Goal: Task Accomplishment & Management: Manage account settings

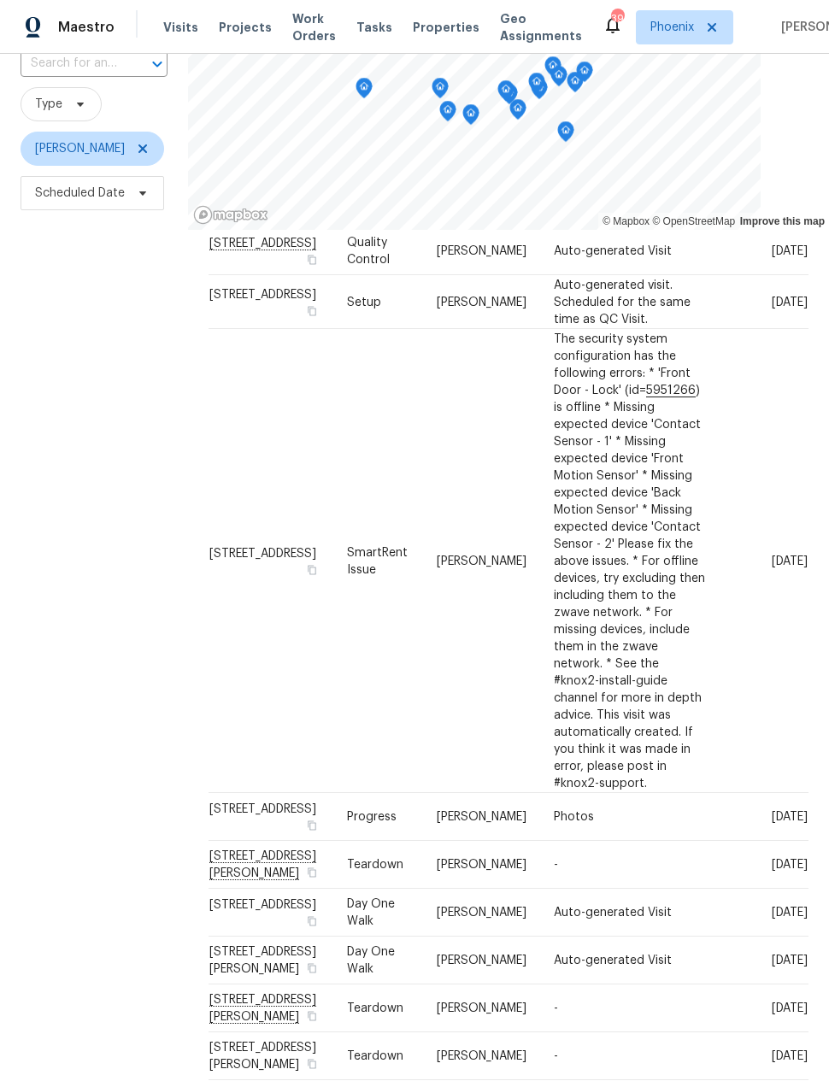
scroll to position [413, 0]
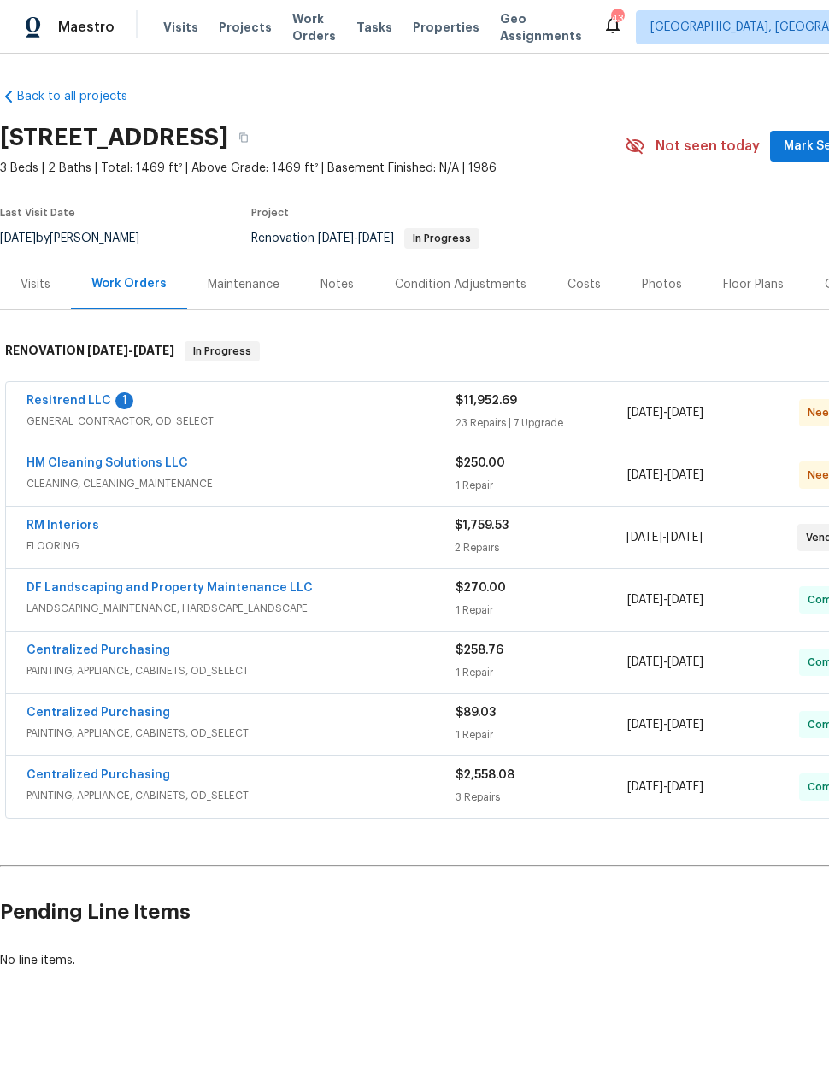
click at [72, 400] on link "Resitrend LLC" at bounding box center [69, 401] width 85 height 12
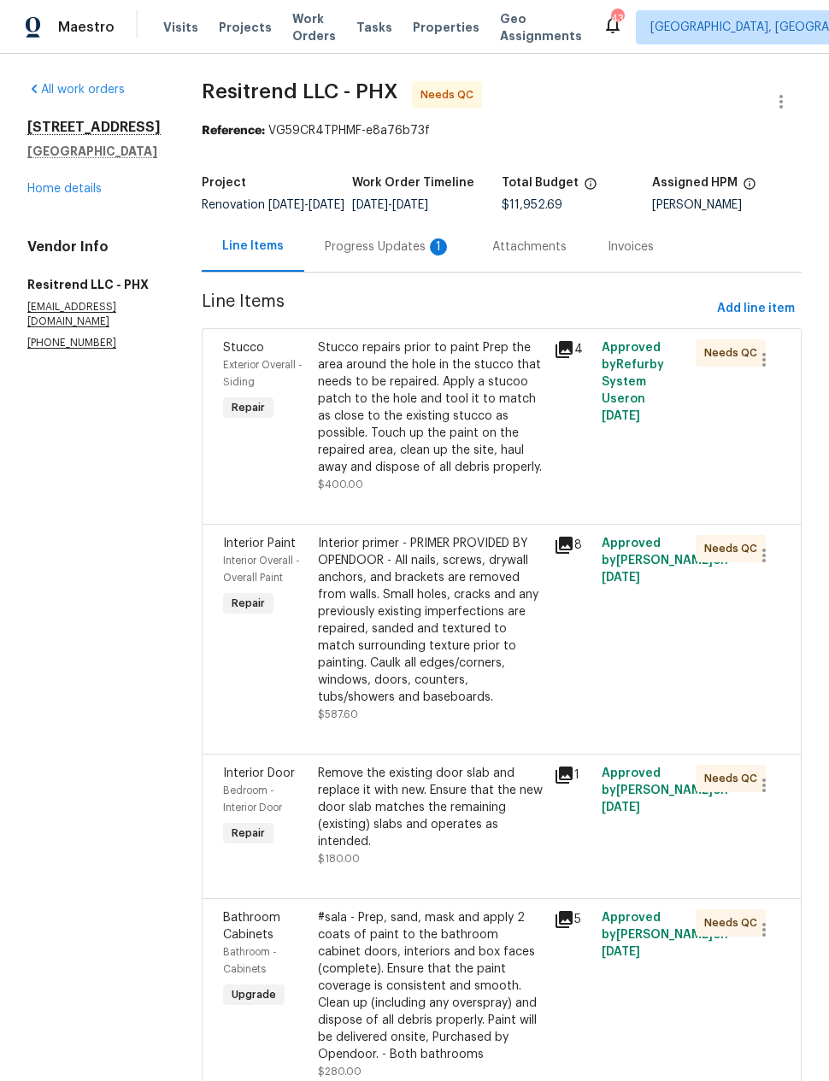
click at [354, 253] on div "Progress Updates 1" at bounding box center [388, 247] width 127 height 17
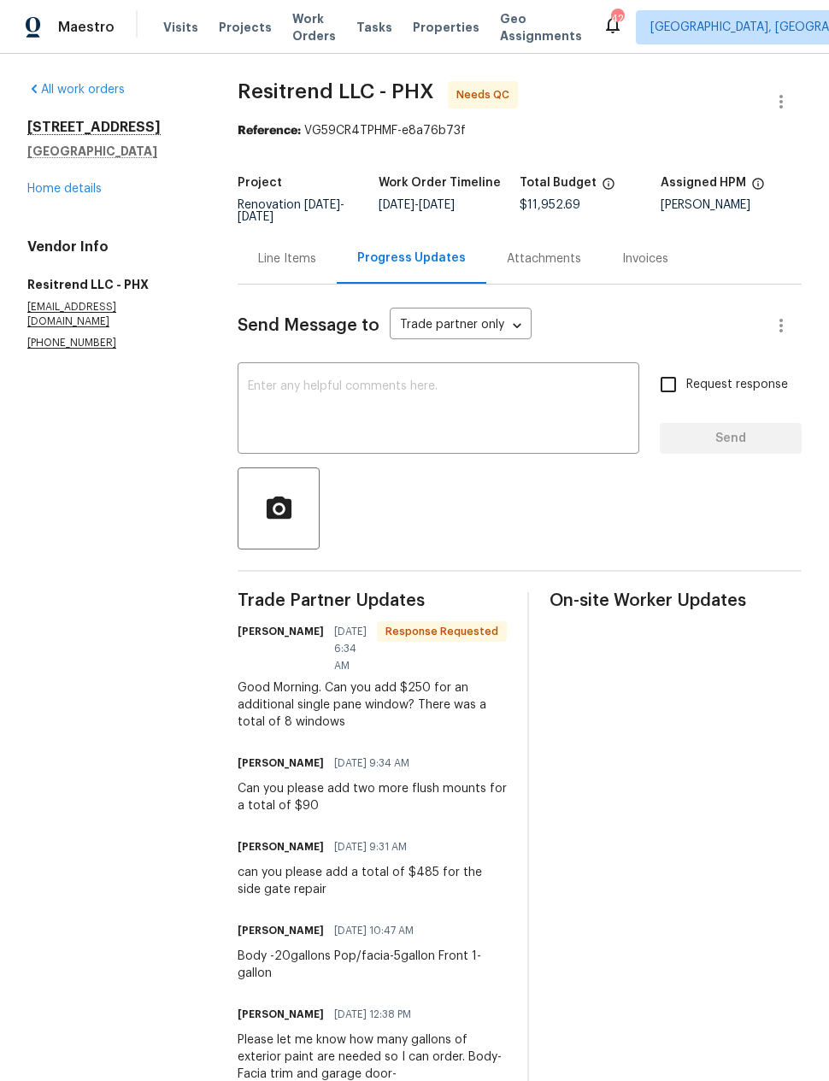
click at [292, 251] on div "Line Items" at bounding box center [287, 258] width 58 height 17
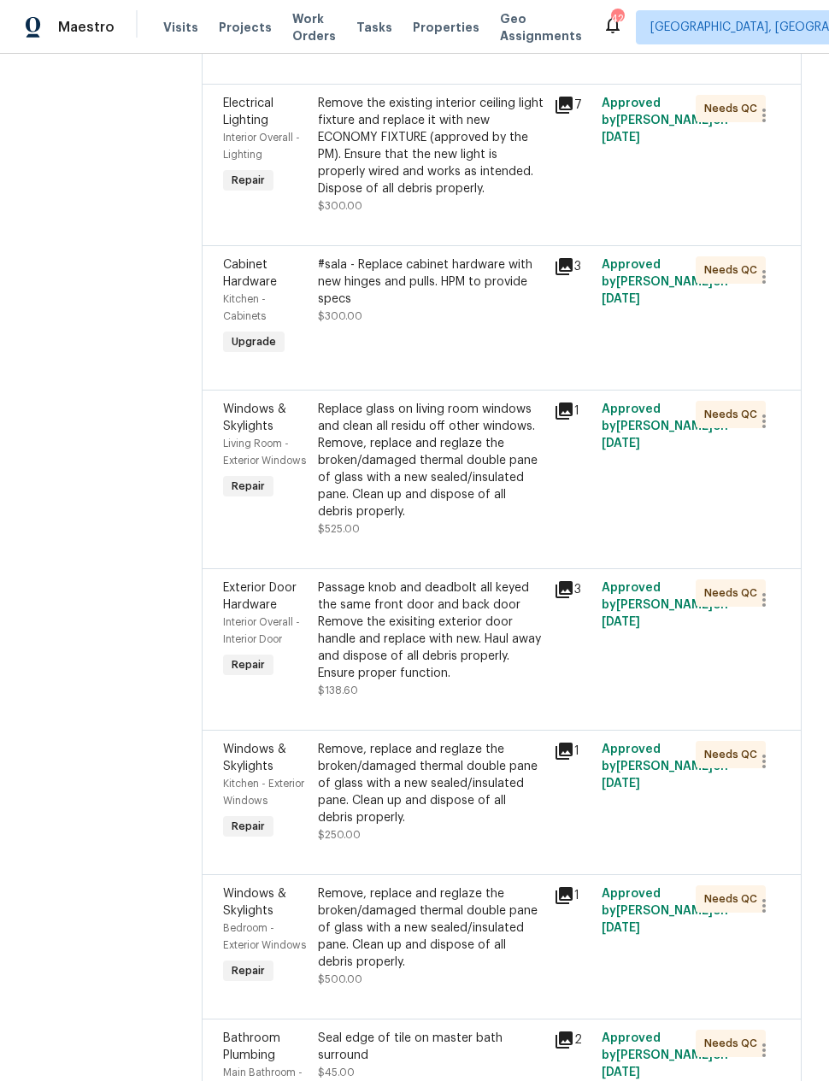
scroll to position [1365, 0]
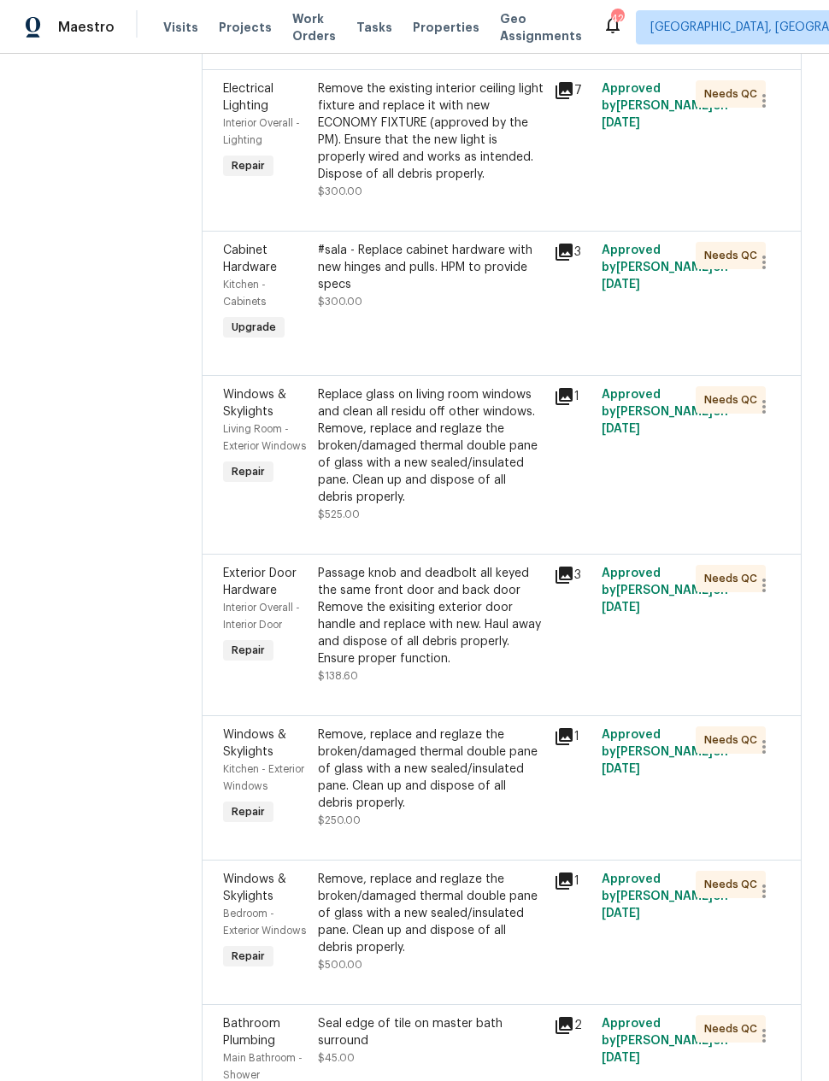
click at [336, 486] on div "Replace glass on living room windows and clean all residu off other windows. Re…" at bounding box center [431, 446] width 227 height 120
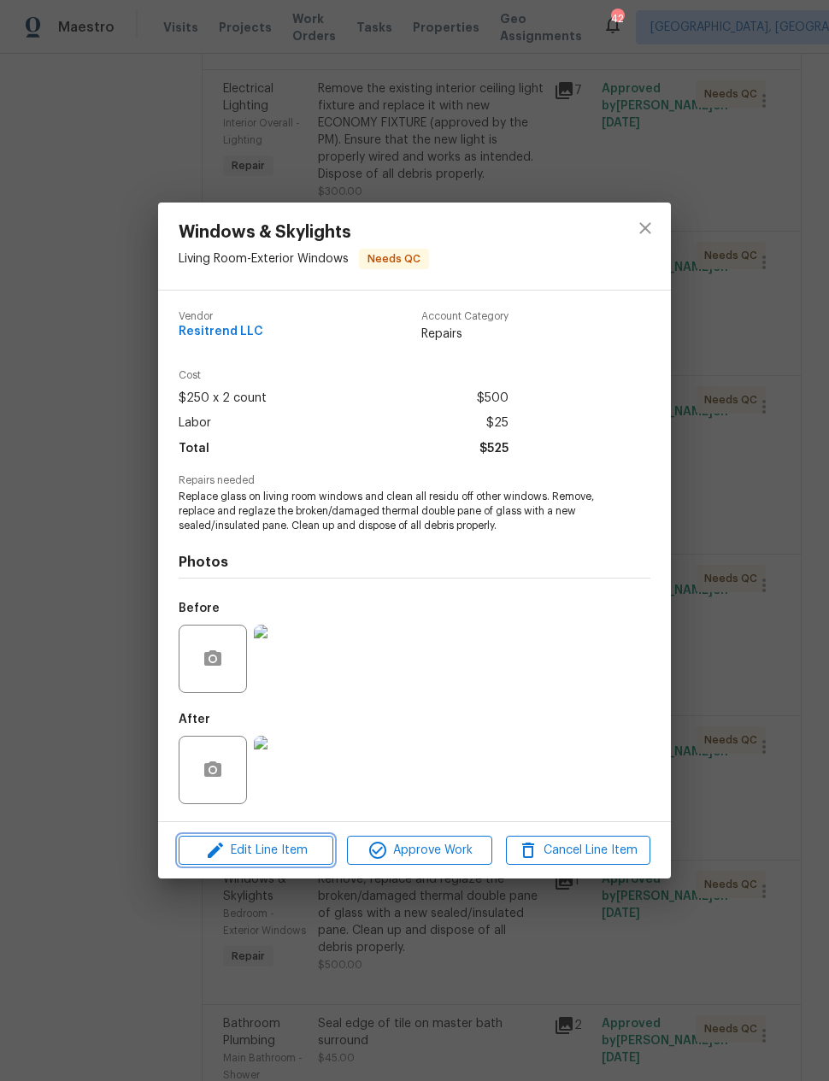
click at [250, 850] on span "Edit Line Item" at bounding box center [256, 850] width 144 height 21
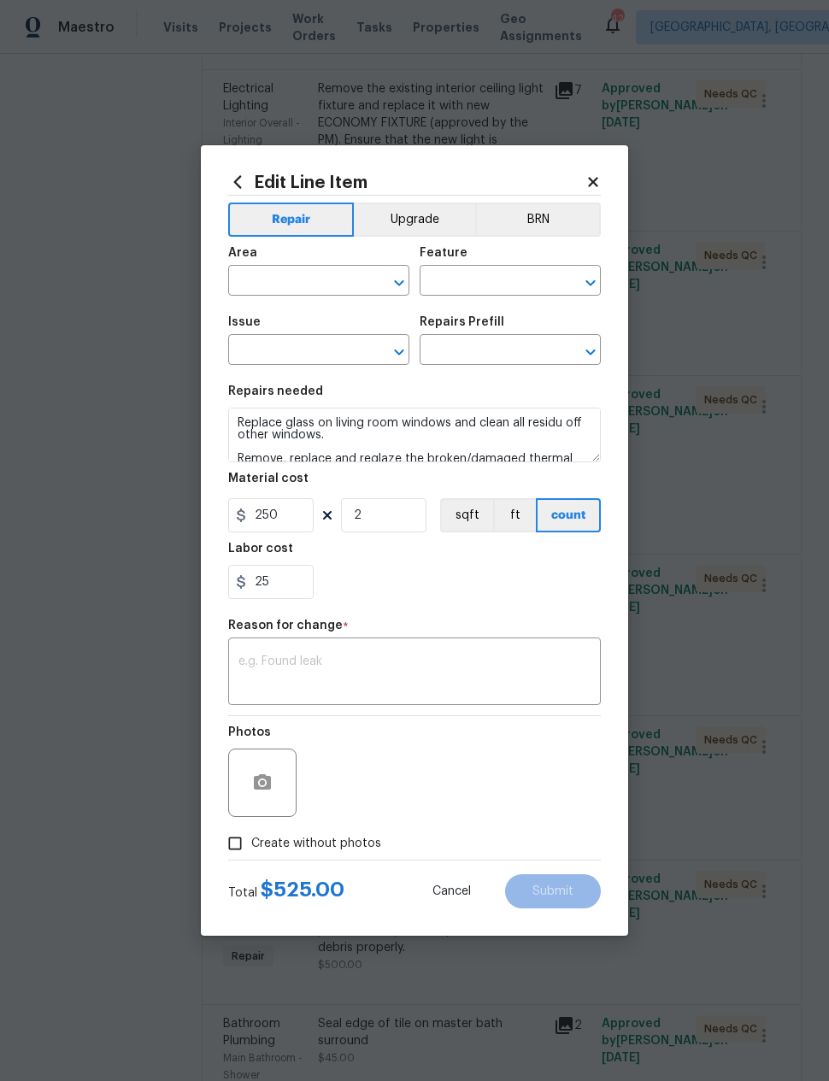
type input "Living Room"
type input "Exterior Windows"
type input "Windows & Skylights"
type input "Double Pane Replacement $121.74"
click at [371, 515] on input "2" at bounding box center [383, 515] width 85 height 34
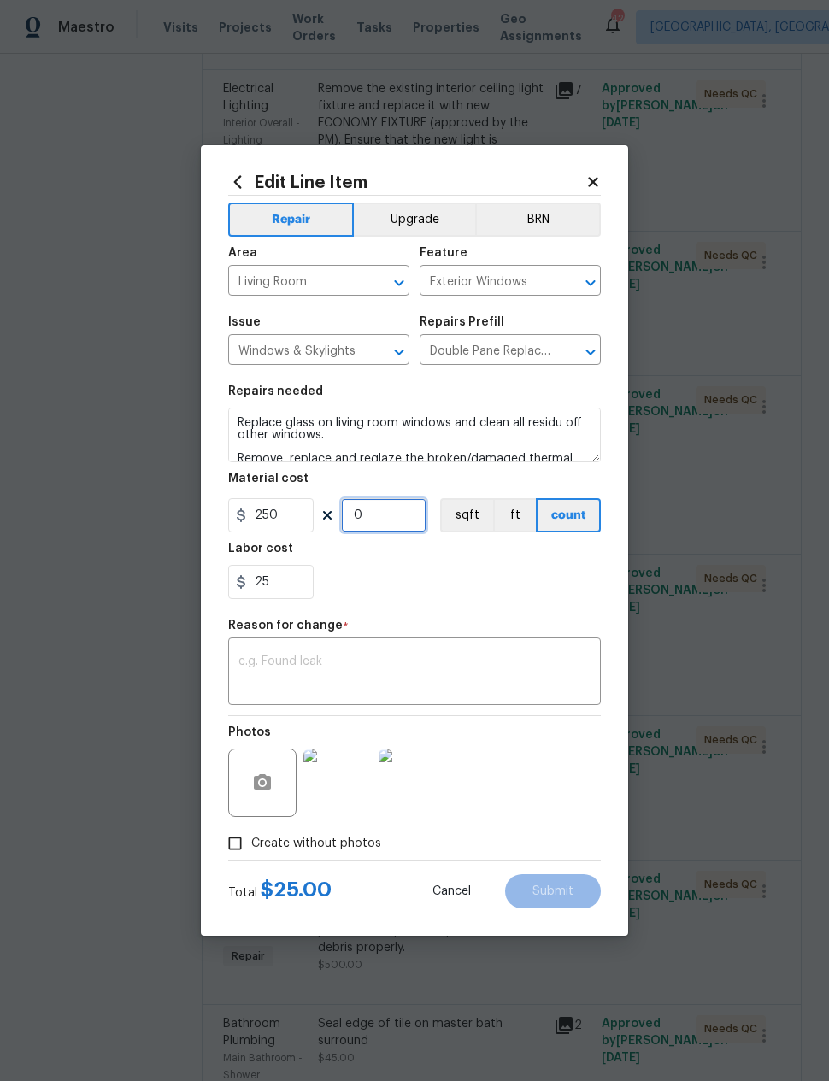
type input "3"
click at [532, 658] on textarea at bounding box center [415, 674] width 352 height 36
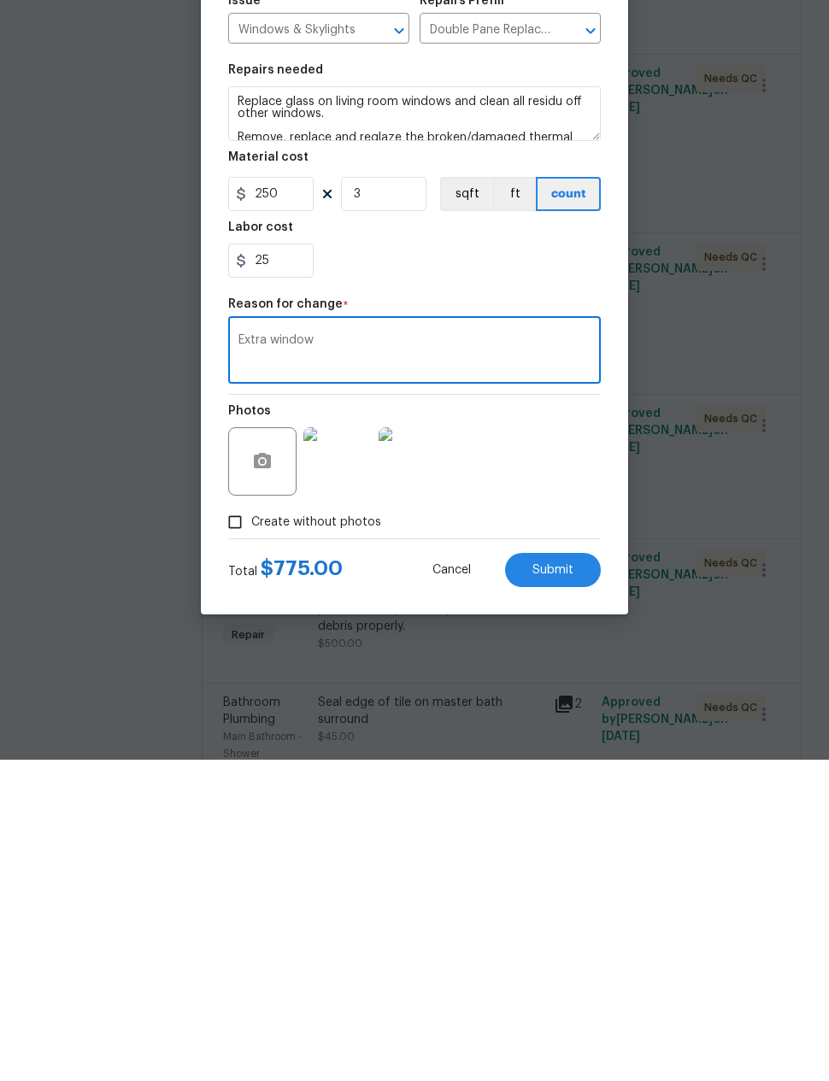
type textarea "Extra window"
click at [558, 886] on span "Submit" at bounding box center [553, 892] width 41 height 13
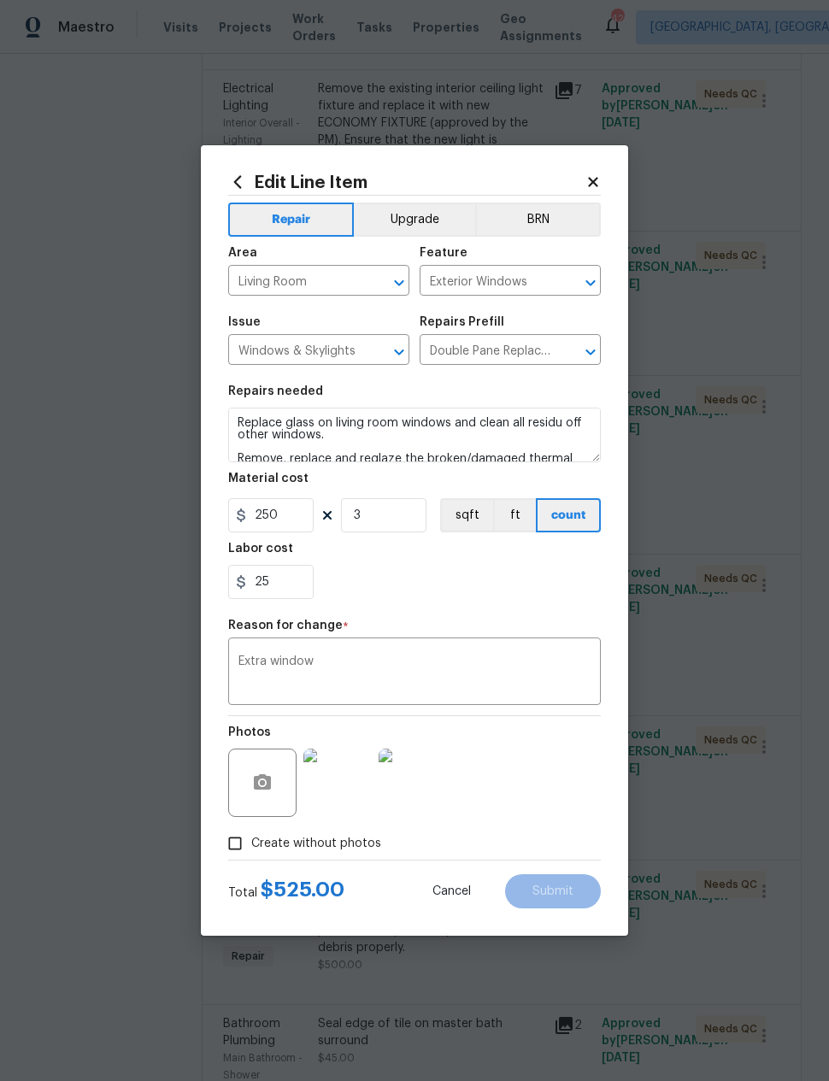
type input "2"
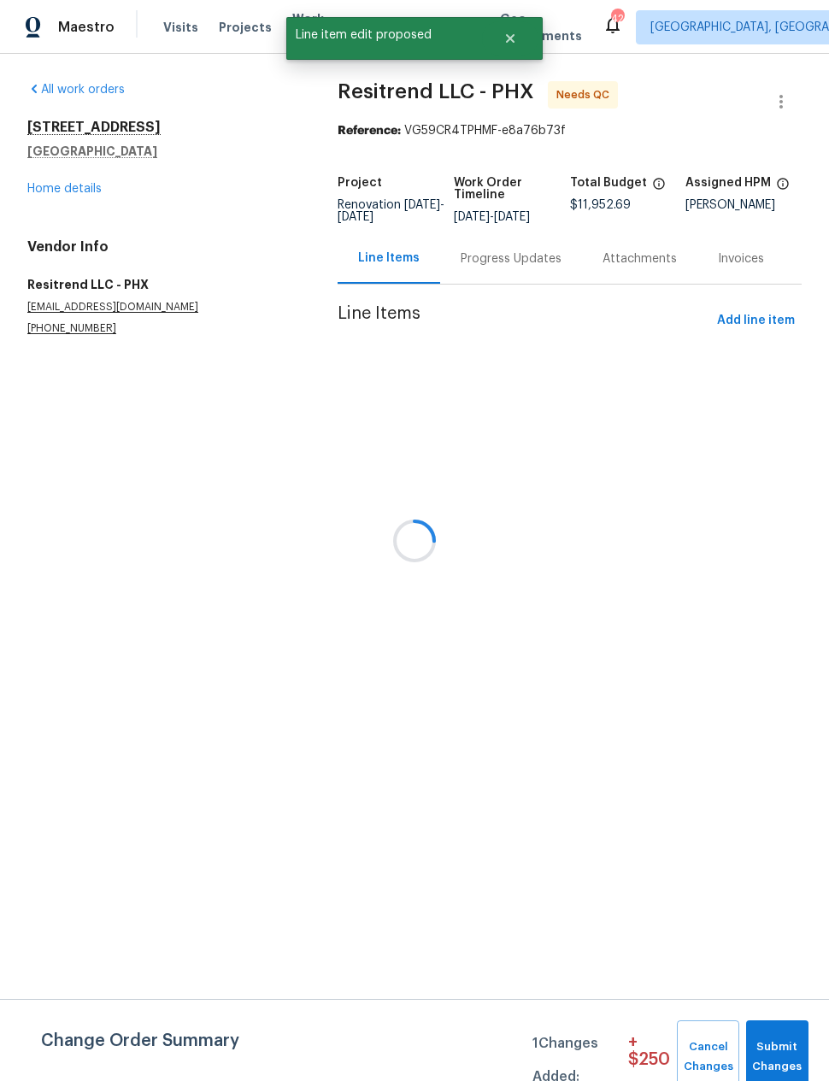
scroll to position [0, 0]
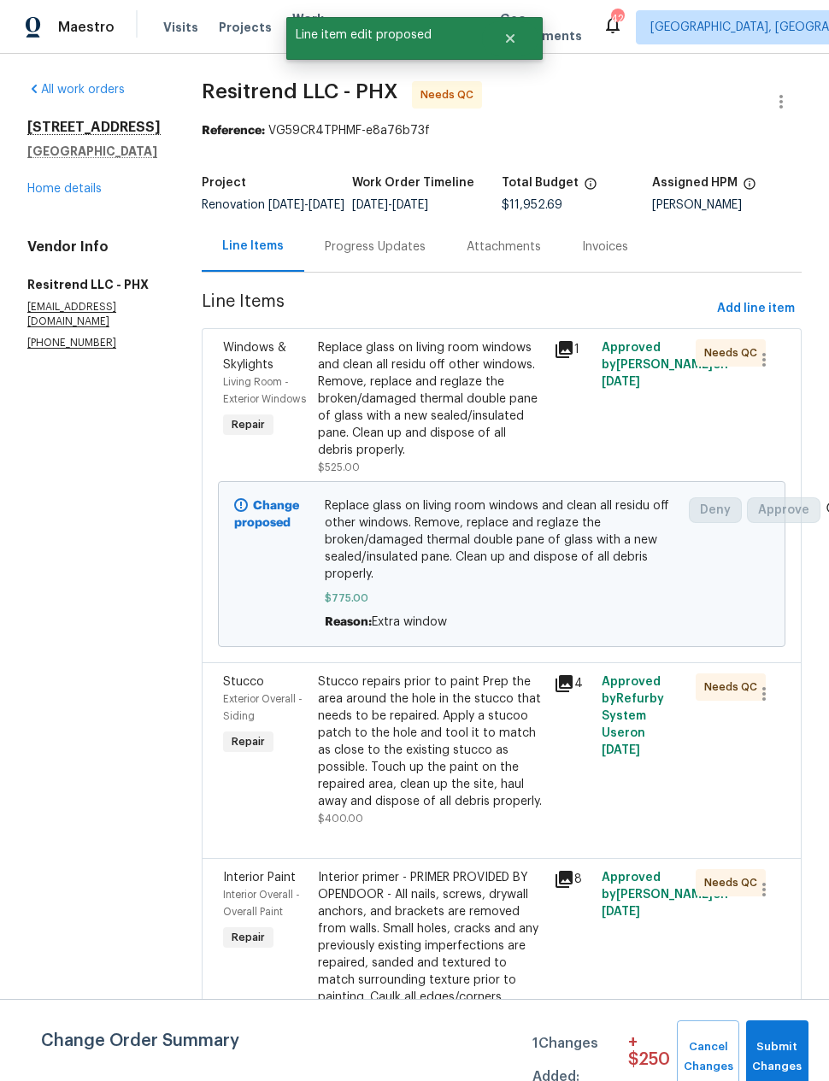
click at [361, 255] on div "Progress Updates" at bounding box center [375, 247] width 101 height 17
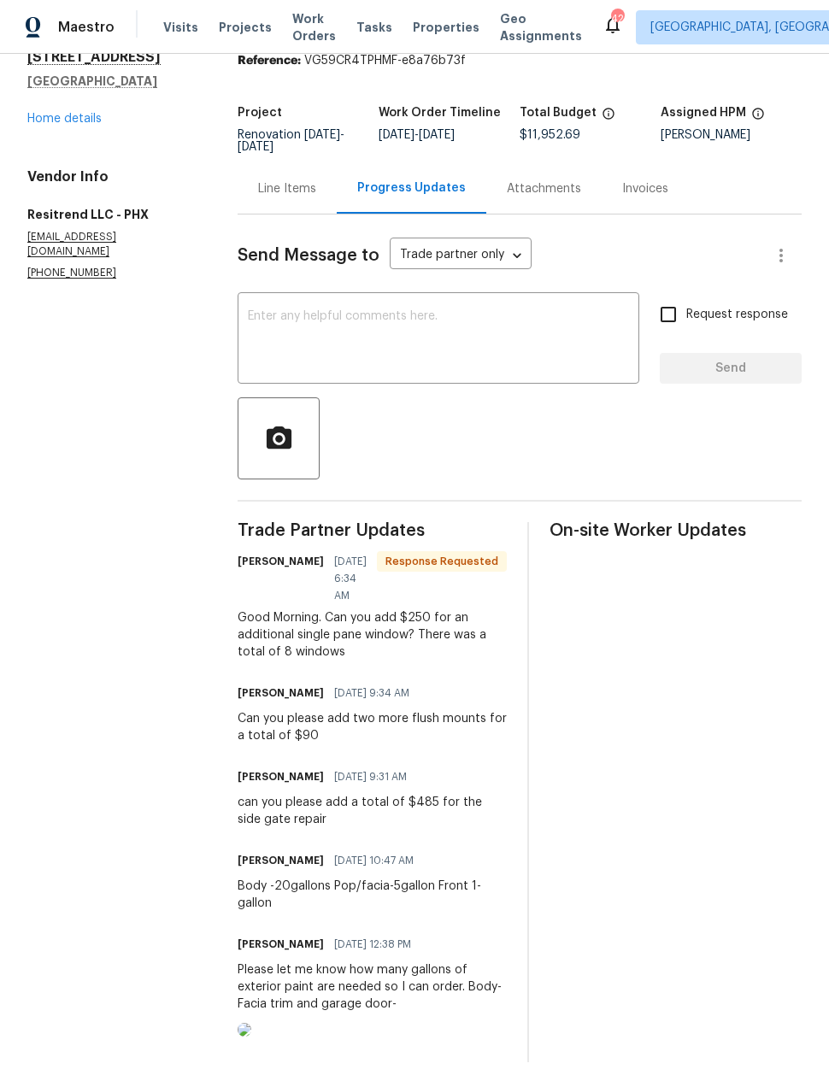
scroll to position [69, 0]
click at [301, 189] on div "Line Items" at bounding box center [287, 189] width 58 height 17
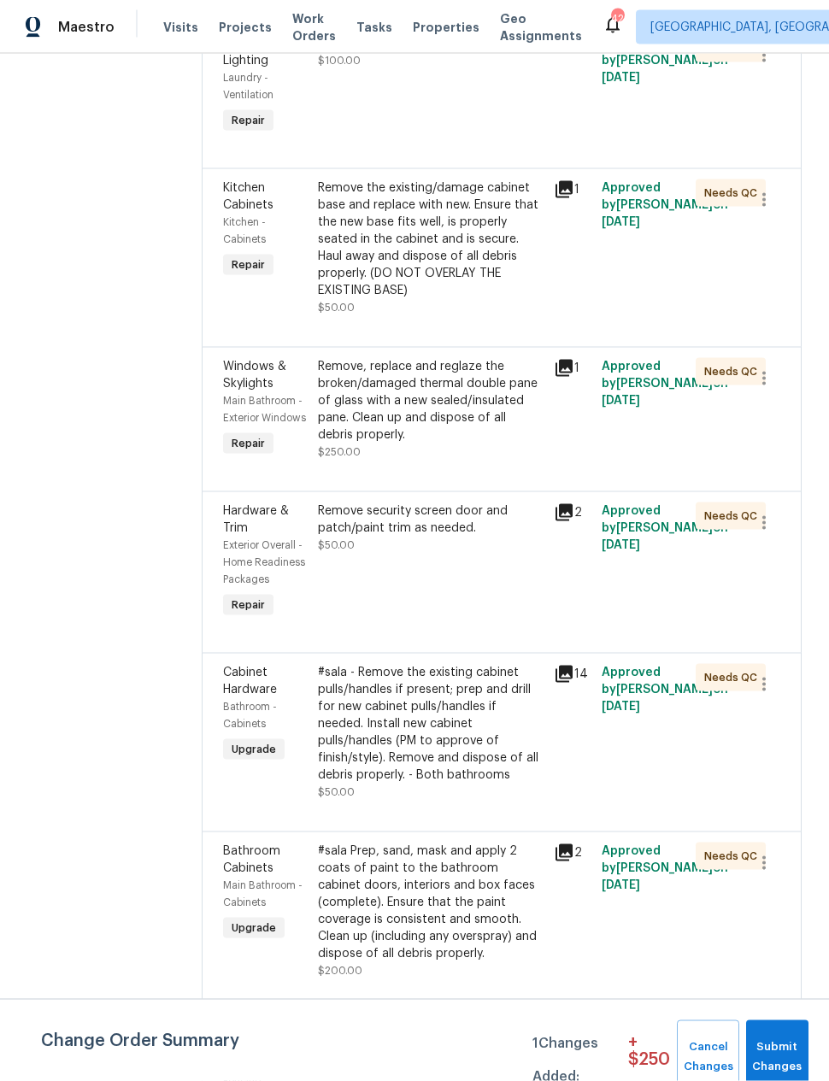
scroll to position [68, 0]
click at [364, 1022] on div "Adjust and repair gates to open and close properly" at bounding box center [431, 1039] width 227 height 34
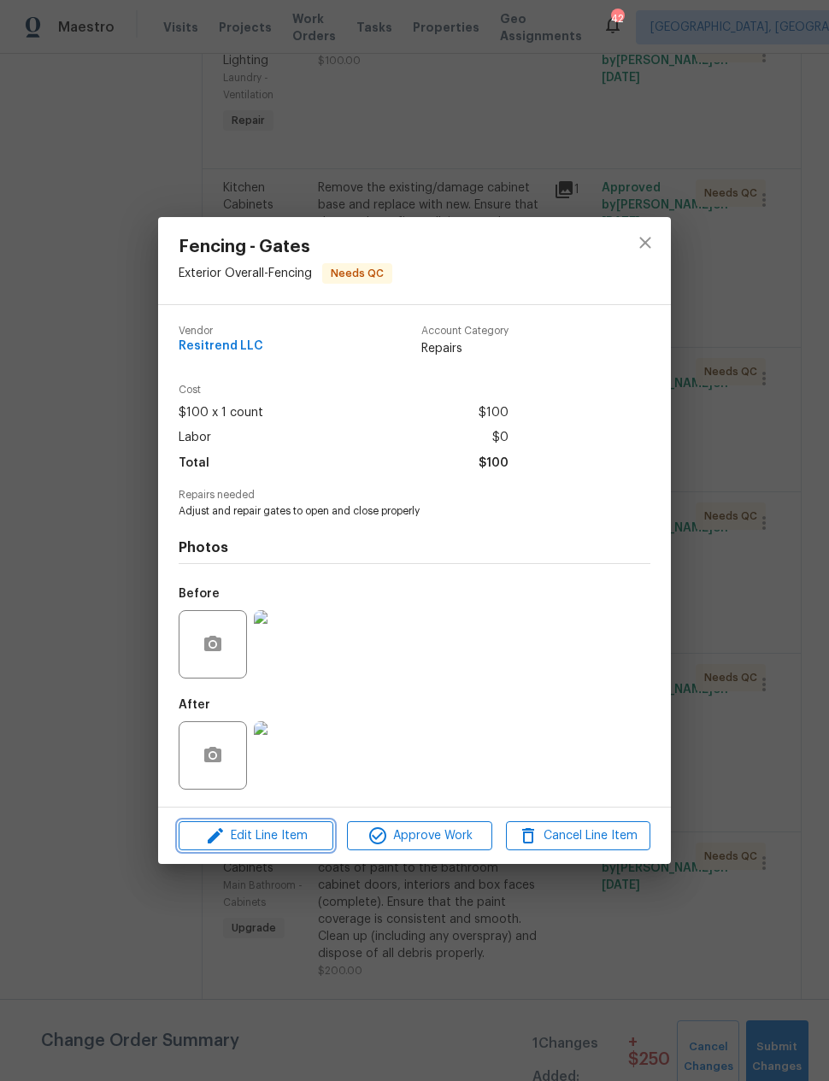
click at [262, 834] on span "Edit Line Item" at bounding box center [256, 836] width 144 height 21
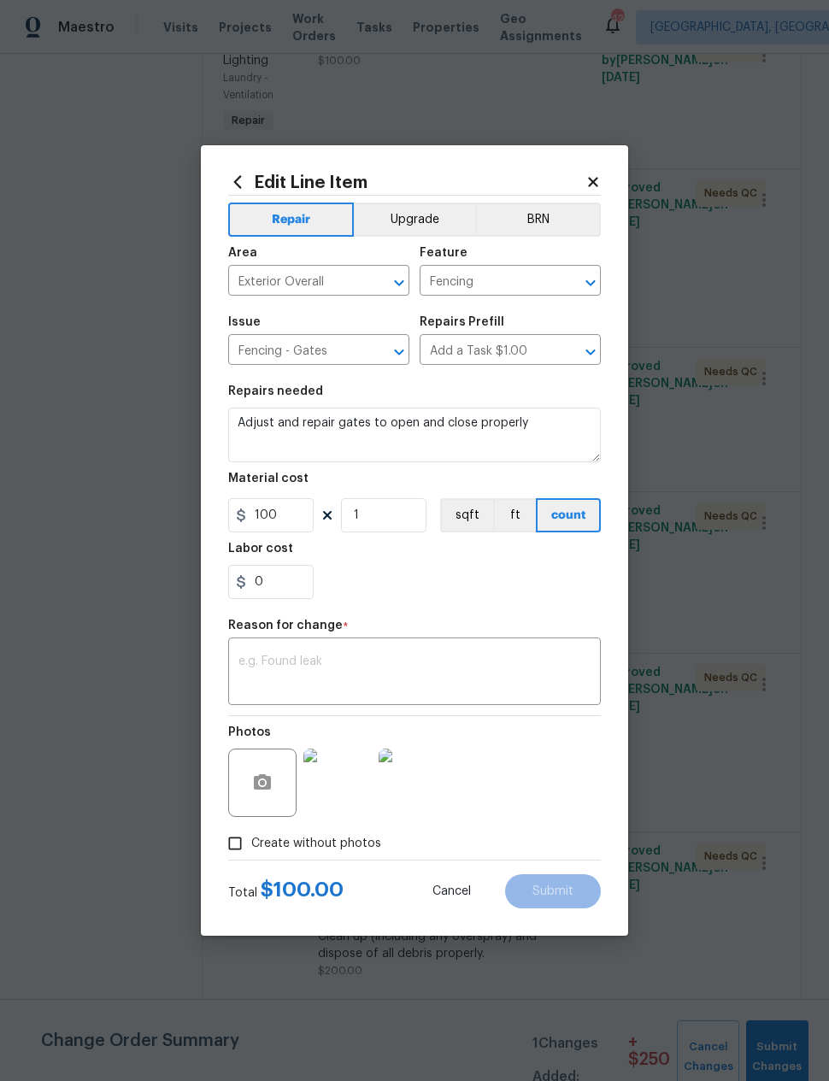
click at [268, 659] on textarea at bounding box center [415, 674] width 352 height 36
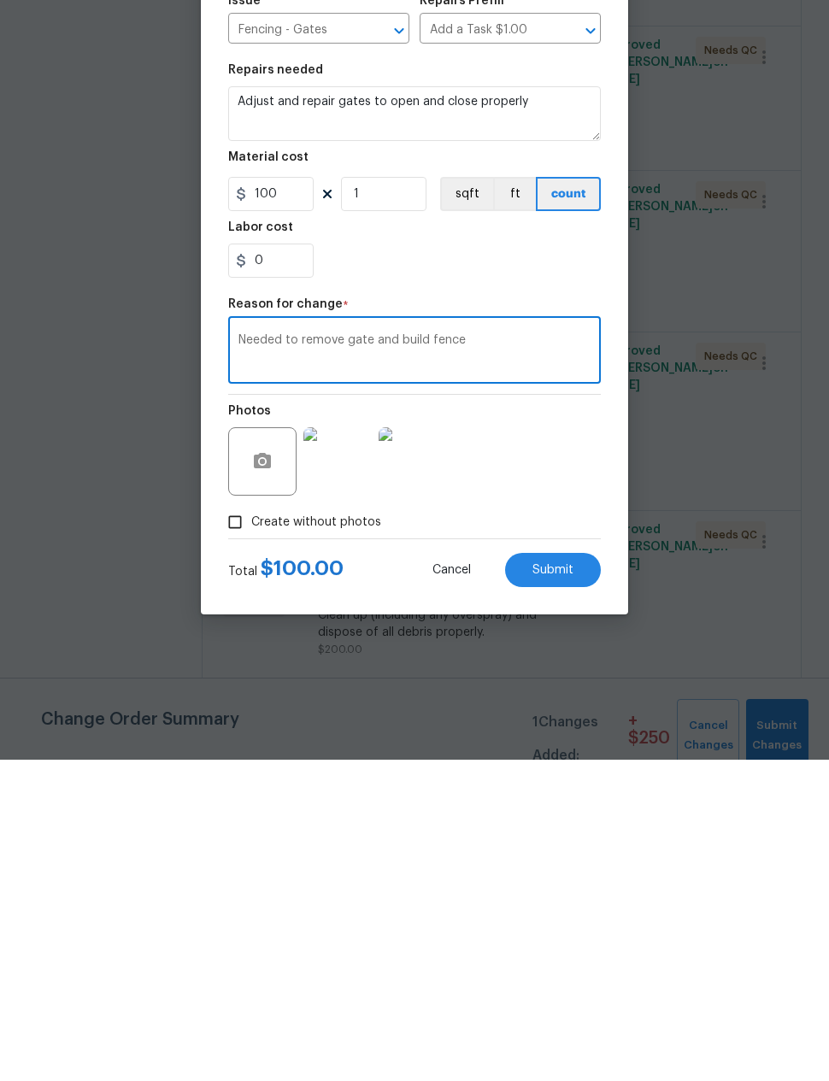
type textarea "Needed to remove gate and build fence"
click at [268, 498] on input "100" at bounding box center [270, 515] width 85 height 34
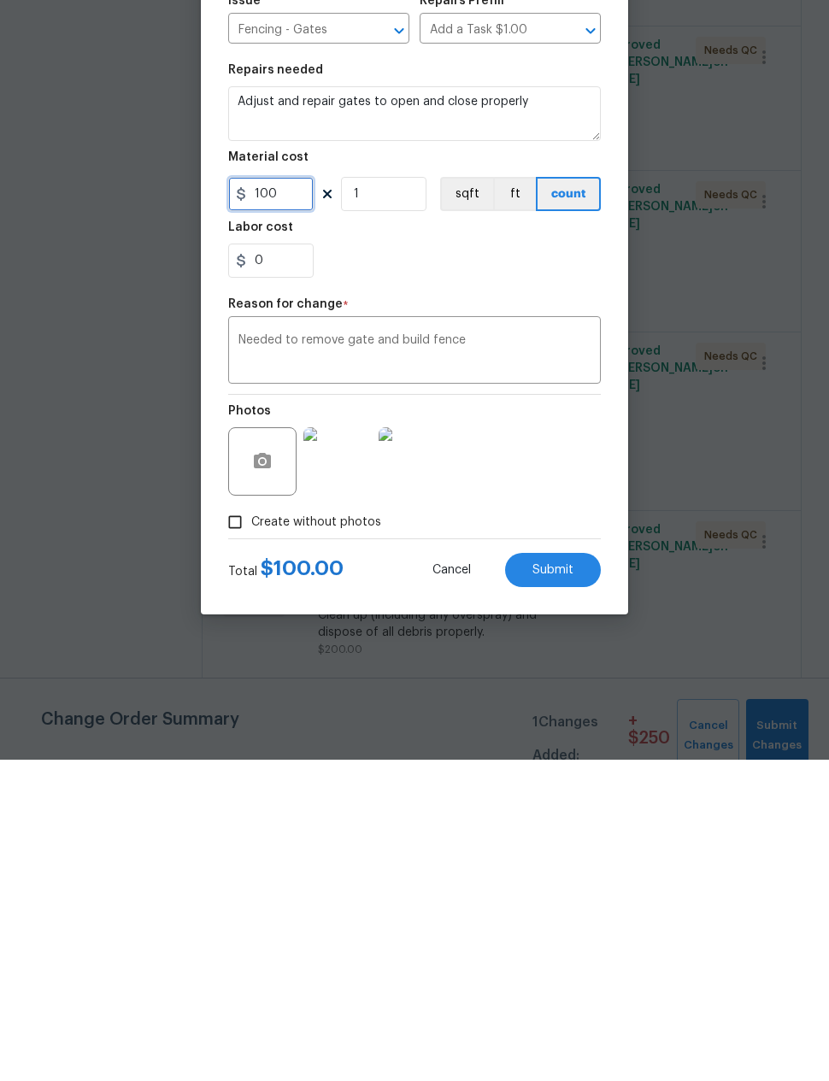
click at [268, 498] on input "100" at bounding box center [270, 515] width 85 height 34
click at [270, 498] on input "100" at bounding box center [270, 515] width 85 height 34
click at [269, 498] on input "100" at bounding box center [270, 515] width 85 height 34
type input "485"
click at [531, 408] on textarea "Adjust and repair gates to open and close properly" at bounding box center [414, 435] width 373 height 55
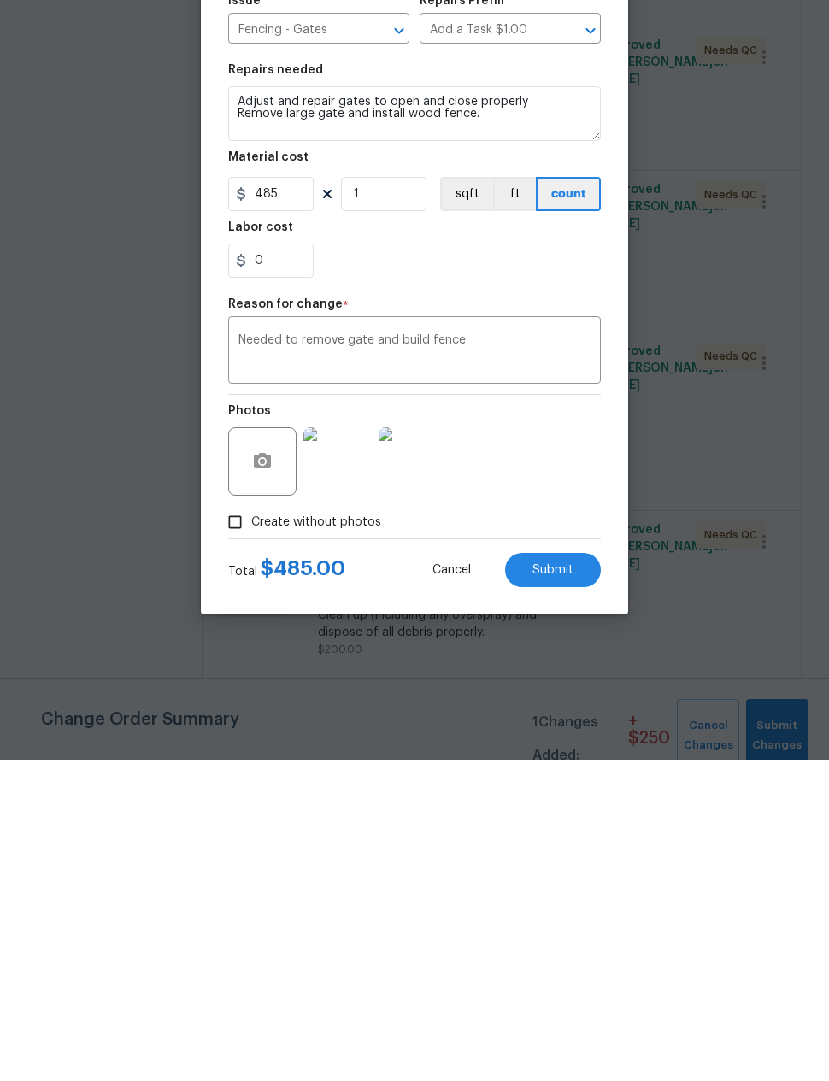
click at [558, 886] on span "Submit" at bounding box center [553, 892] width 41 height 13
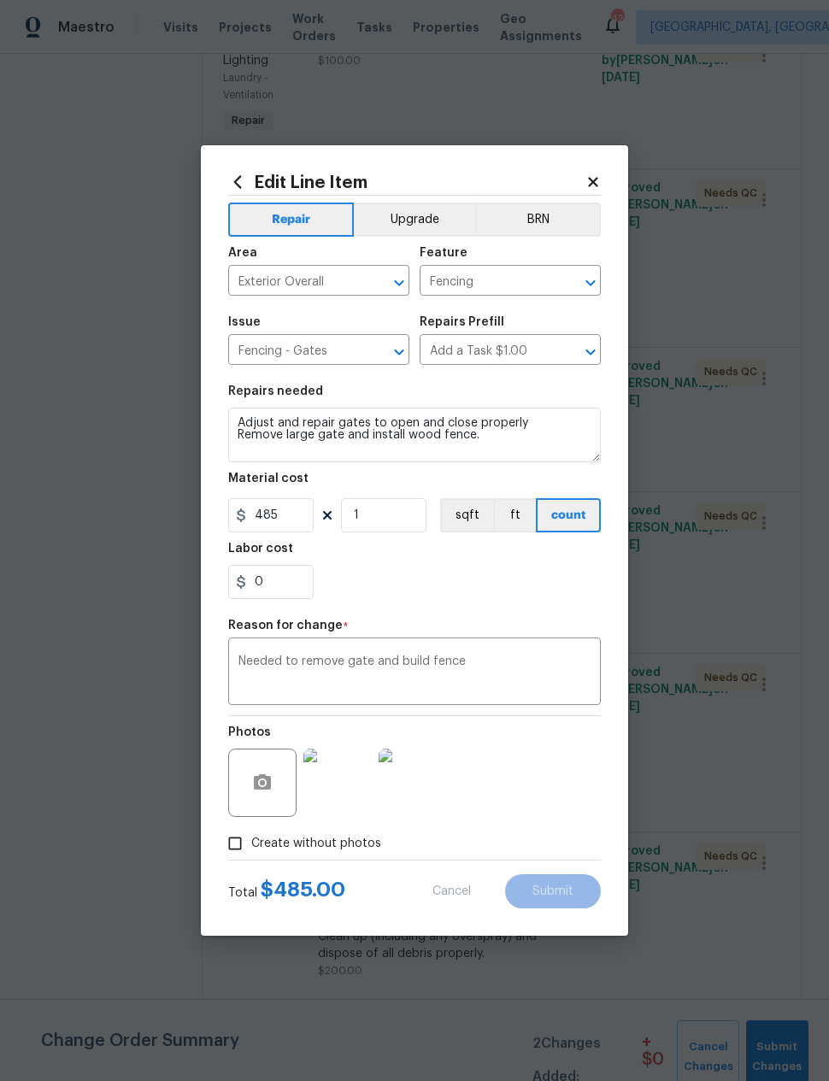
type textarea "Adjust and repair gates to open and close properly"
type input "100"
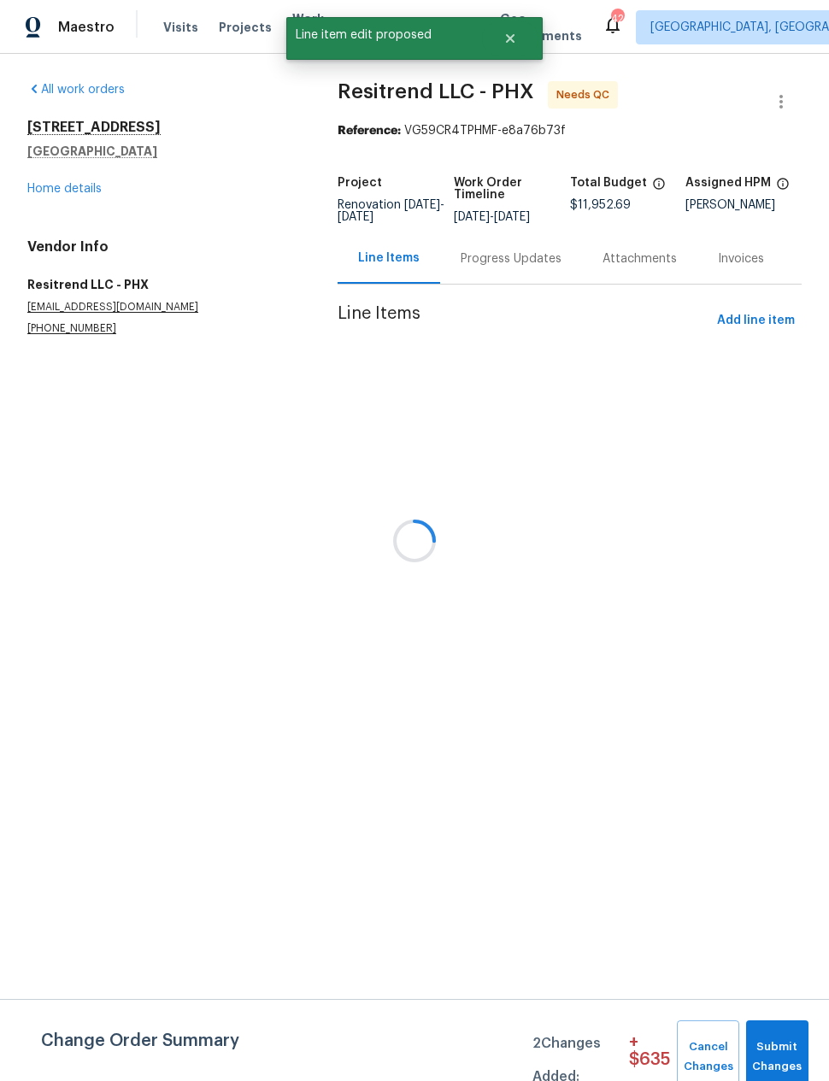
scroll to position [0, 0]
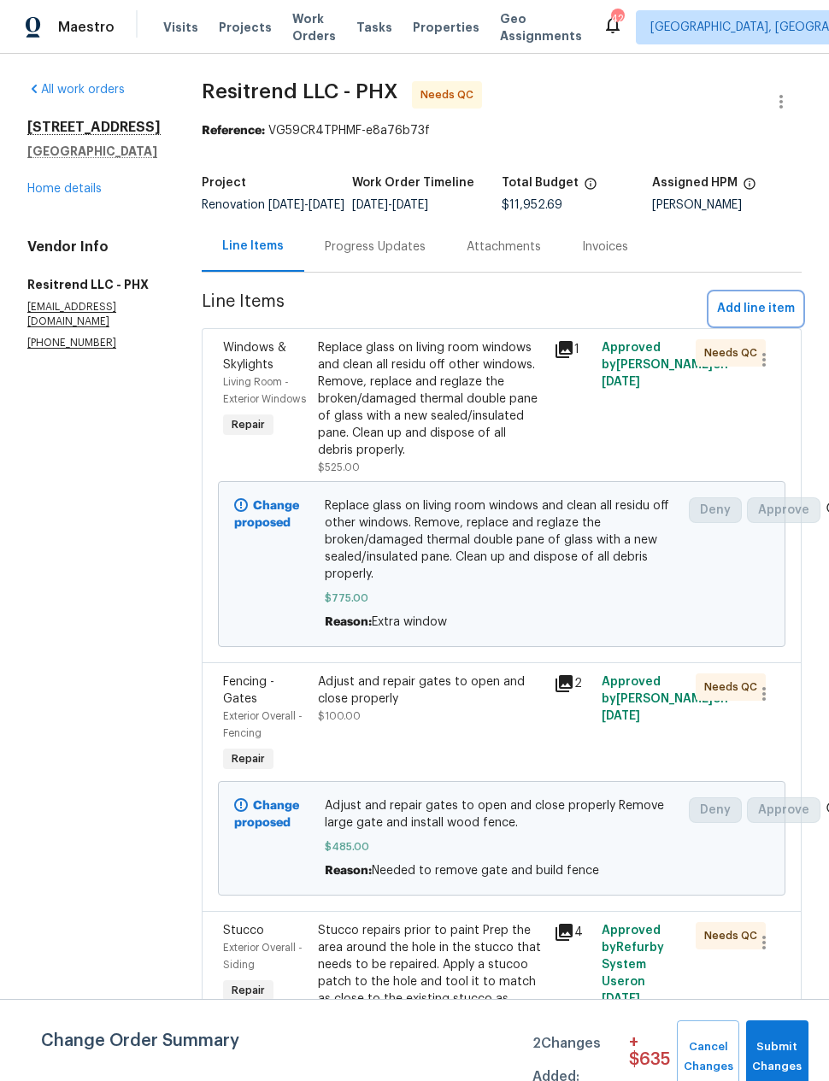
click at [747, 310] on button "Add line item" at bounding box center [755, 309] width 91 height 32
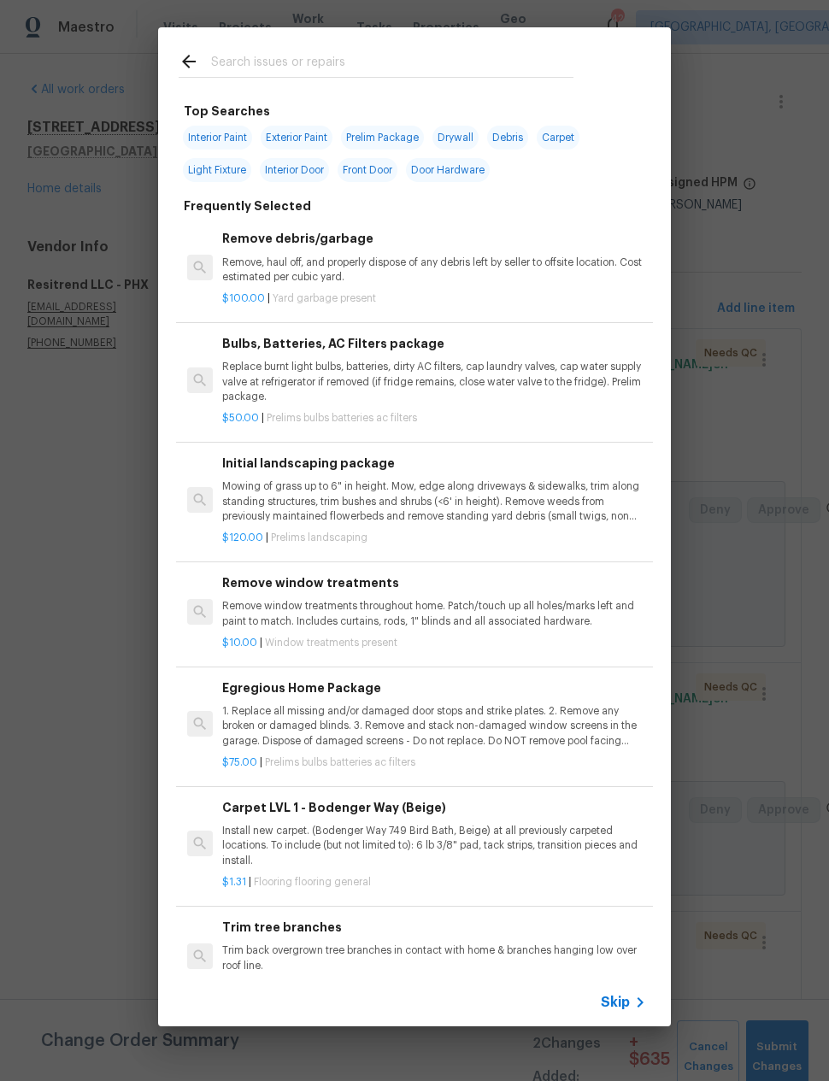
click at [235, 53] on input "text" at bounding box center [392, 64] width 362 height 26
type input "Door"
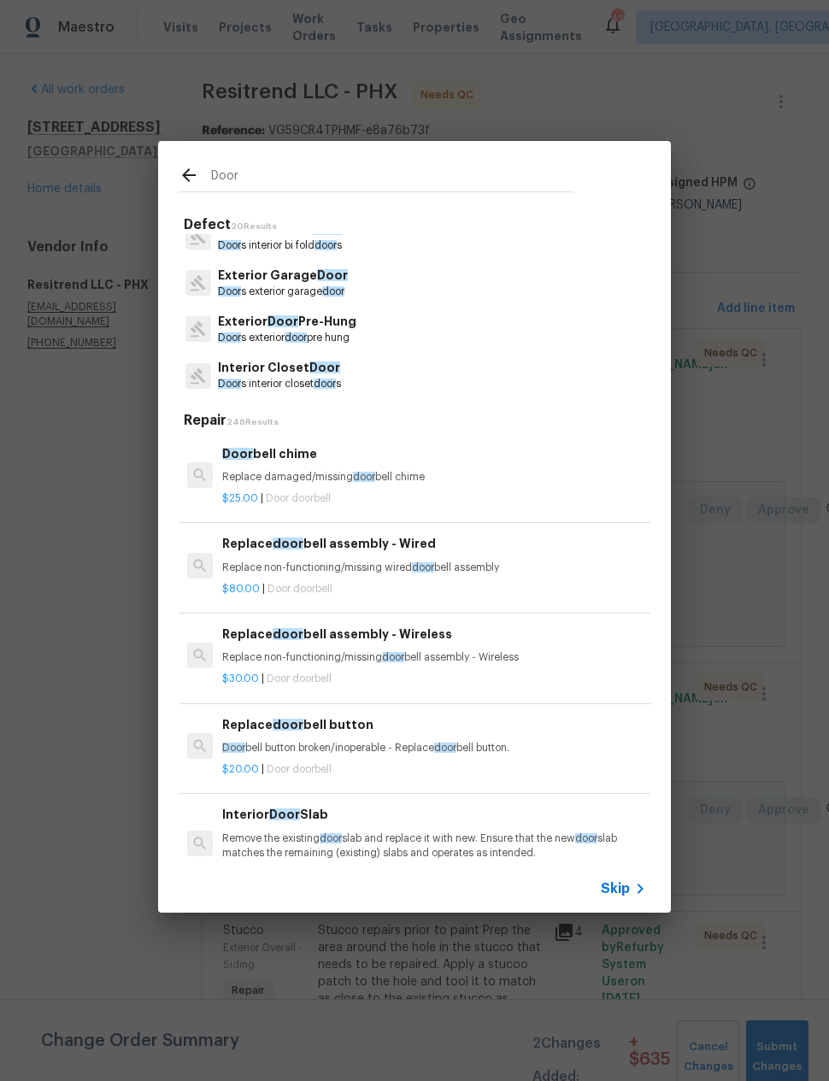
scroll to position [259, 0]
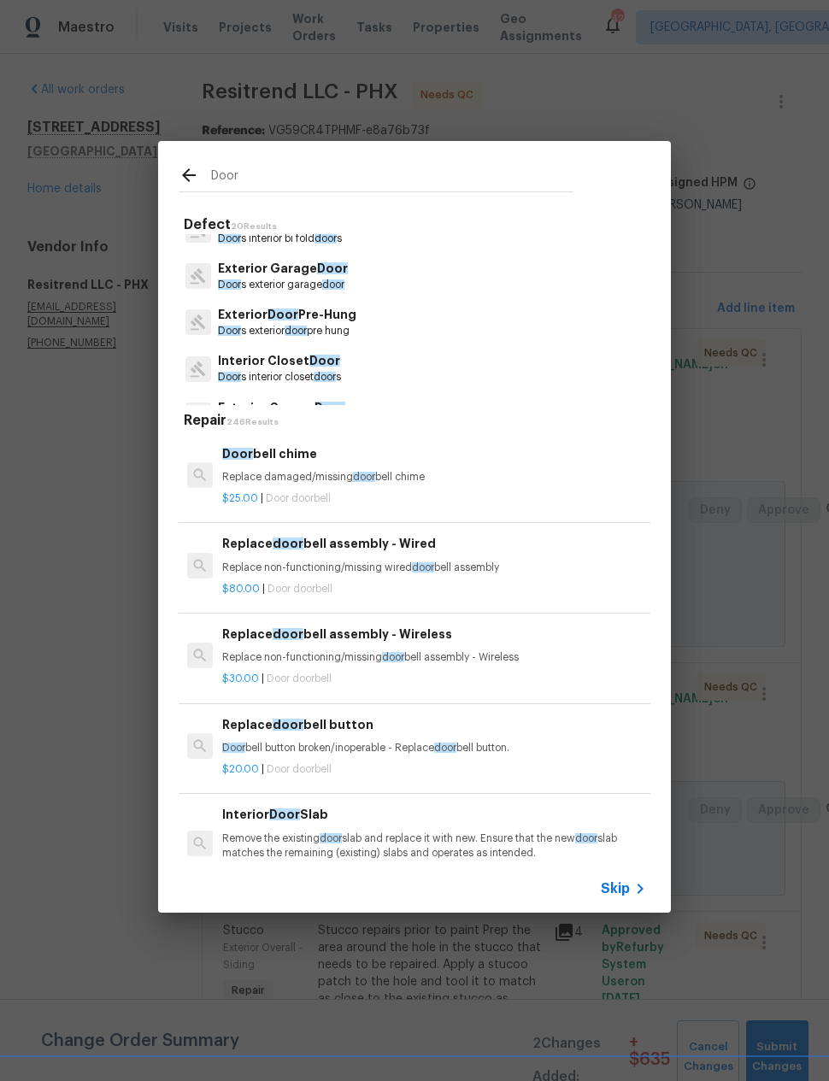
click at [333, 321] on p "Exterior Door Pre-Hung" at bounding box center [287, 315] width 138 height 18
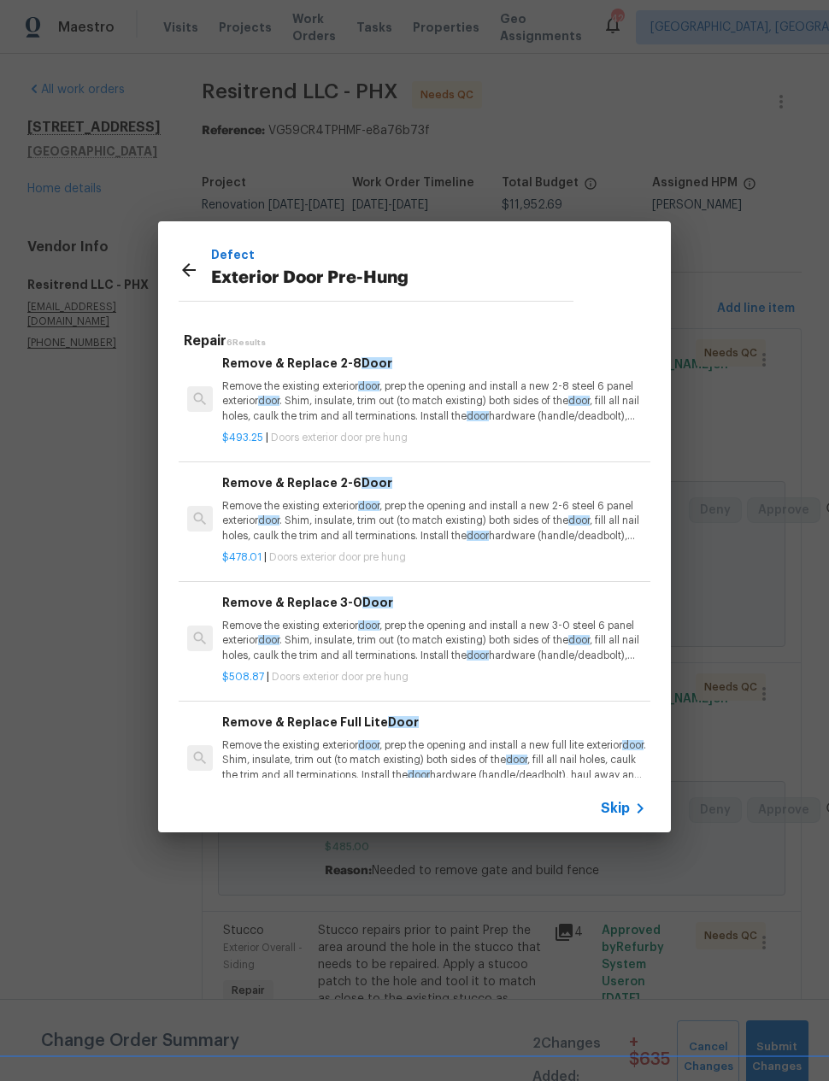
scroll to position [127, 0]
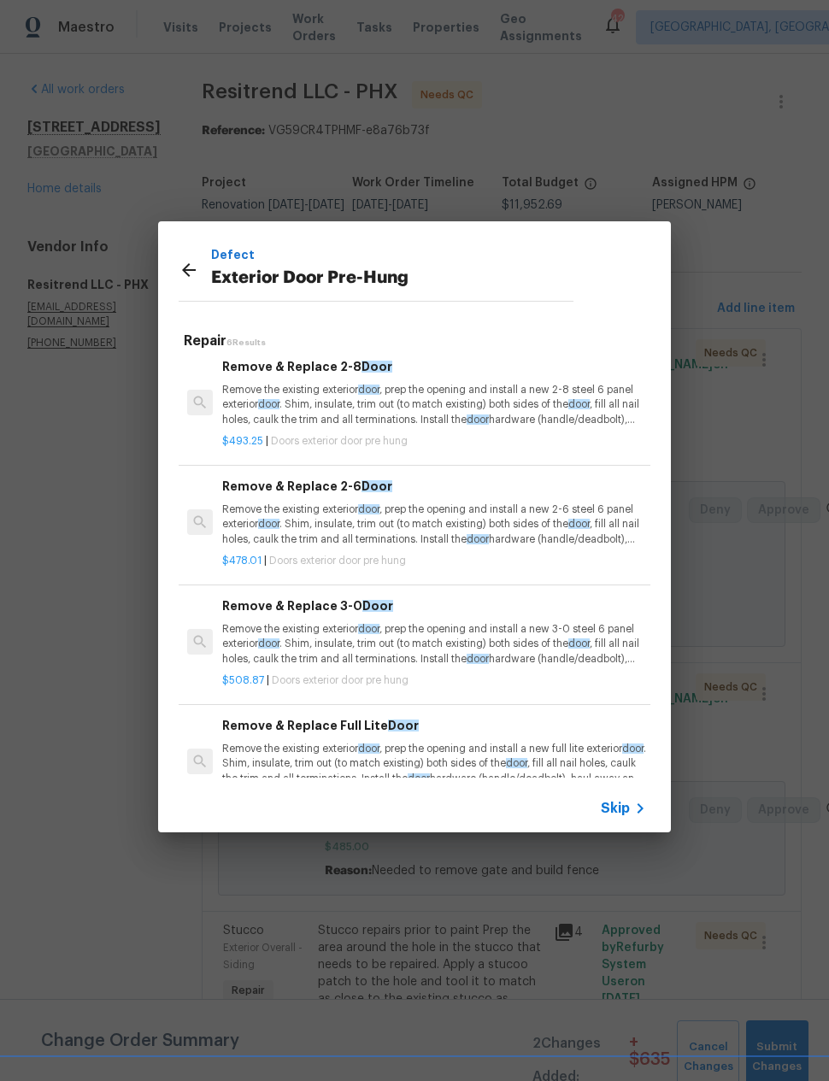
click at [463, 516] on p "Remove the existing exterior door , prep the opening and install a new 2-6 stee…" at bounding box center [434, 525] width 424 height 44
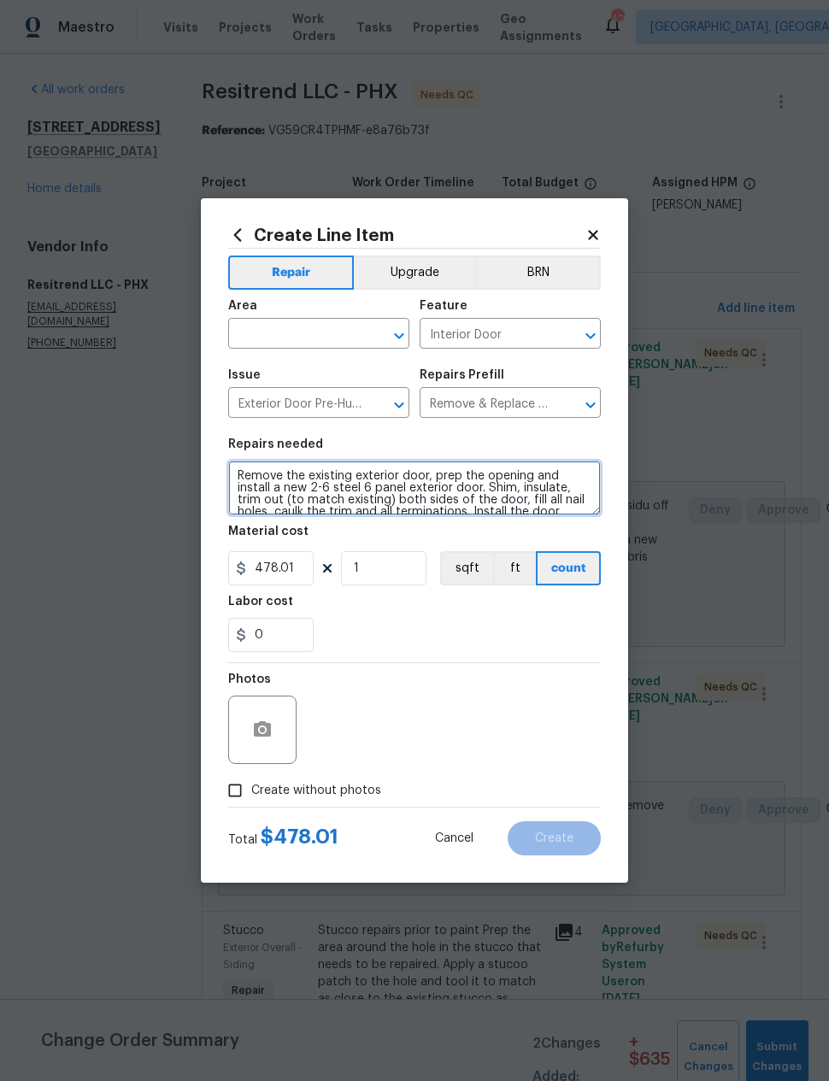
click at [480, 508] on textarea "Remove the existing exterior door, prep the opening and install a new 2-6 steel…" at bounding box center [414, 488] width 373 height 55
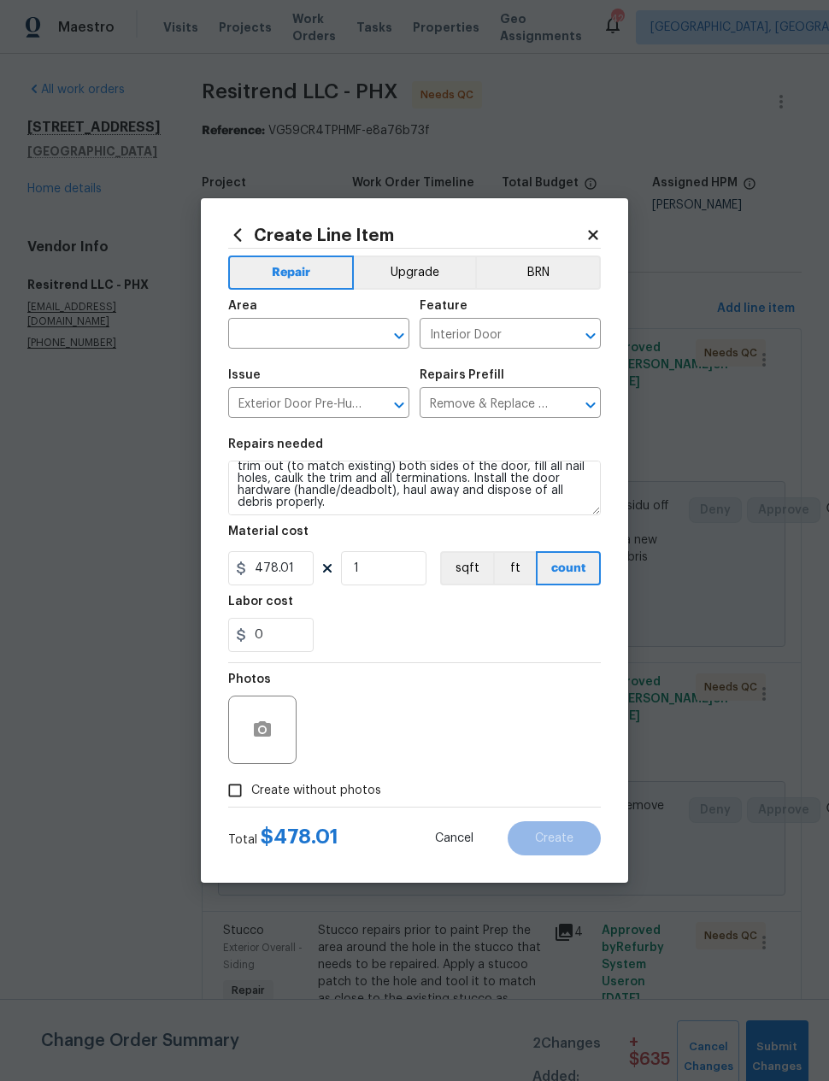
click at [336, 324] on input "text" at bounding box center [294, 335] width 133 height 27
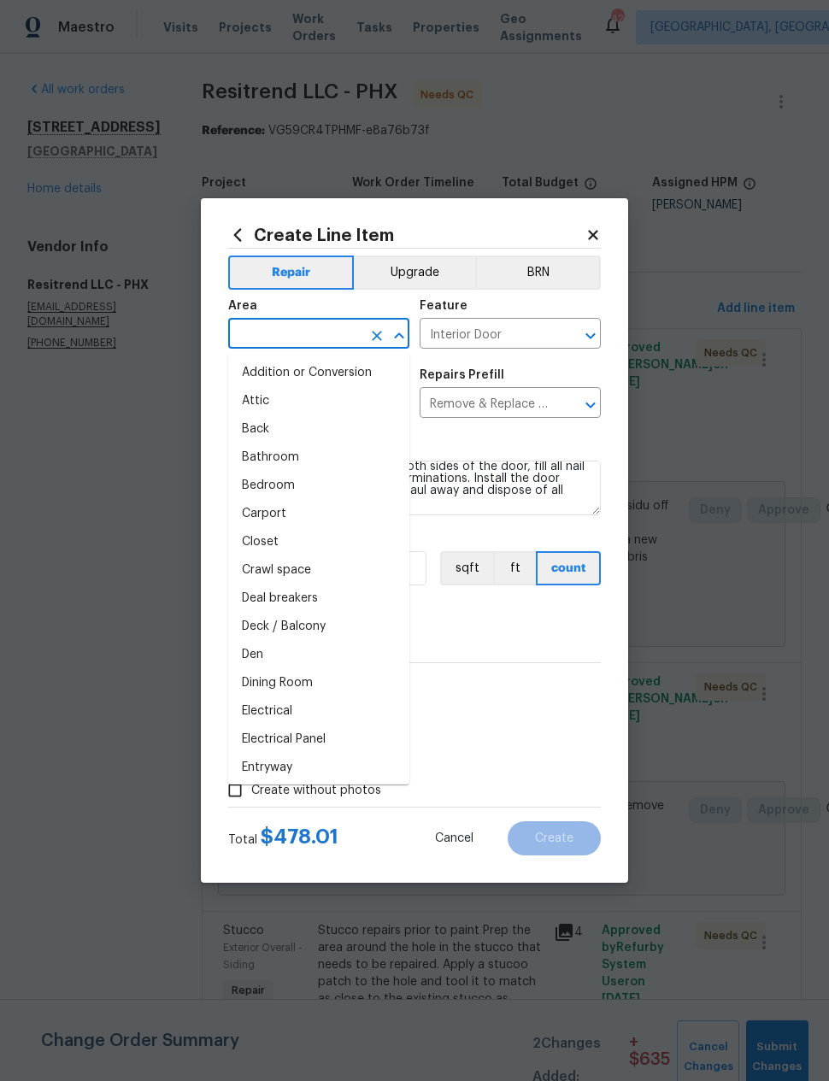
click at [278, 433] on li "Back" at bounding box center [318, 429] width 181 height 28
type input "Back"
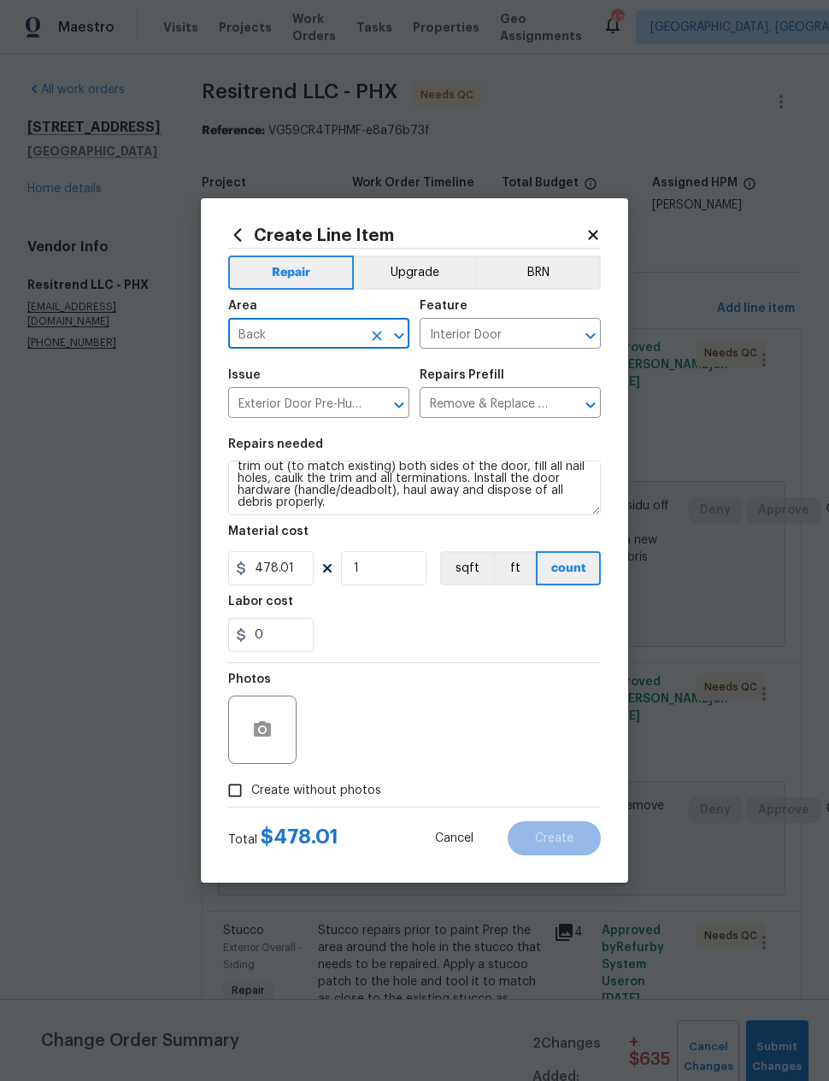
click at [501, 325] on input "Interior Door" at bounding box center [486, 335] width 133 height 27
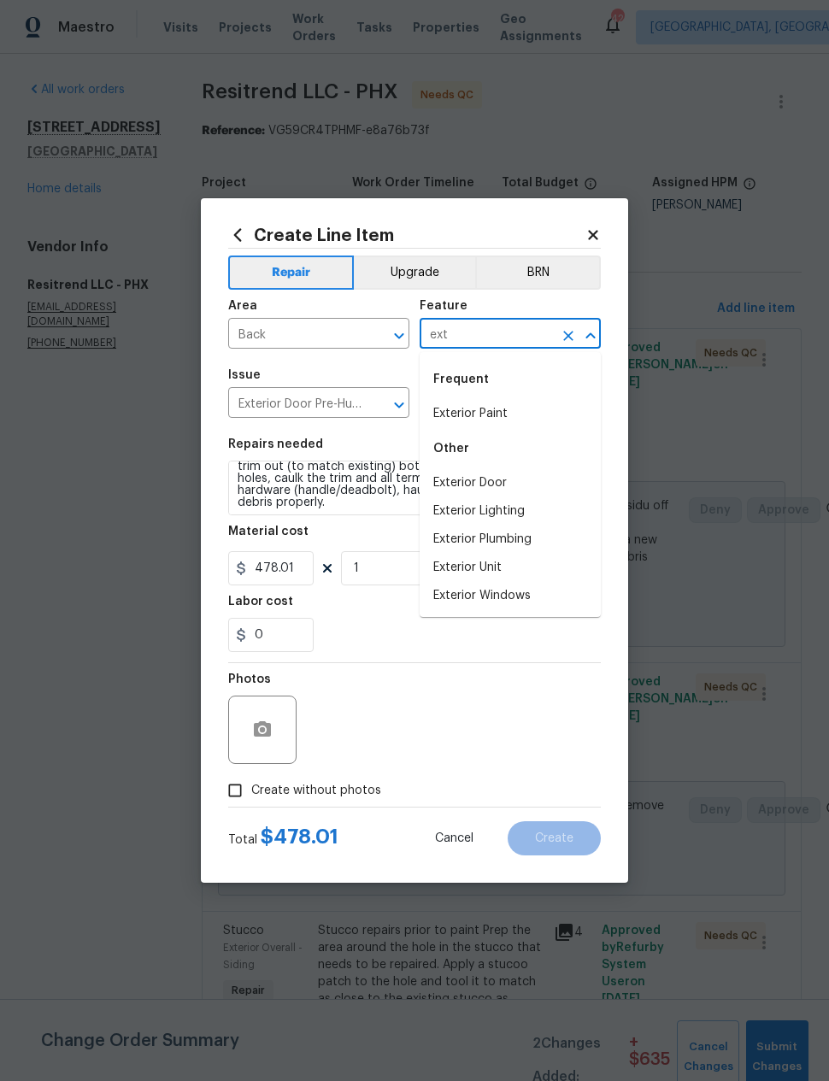
click at [493, 405] on li "Exterior Paint" at bounding box center [510, 414] width 181 height 28
type input "Exterior Paint"
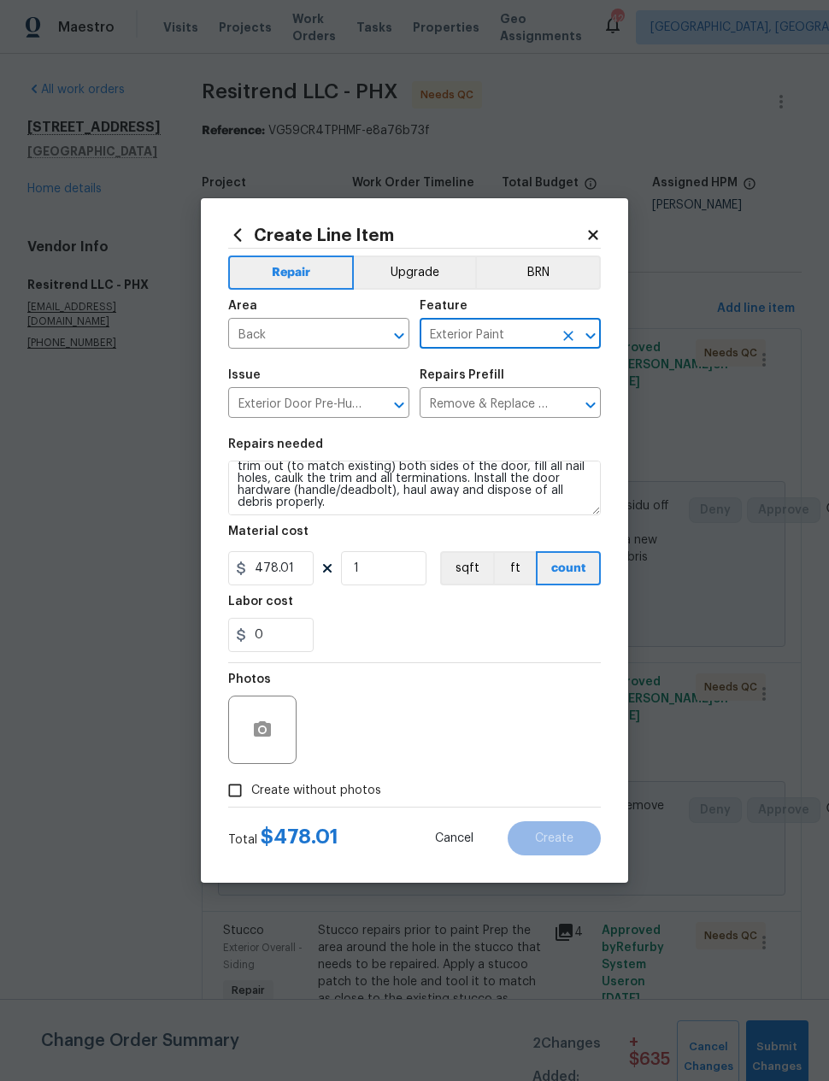
click at [569, 337] on icon "Clear" at bounding box center [568, 335] width 17 height 17
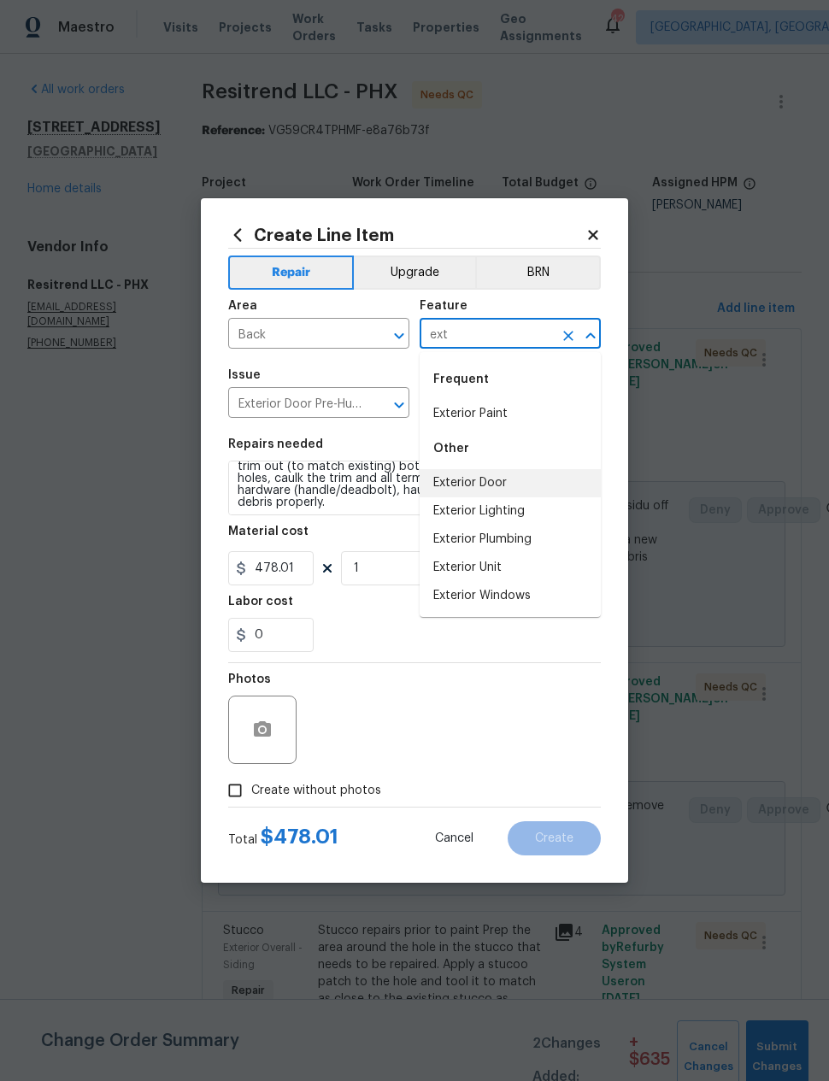
click at [497, 479] on li "Exterior Door" at bounding box center [510, 483] width 181 height 28
type input "Exterior Door"
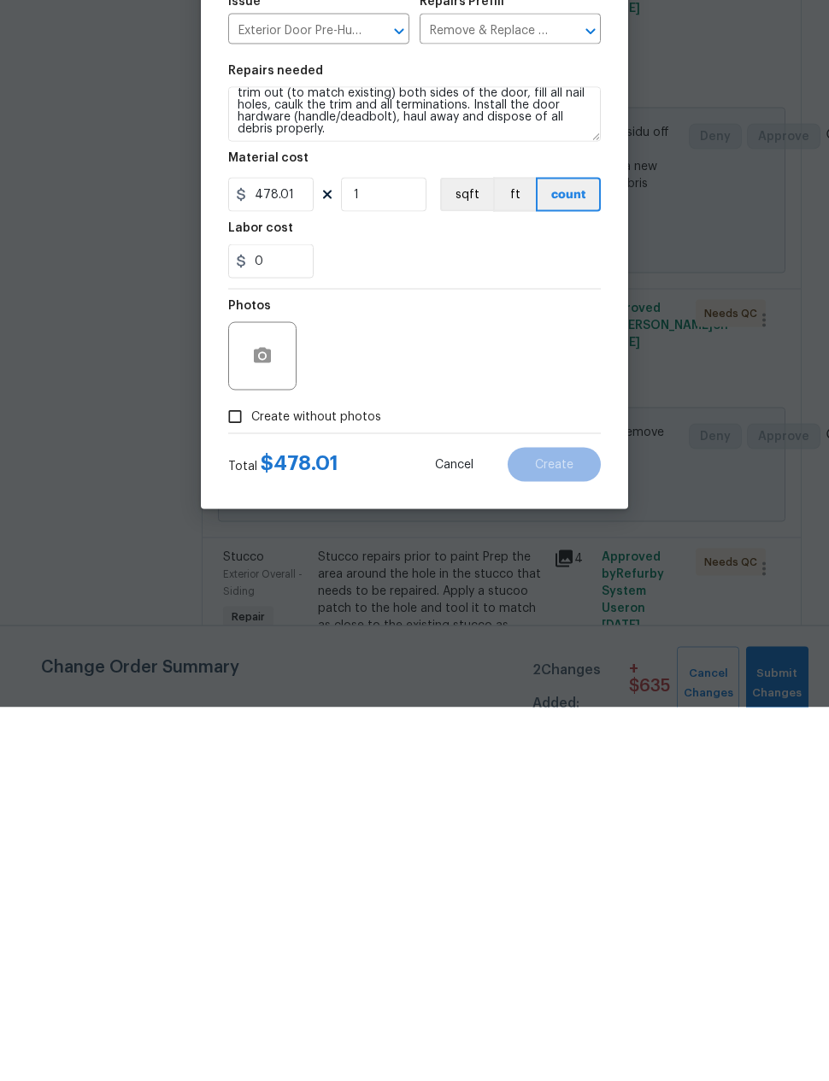
scroll to position [68, 0]
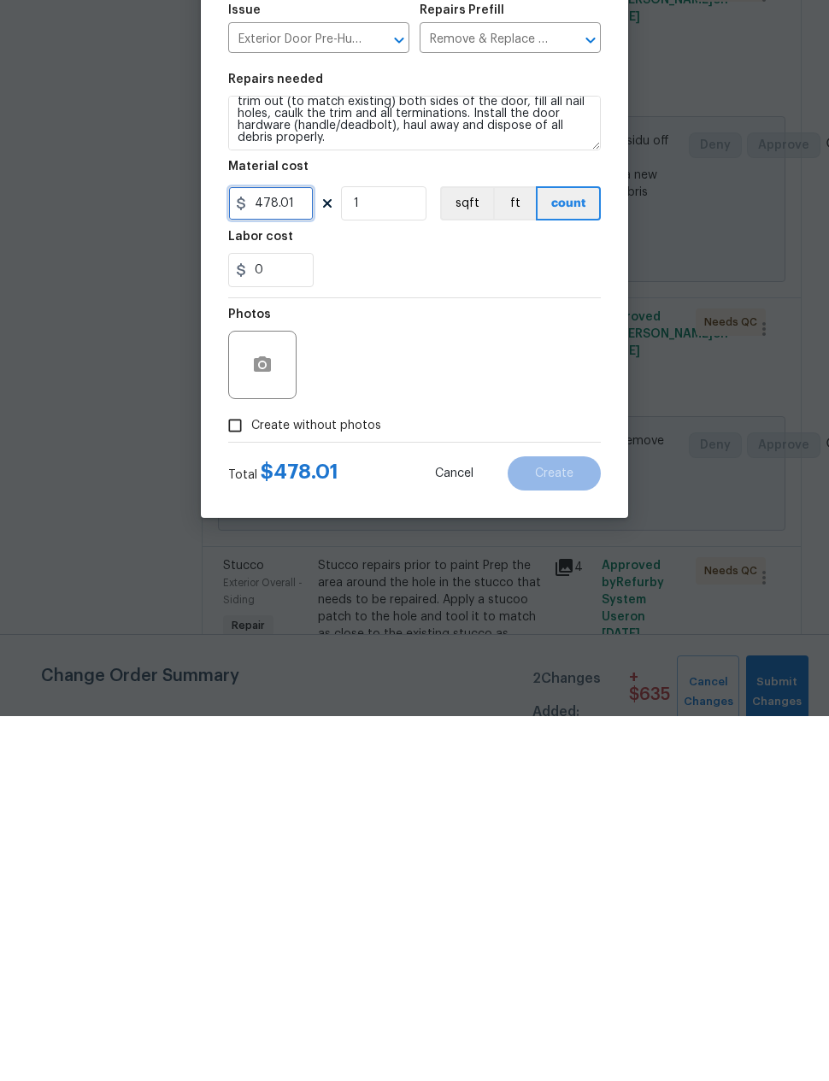
click at [262, 551] on input "478.01" at bounding box center [270, 568] width 85 height 34
click at [274, 551] on input "478.01" at bounding box center [270, 568] width 85 height 34
click at [273, 551] on input "478.01" at bounding box center [270, 568] width 85 height 34
click at [287, 551] on input "478.01" at bounding box center [270, 568] width 85 height 34
click at [286, 551] on input "478.01" at bounding box center [270, 568] width 85 height 34
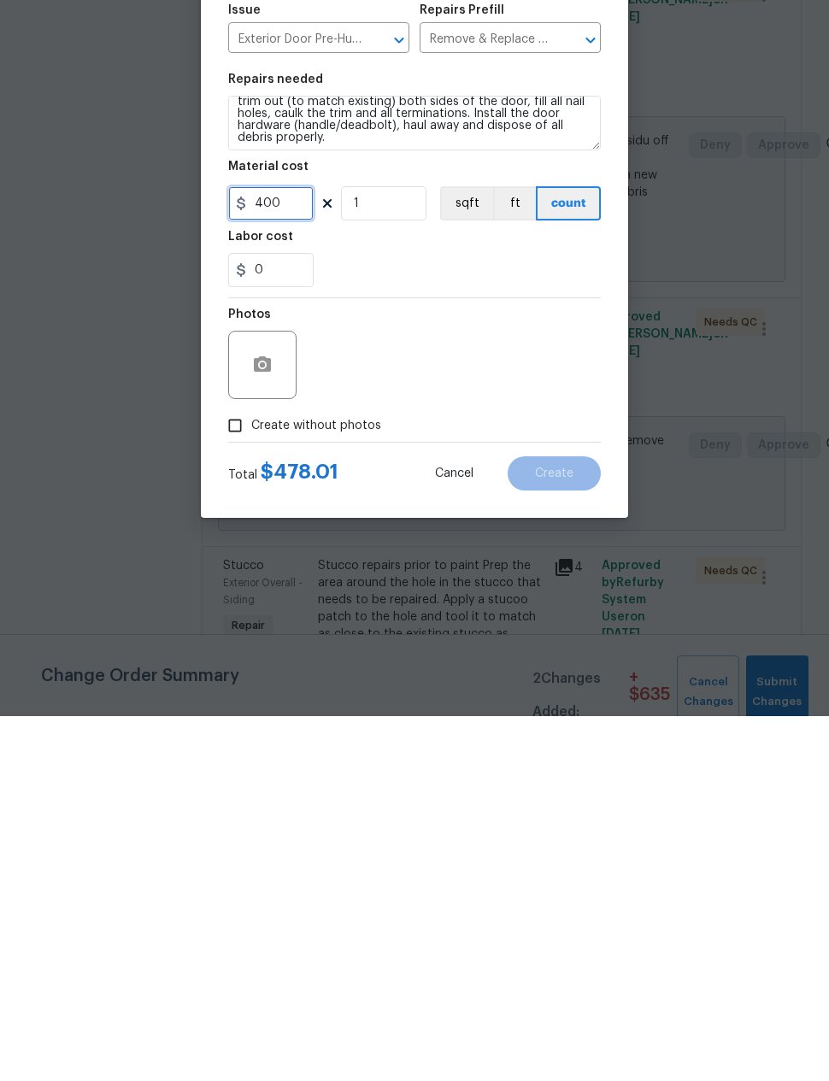
type input "400"
click at [274, 710] on button "button" at bounding box center [262, 730] width 41 height 41
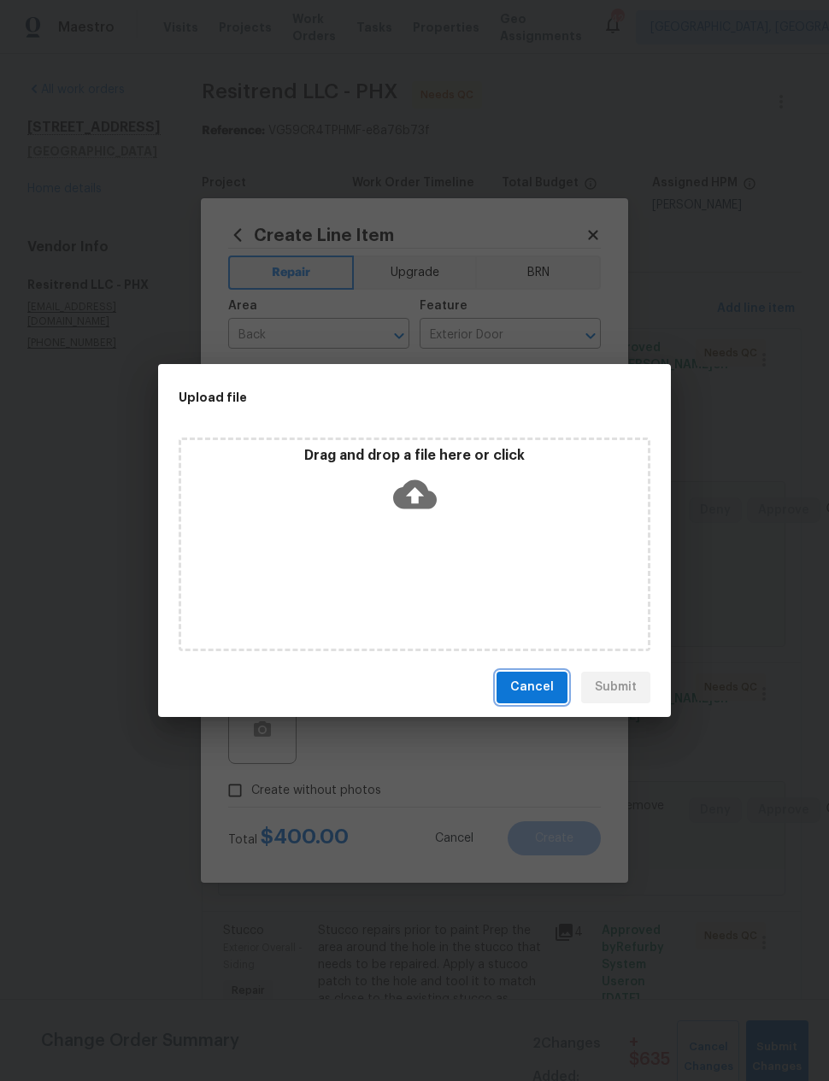
click at [538, 691] on span "Cancel" at bounding box center [532, 687] width 44 height 21
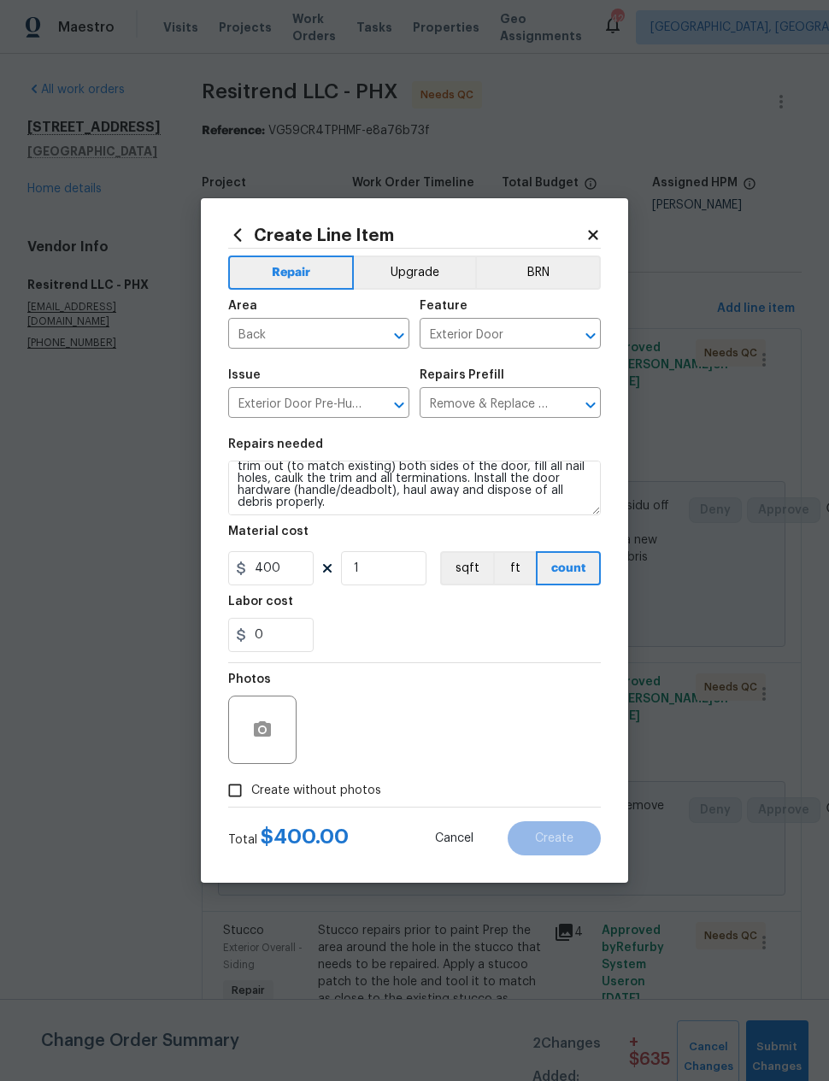
click at [234, 804] on input "Create without photos" at bounding box center [235, 791] width 32 height 32
checkbox input "true"
click at [513, 729] on textarea at bounding box center [455, 730] width 291 height 68
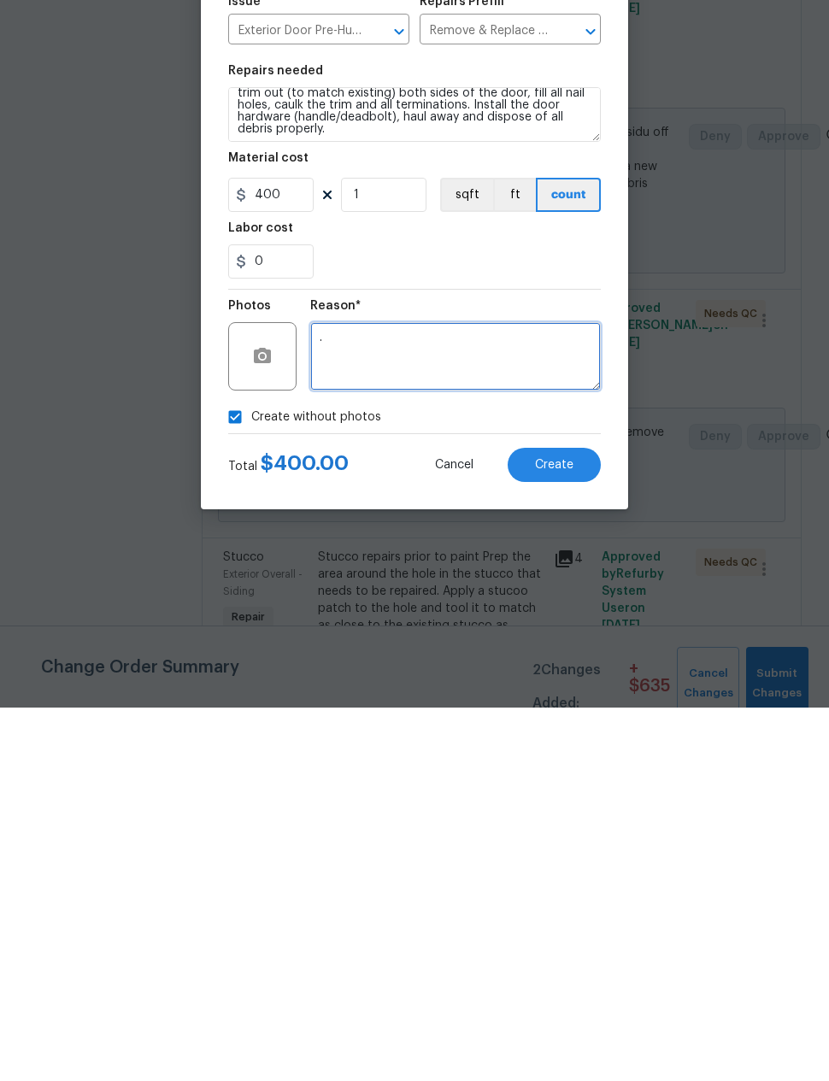
type textarea "."
click at [569, 833] on span "Create" at bounding box center [554, 839] width 38 height 13
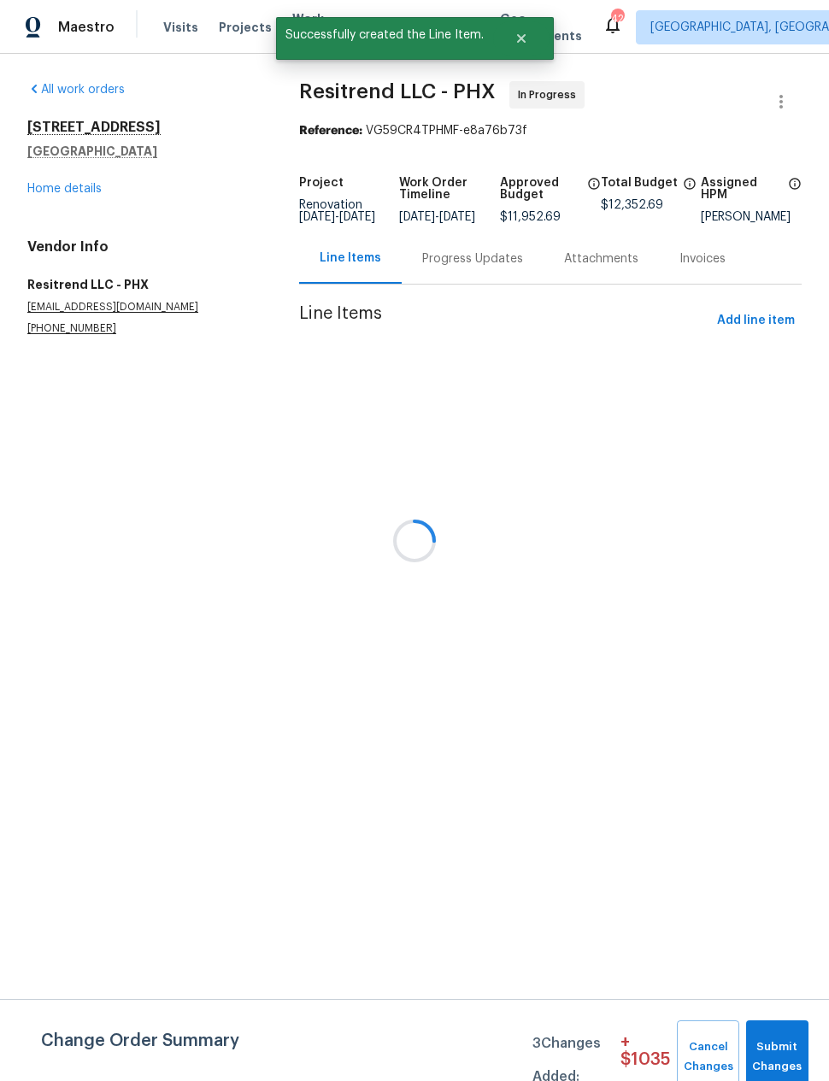
scroll to position [0, 0]
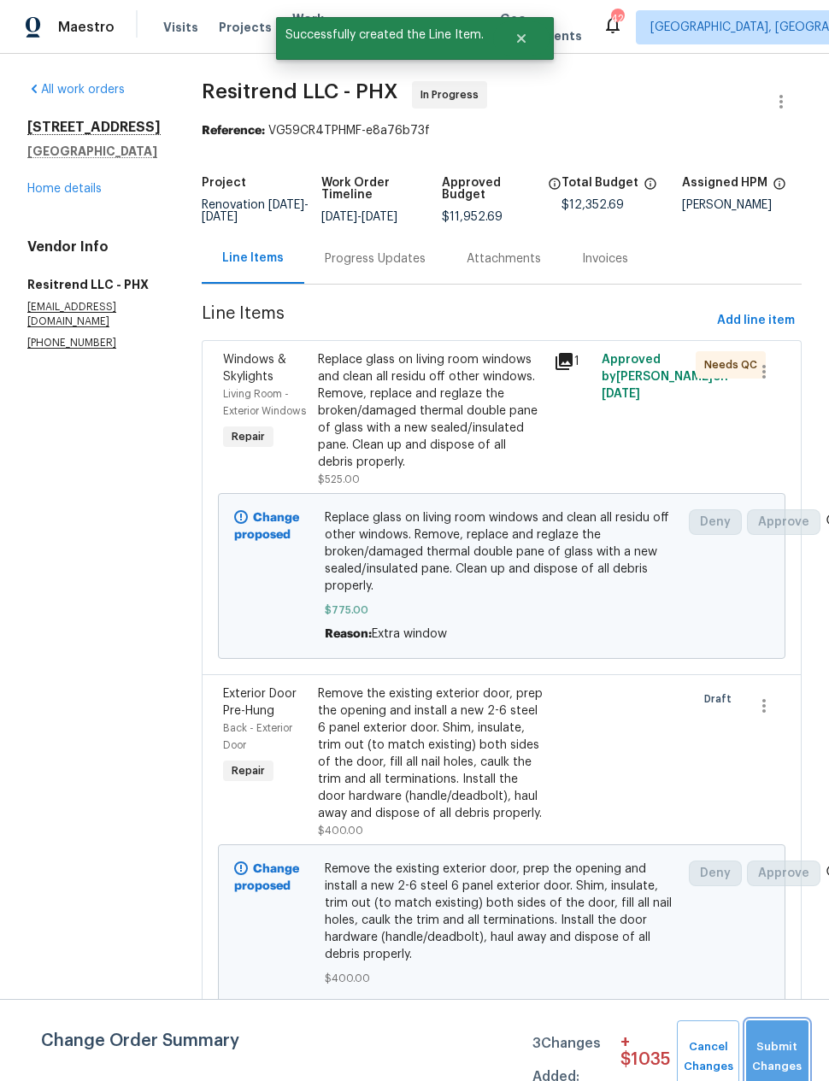
click at [771, 1042] on span "Submit Changes" at bounding box center [777, 1057] width 45 height 39
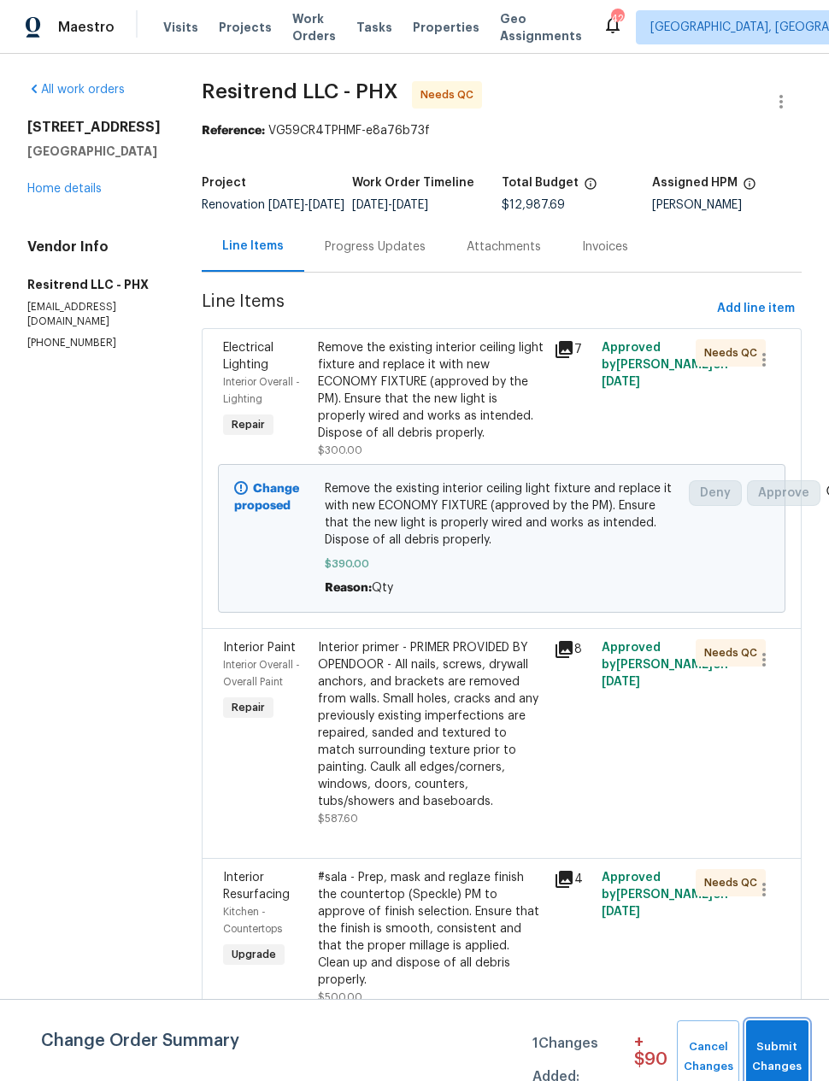
click at [770, 1042] on span "Submit Changes" at bounding box center [777, 1057] width 45 height 39
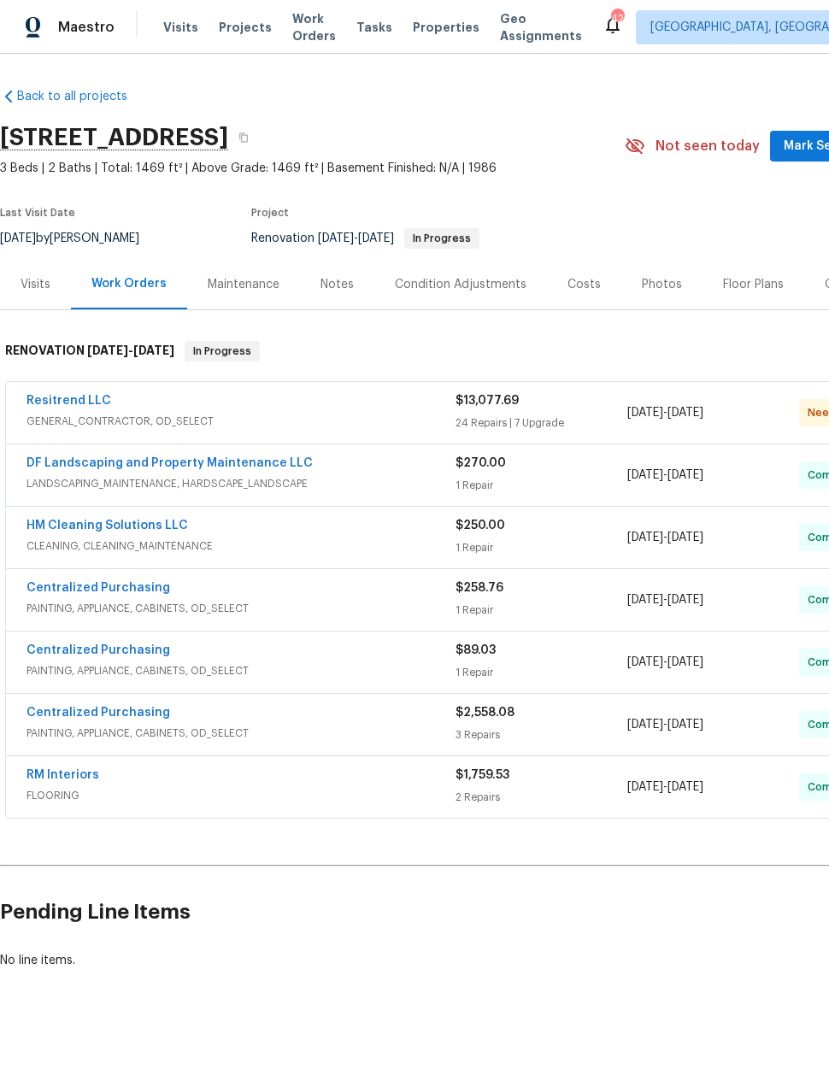
click at [321, 292] on div "Notes" at bounding box center [337, 284] width 33 height 17
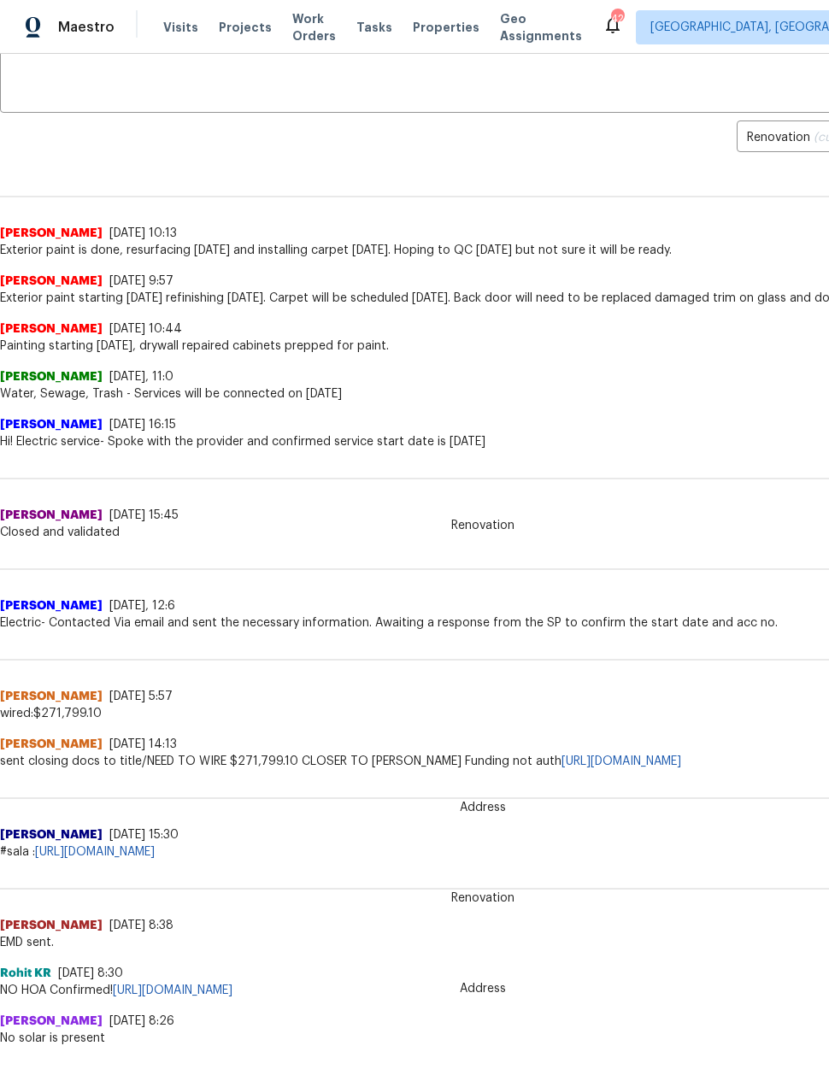
scroll to position [328, 0]
click at [155, 854] on link "https://docs.google.com/spreadsheets/d/1-5v8HyVtkLBj3dXCUMnM9Wb0DU2LOn9vZY6ccrj…" at bounding box center [95, 853] width 120 height 12
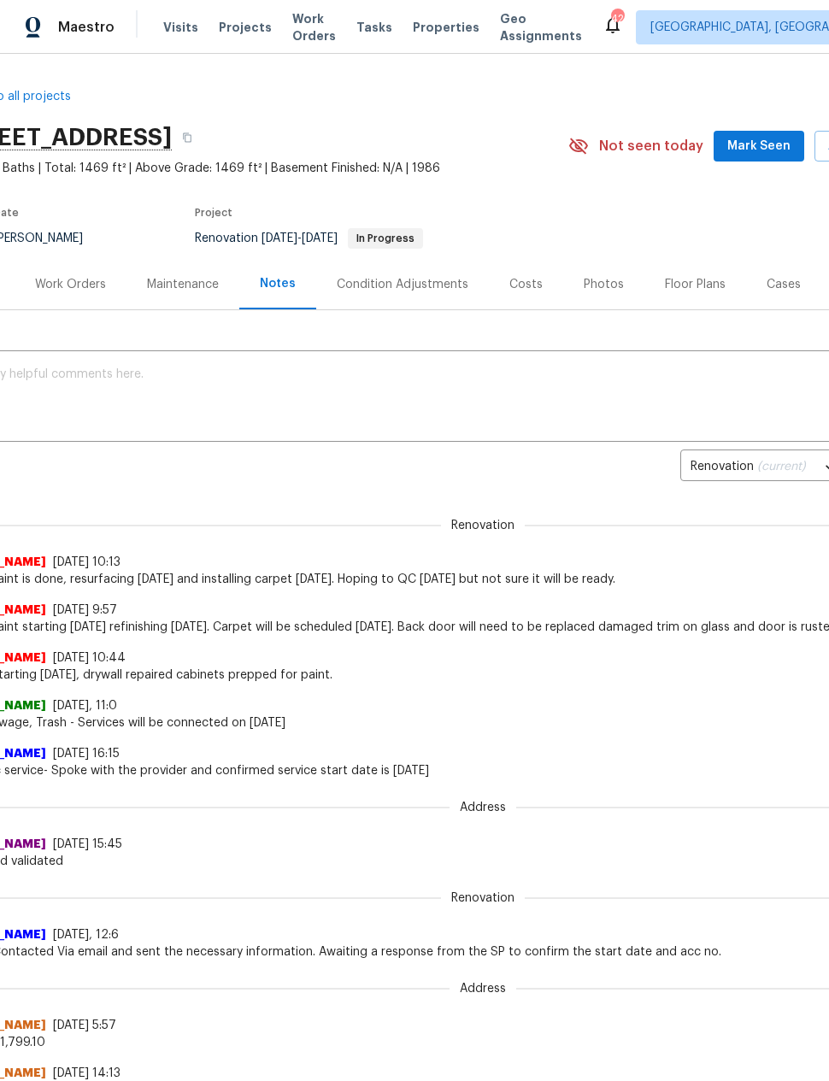
scroll to position [0, 57]
click at [81, 276] on div "Work Orders" at bounding box center [69, 284] width 71 height 17
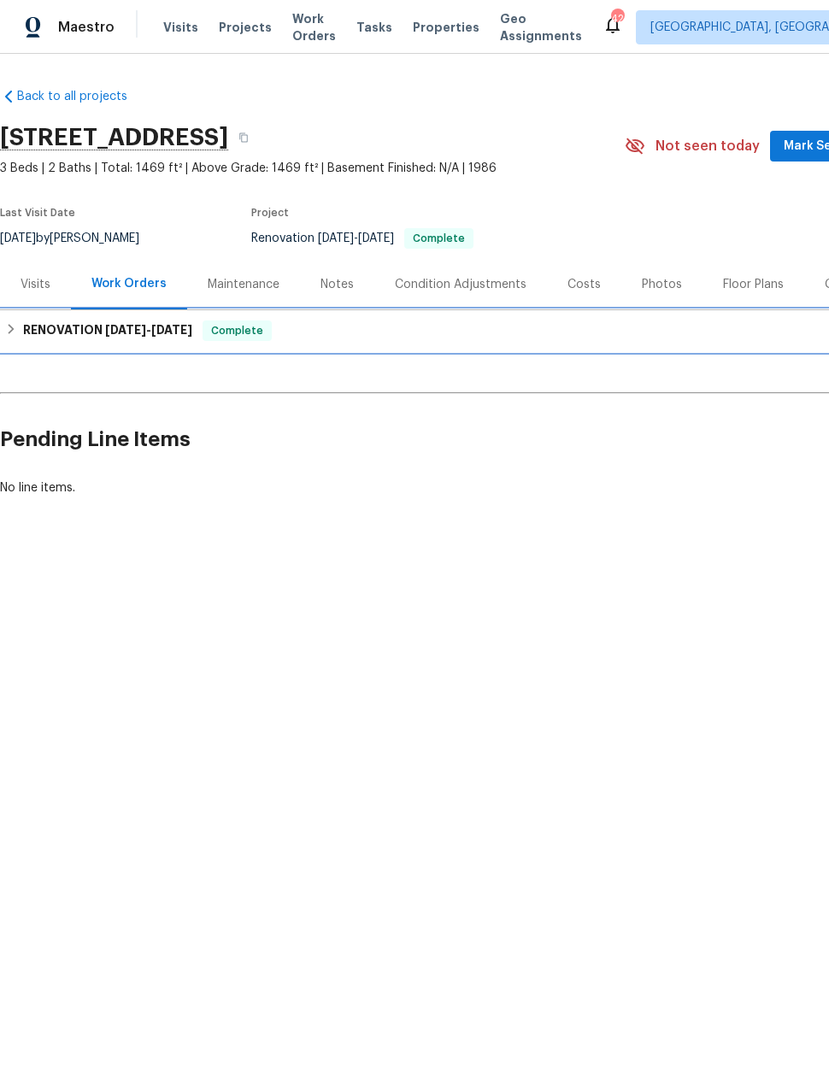
click at [23, 329] on h6 "RENOVATION [DATE] - [DATE]" at bounding box center [107, 331] width 169 height 21
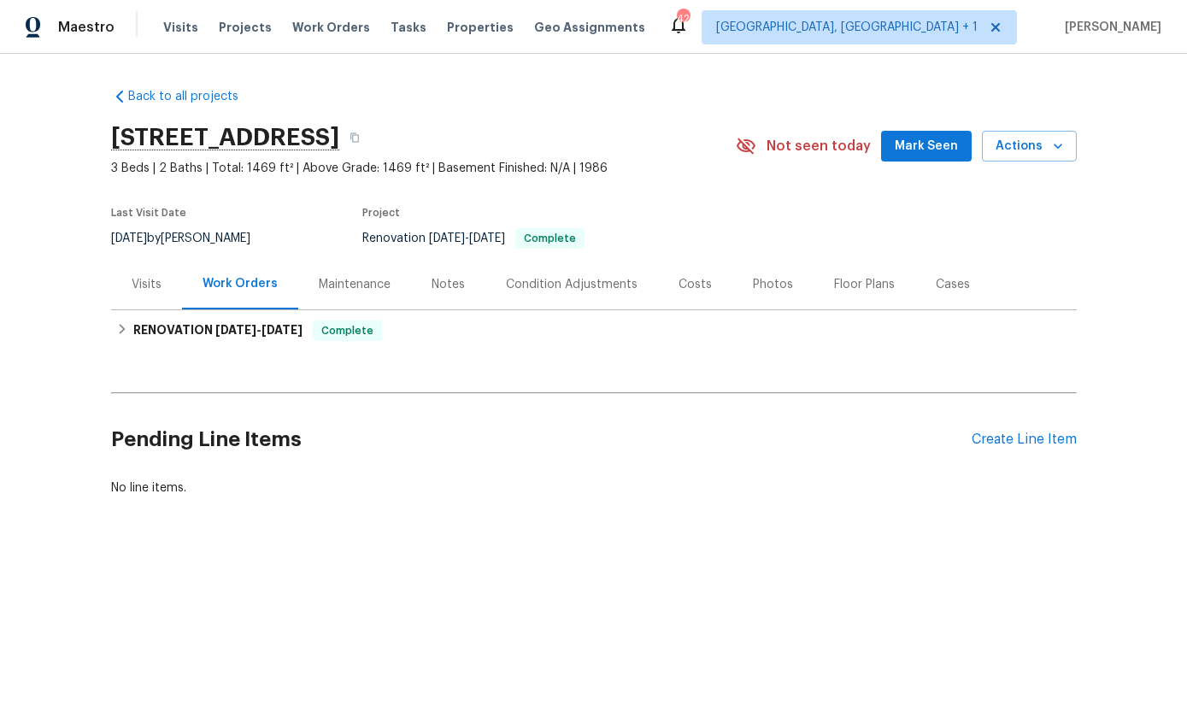
click at [763, 267] on div "Photos" at bounding box center [773, 284] width 81 height 50
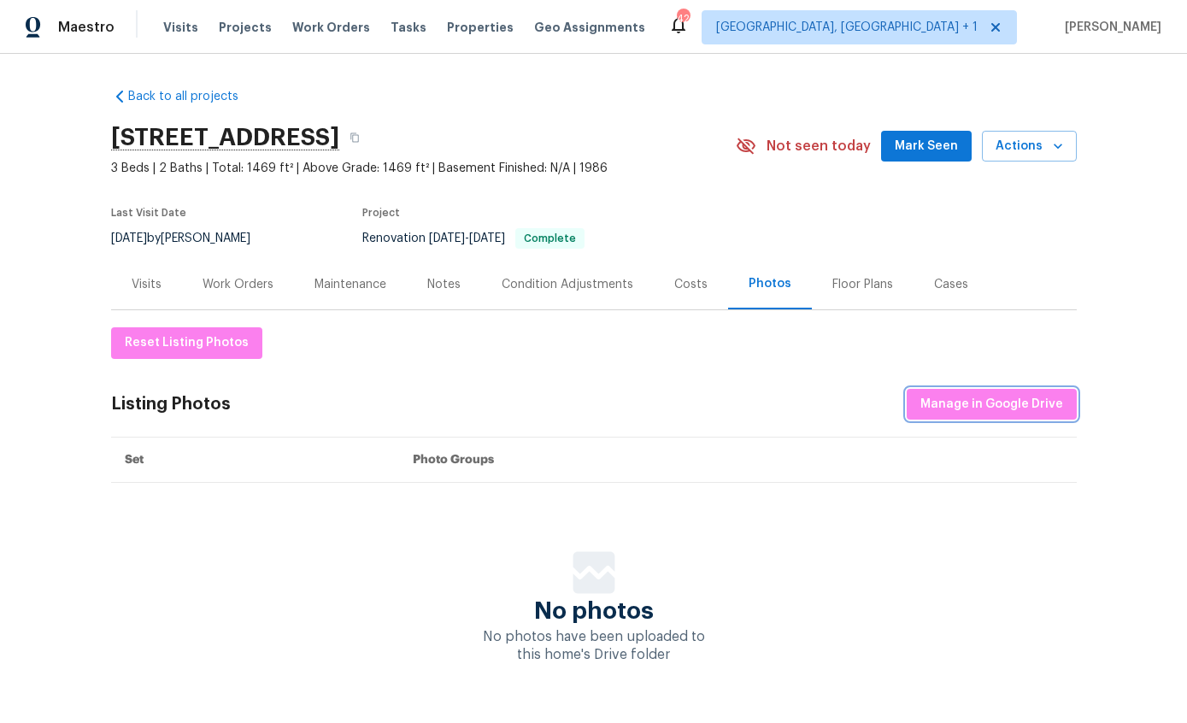
click at [1001, 405] on span "Manage in Google Drive" at bounding box center [992, 404] width 143 height 21
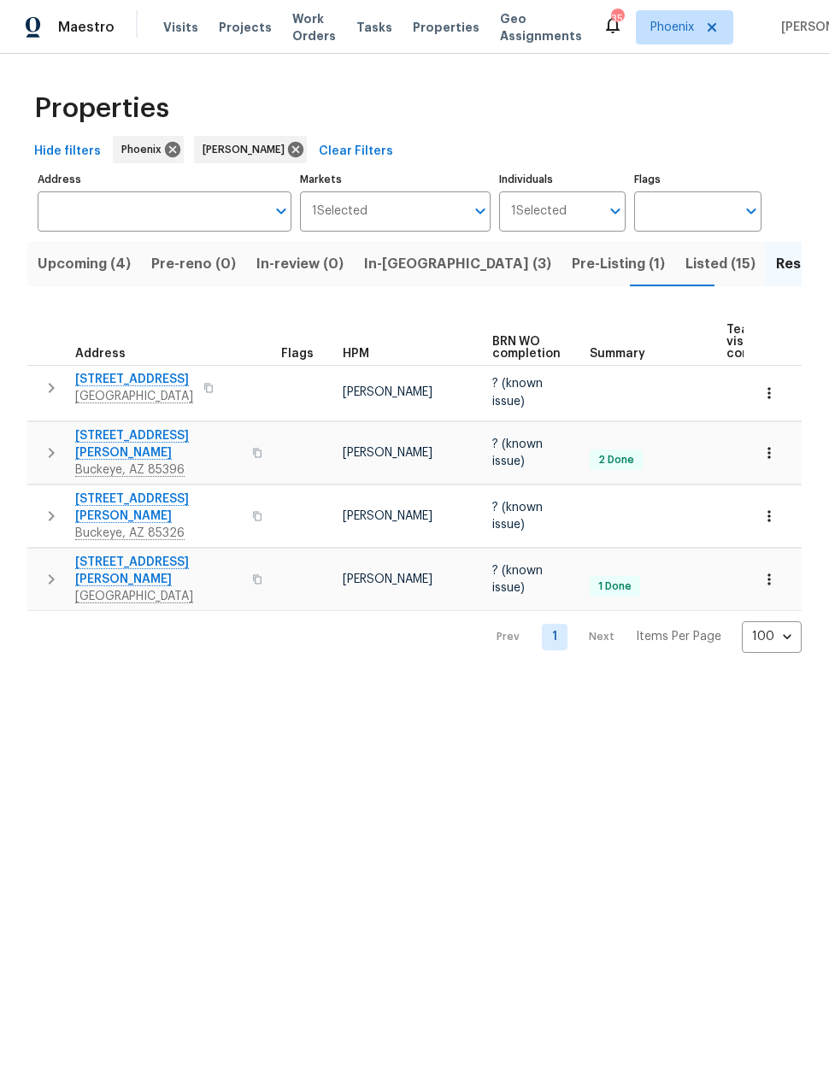
click at [79, 264] on span "Upcoming (4)" at bounding box center [84, 264] width 93 height 24
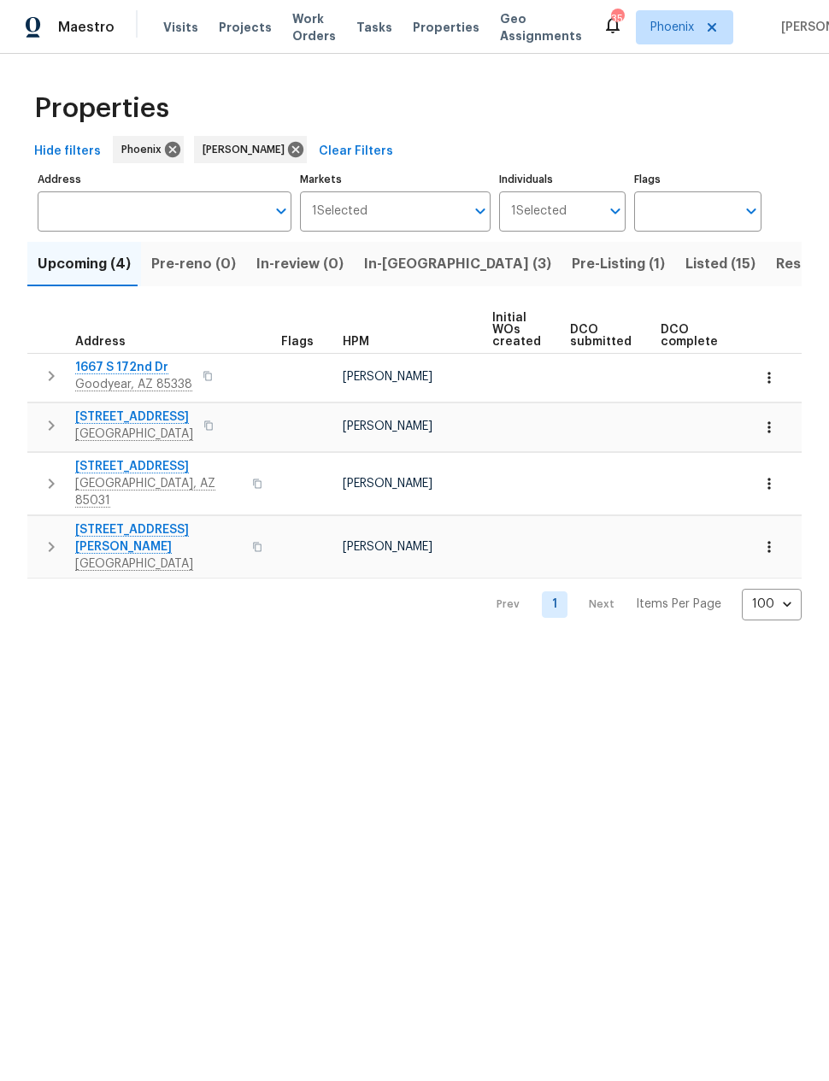
click at [53, 537] on icon "button" at bounding box center [51, 547] width 21 height 21
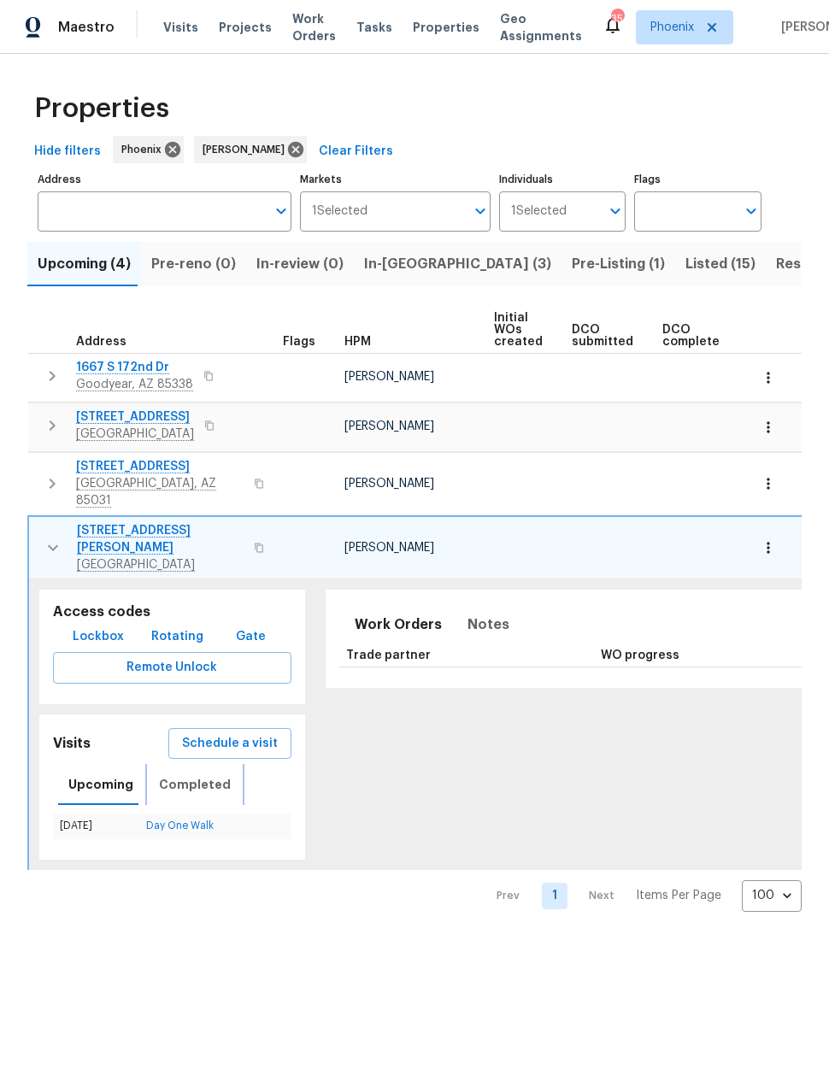
click at [184, 775] on span "Completed" at bounding box center [195, 785] width 72 height 21
click at [174, 821] on link "In-Person Walkthrough" at bounding box center [180, 826] width 108 height 10
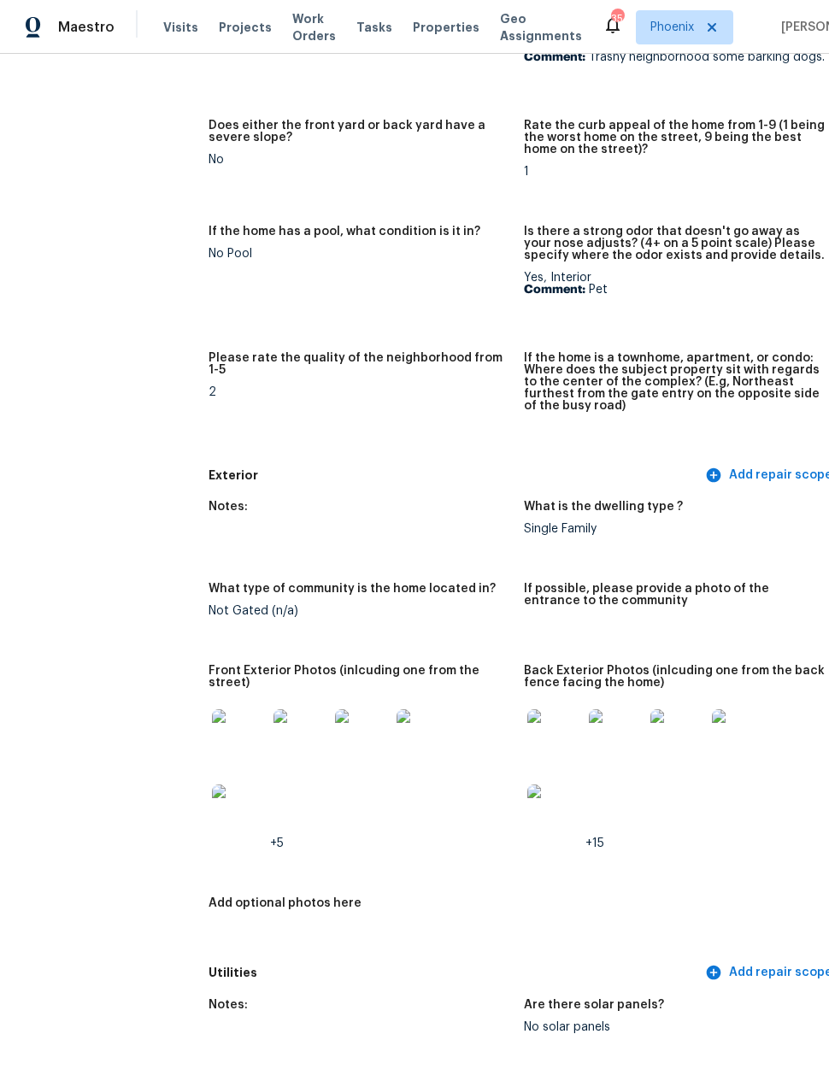
scroll to position [322, 0]
click at [224, 716] on img at bounding box center [239, 737] width 55 height 55
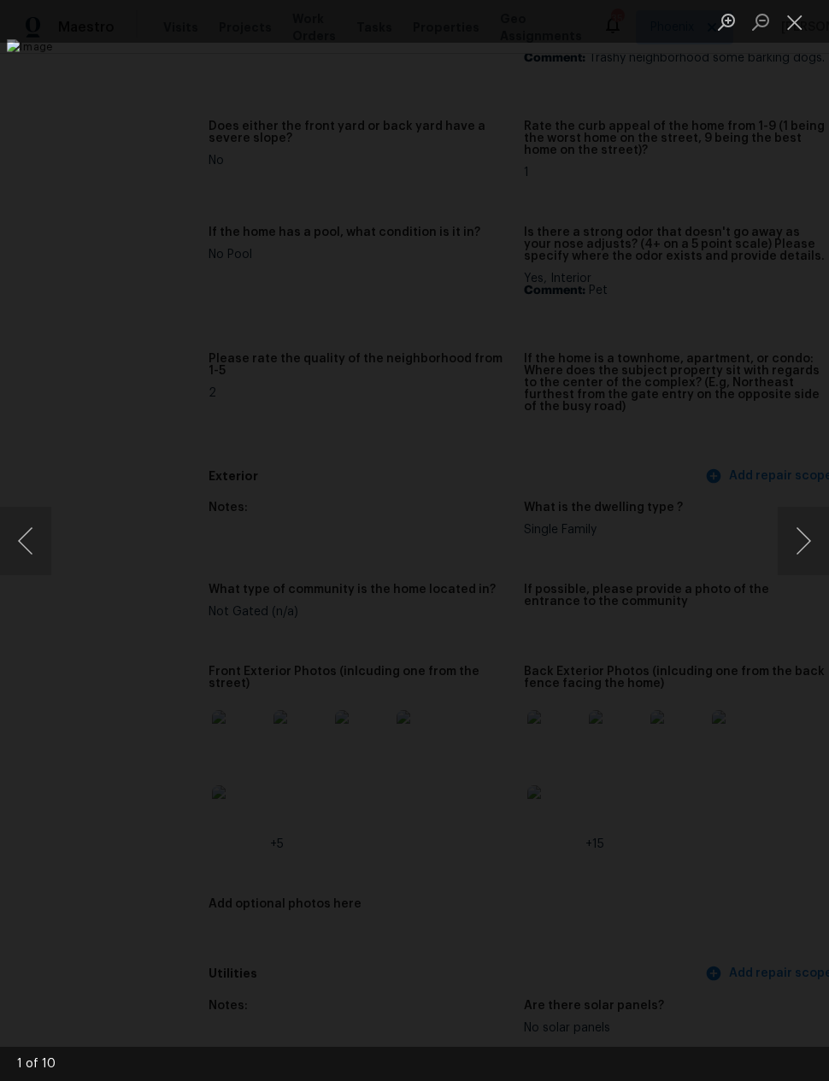
click at [793, 533] on button "Next image" at bounding box center [803, 541] width 51 height 68
click at [794, 525] on button "Next image" at bounding box center [803, 541] width 51 height 68
click at [792, 529] on button "Next image" at bounding box center [803, 541] width 51 height 68
click at [781, 533] on button "Next image" at bounding box center [803, 541] width 51 height 68
click at [787, 529] on button "Next image" at bounding box center [803, 541] width 51 height 68
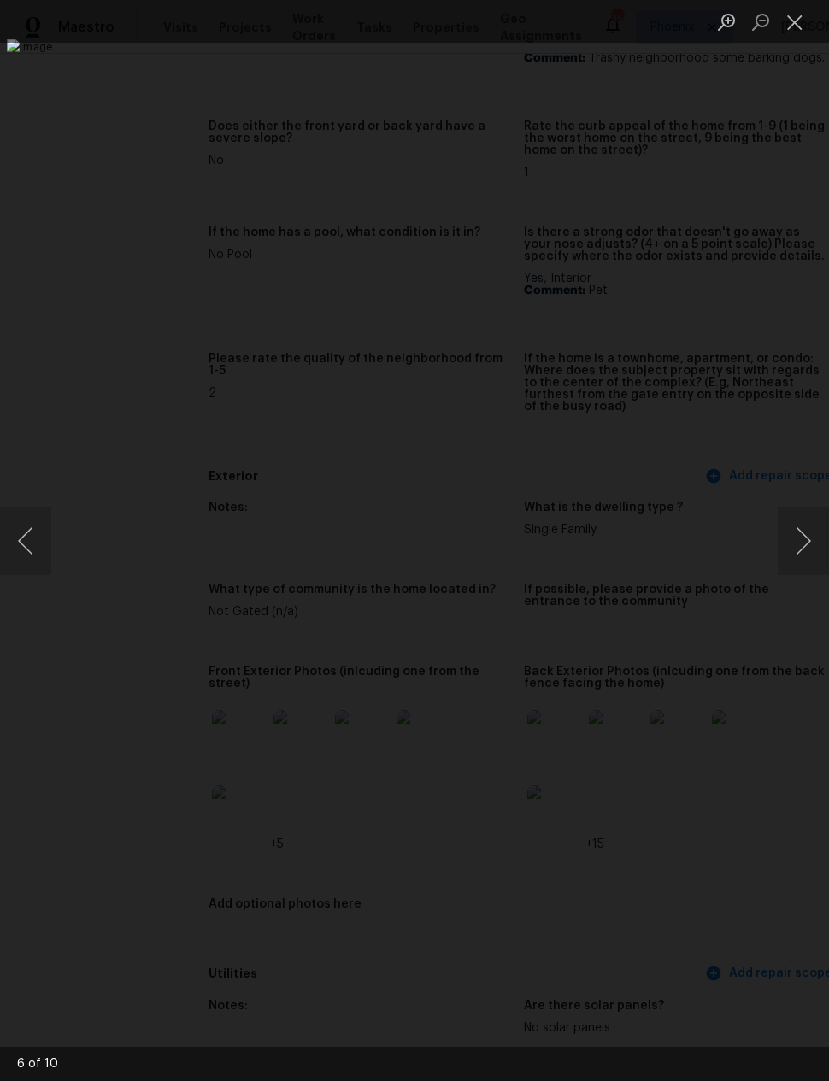
click at [793, 21] on button "Close lightbox" at bounding box center [795, 22] width 34 height 30
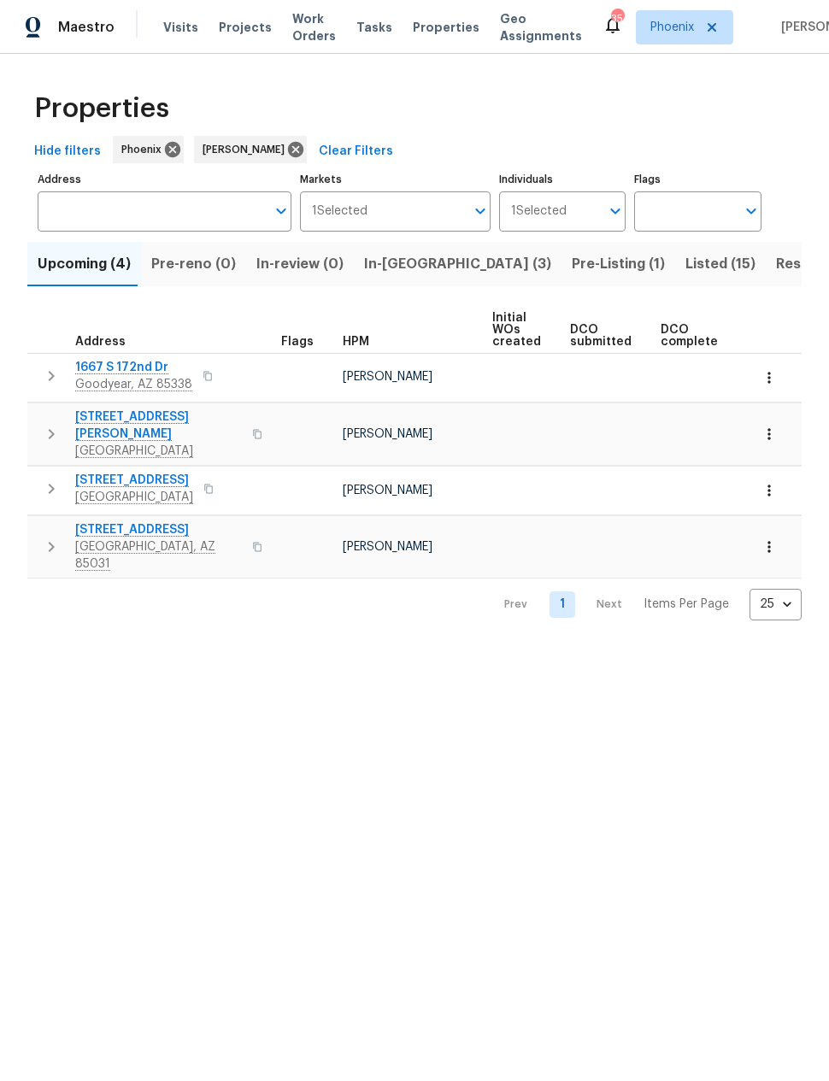
click at [51, 537] on icon "button" at bounding box center [51, 547] width 21 height 21
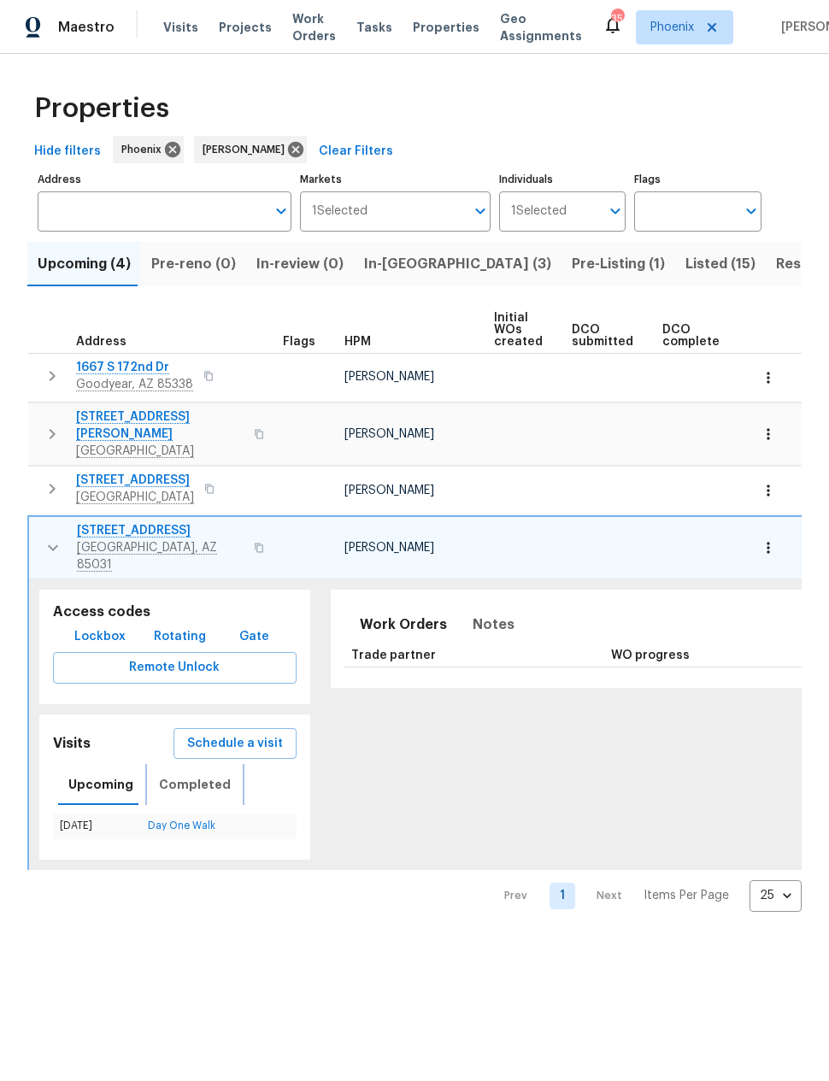
click at [182, 775] on span "Completed" at bounding box center [195, 785] width 72 height 21
click at [179, 821] on link "In-Person Walkthrough" at bounding box center [181, 826] width 108 height 10
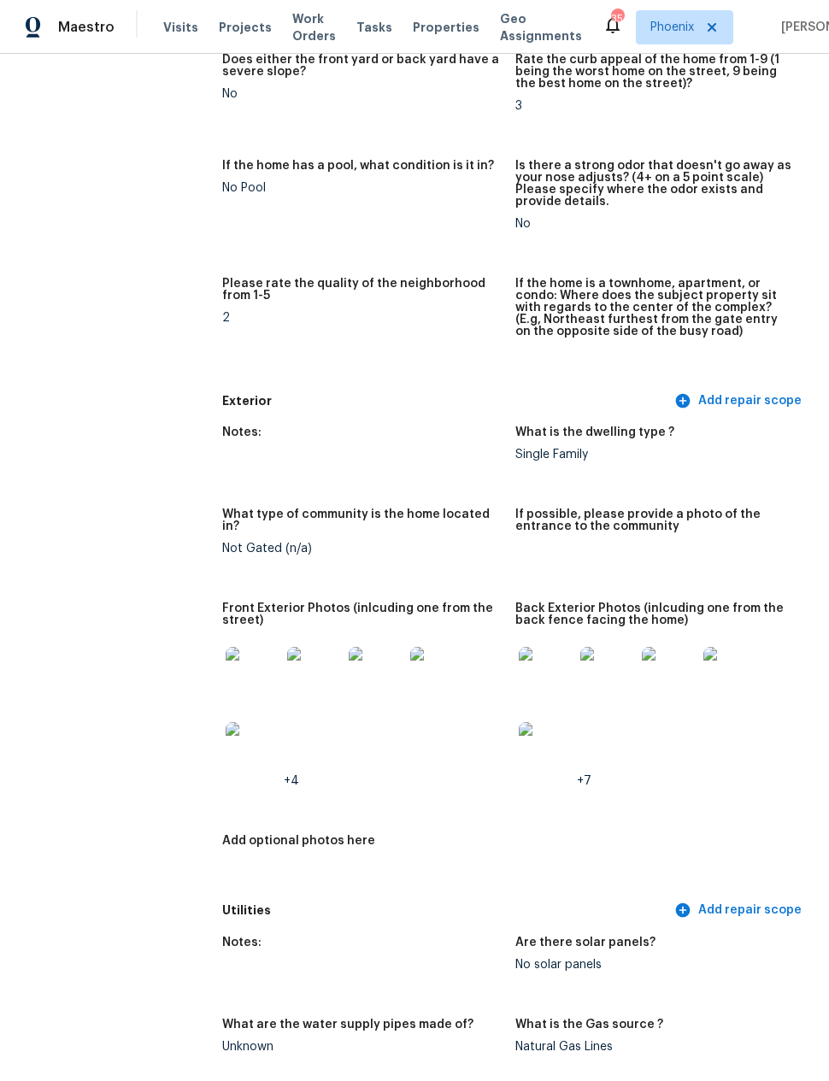
scroll to position [404, 0]
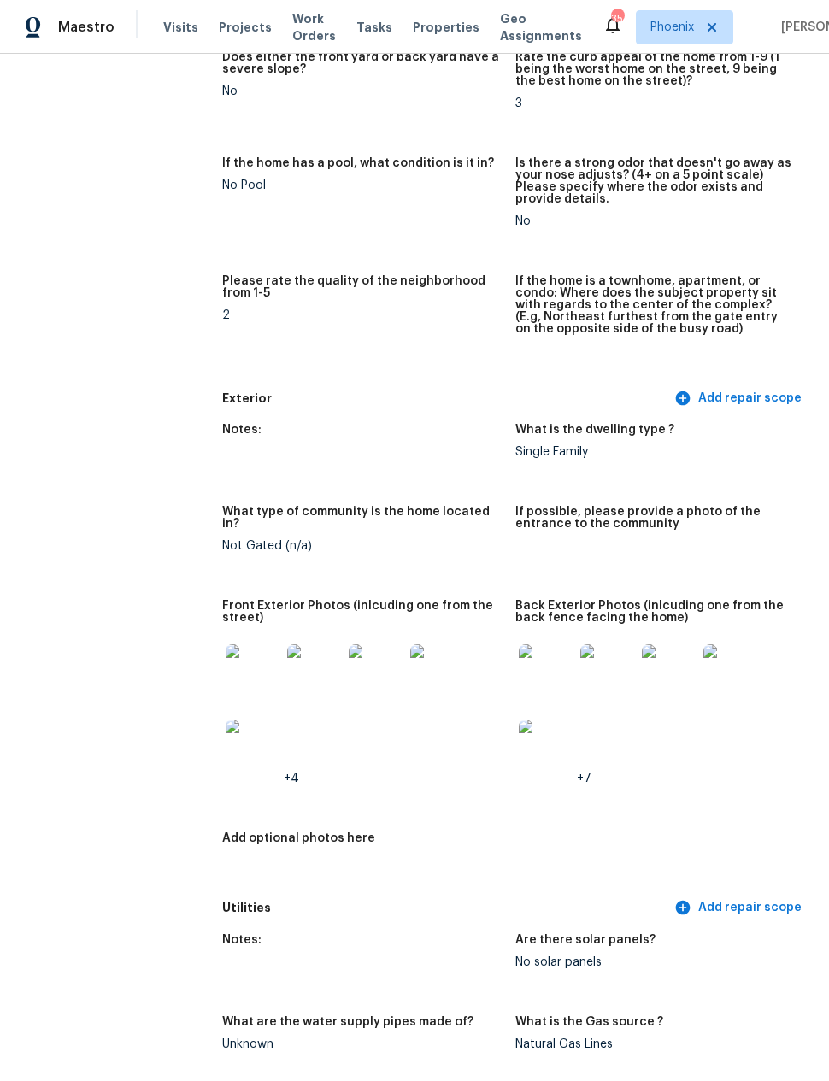
click at [253, 657] on img at bounding box center [253, 672] width 55 height 55
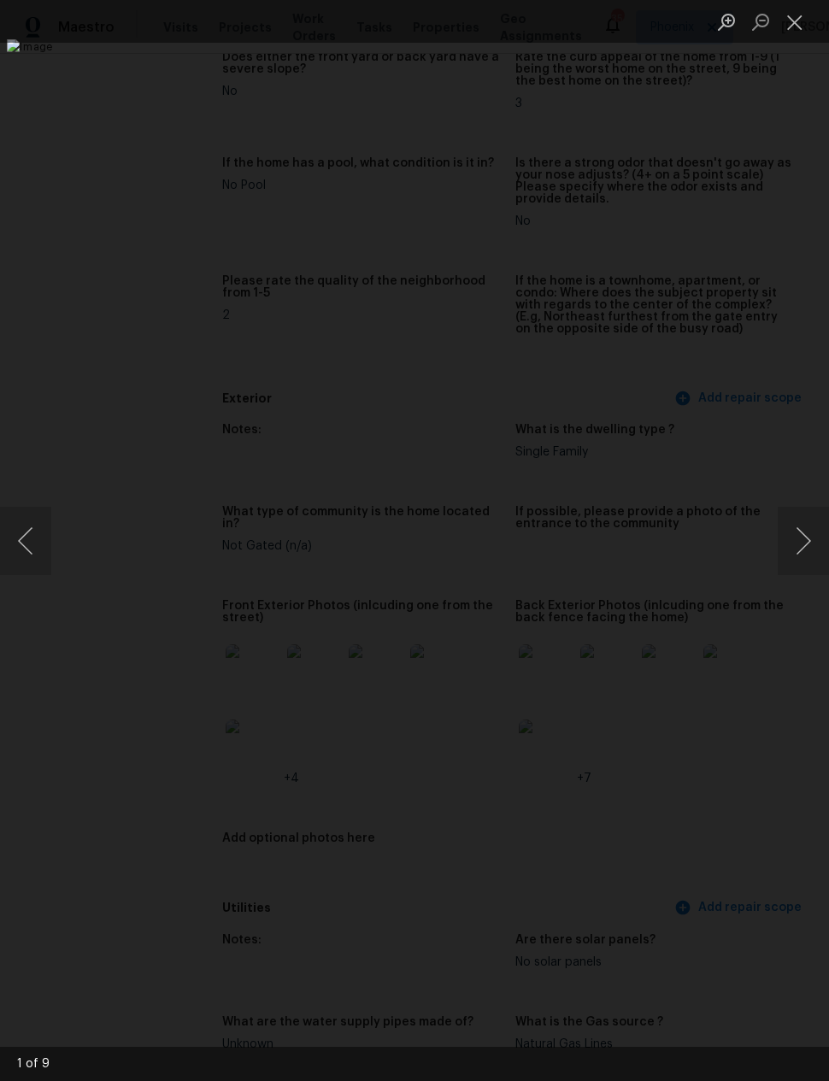
click at [796, 537] on button "Next image" at bounding box center [803, 541] width 51 height 68
click at [816, 510] on button "Next image" at bounding box center [803, 541] width 51 height 68
click at [776, 503] on img "Lightbox" at bounding box center [391, 541] width 769 height 1004
click at [798, 535] on button "Next image" at bounding box center [803, 541] width 51 height 68
click at [802, 535] on button "Next image" at bounding box center [803, 541] width 51 height 68
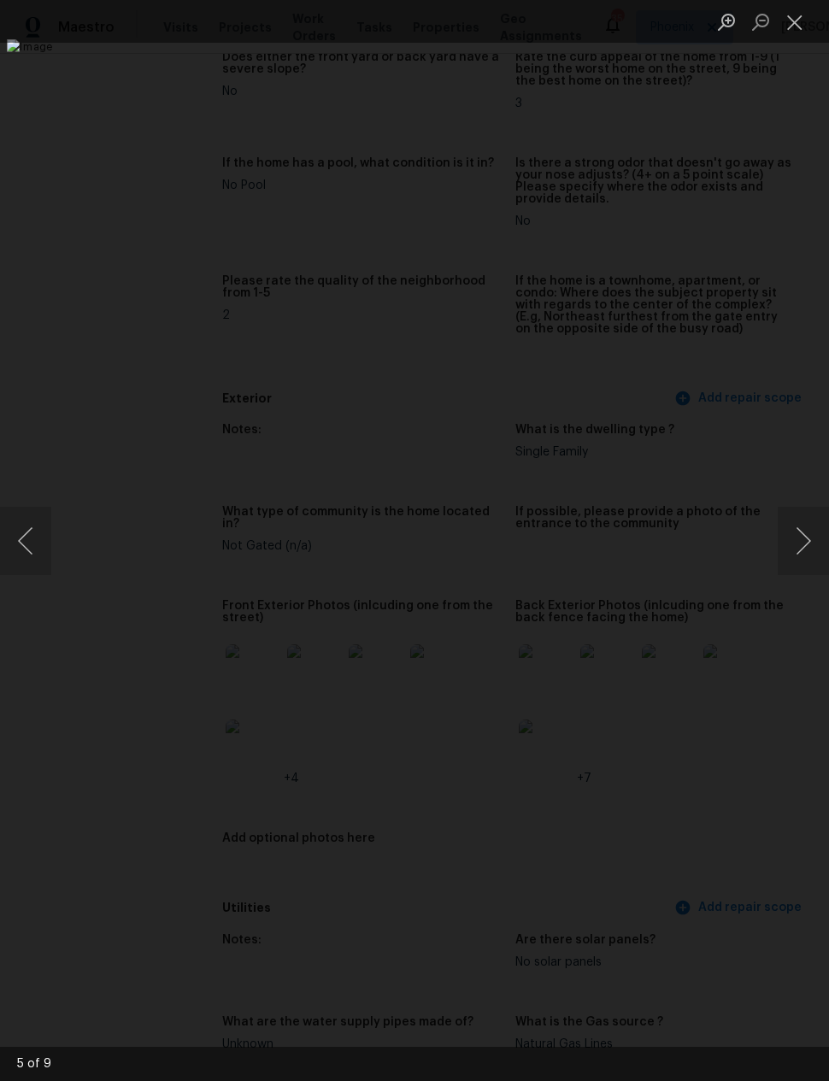
click at [804, 518] on button "Next image" at bounding box center [803, 541] width 51 height 68
click at [805, 515] on button "Next image" at bounding box center [803, 541] width 51 height 68
click at [806, 511] on button "Next image" at bounding box center [803, 541] width 51 height 68
click at [776, 501] on img "Lightbox" at bounding box center [391, 541] width 769 height 1004
click at [804, 539] on button "Next image" at bounding box center [803, 541] width 51 height 68
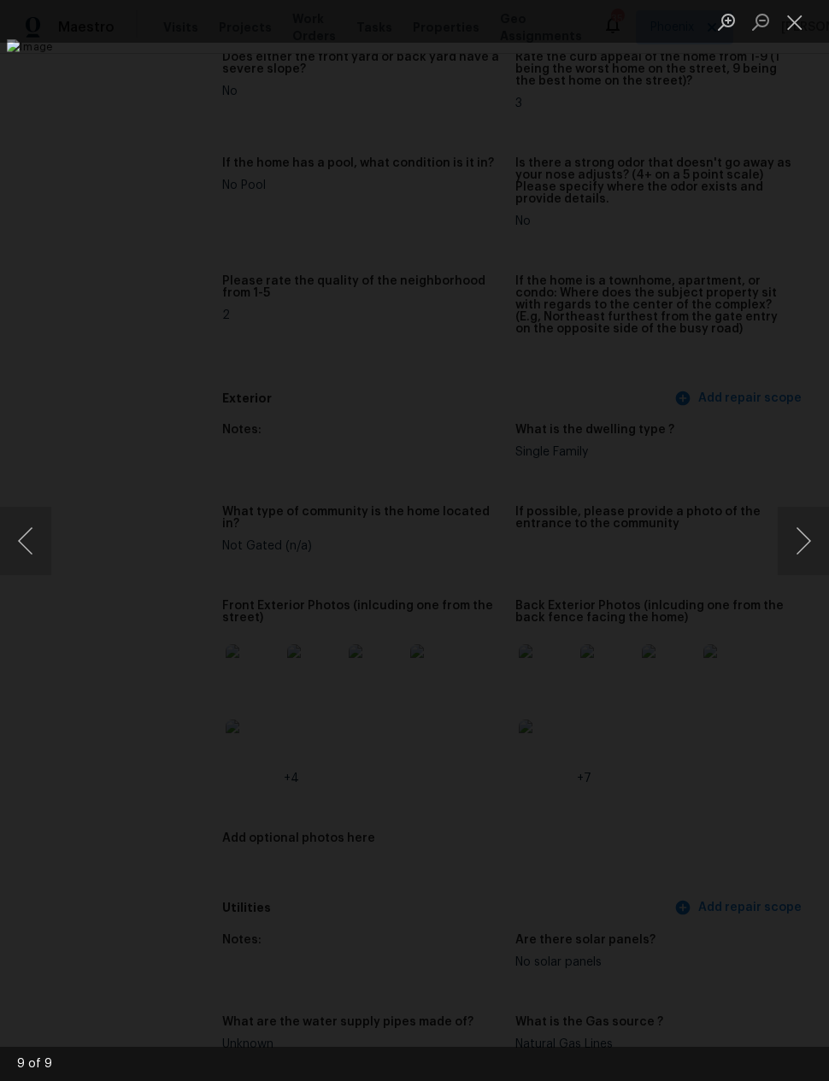
click at [805, 534] on button "Next image" at bounding box center [803, 541] width 51 height 68
click at [804, 532] on button "Next image" at bounding box center [803, 541] width 51 height 68
click at [803, 532] on button "Next image" at bounding box center [803, 541] width 51 height 68
click at [804, 532] on button "Next image" at bounding box center [803, 541] width 51 height 68
click at [775, 174] on div "Lightbox" at bounding box center [414, 540] width 829 height 1081
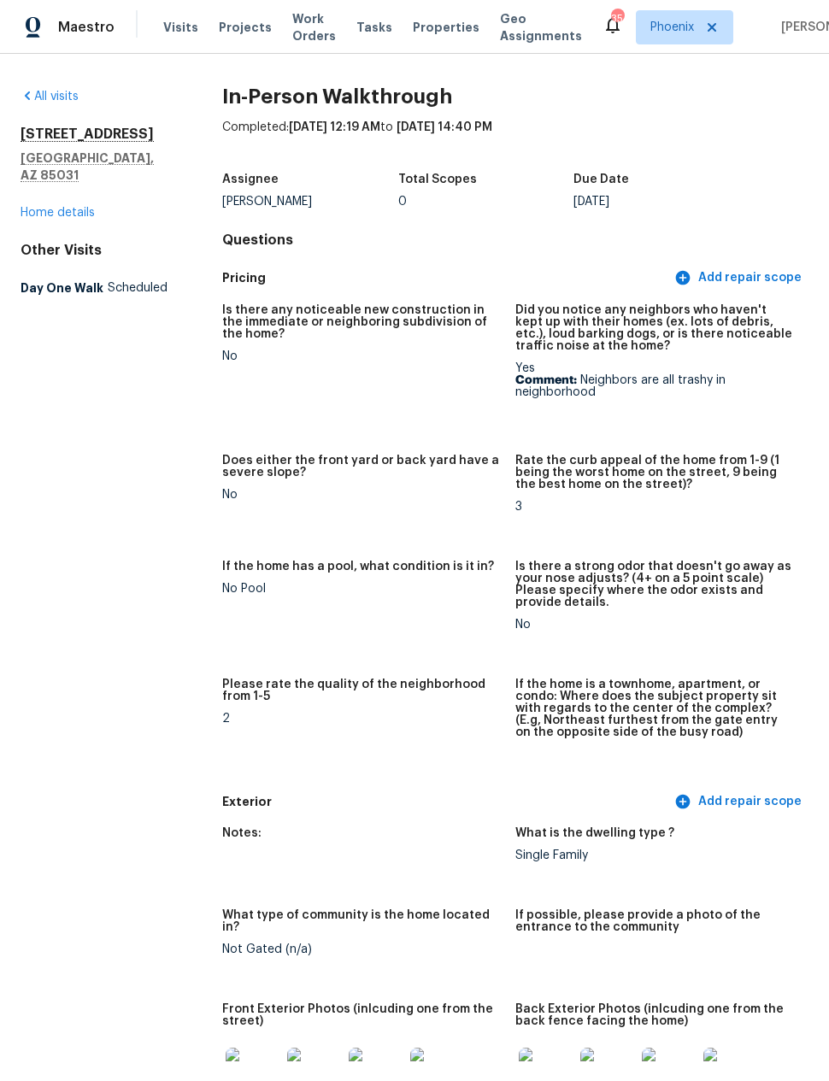
scroll to position [0, 0]
click at [57, 207] on link "Home details" at bounding box center [58, 213] width 74 height 12
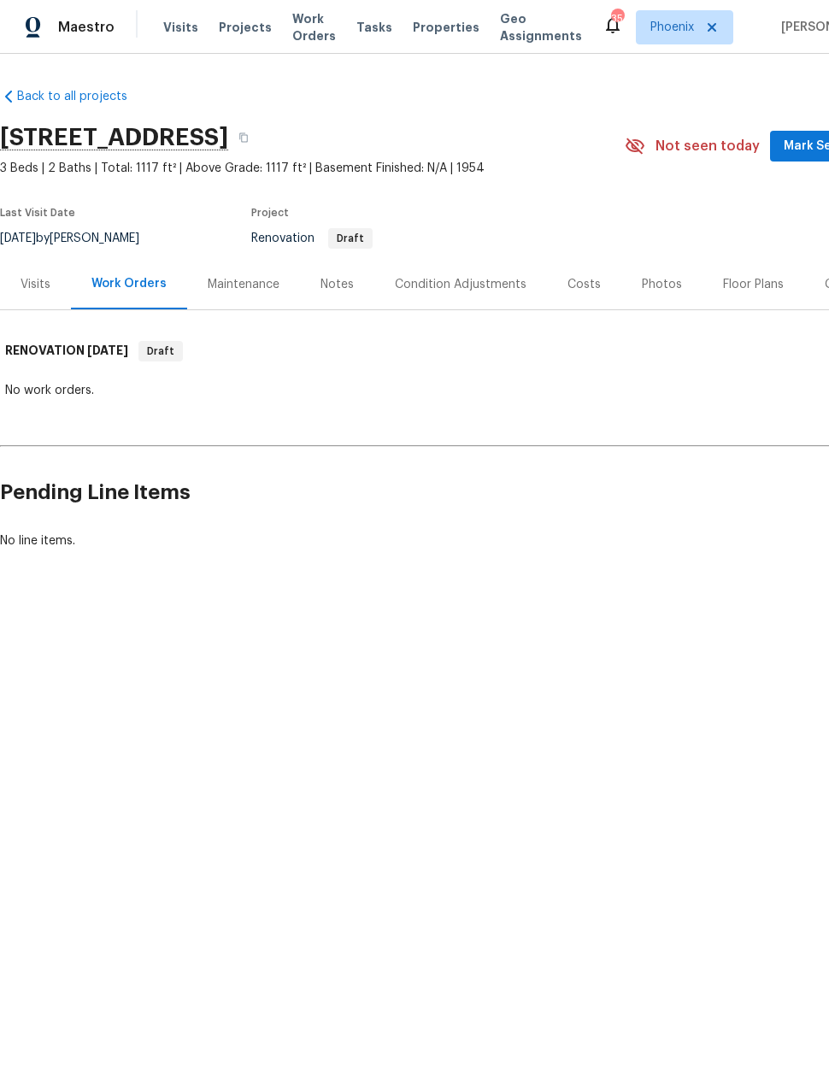
click at [475, 281] on div "Condition Adjustments" at bounding box center [461, 284] width 132 height 17
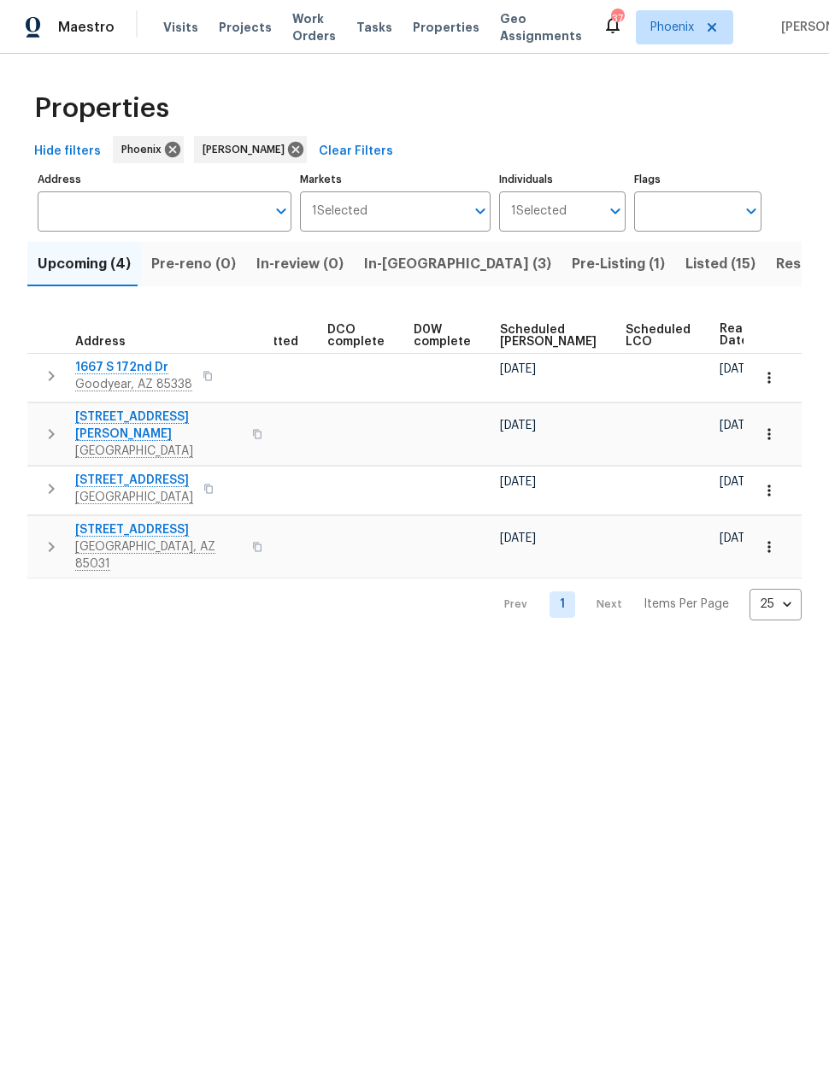
scroll to position [0, 333]
click at [721, 330] on span "Ready Date" at bounding box center [740, 335] width 38 height 24
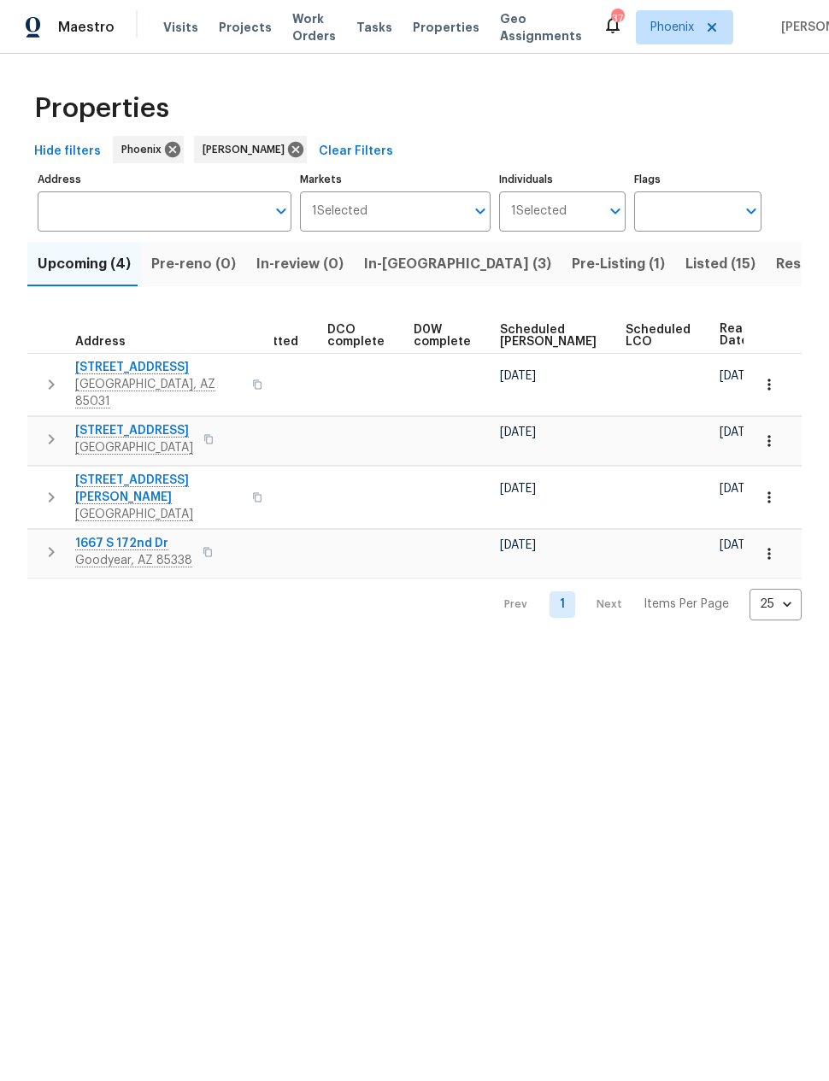
scroll to position [0, 333]
click at [721, 336] on span "Ready Date" at bounding box center [740, 335] width 38 height 24
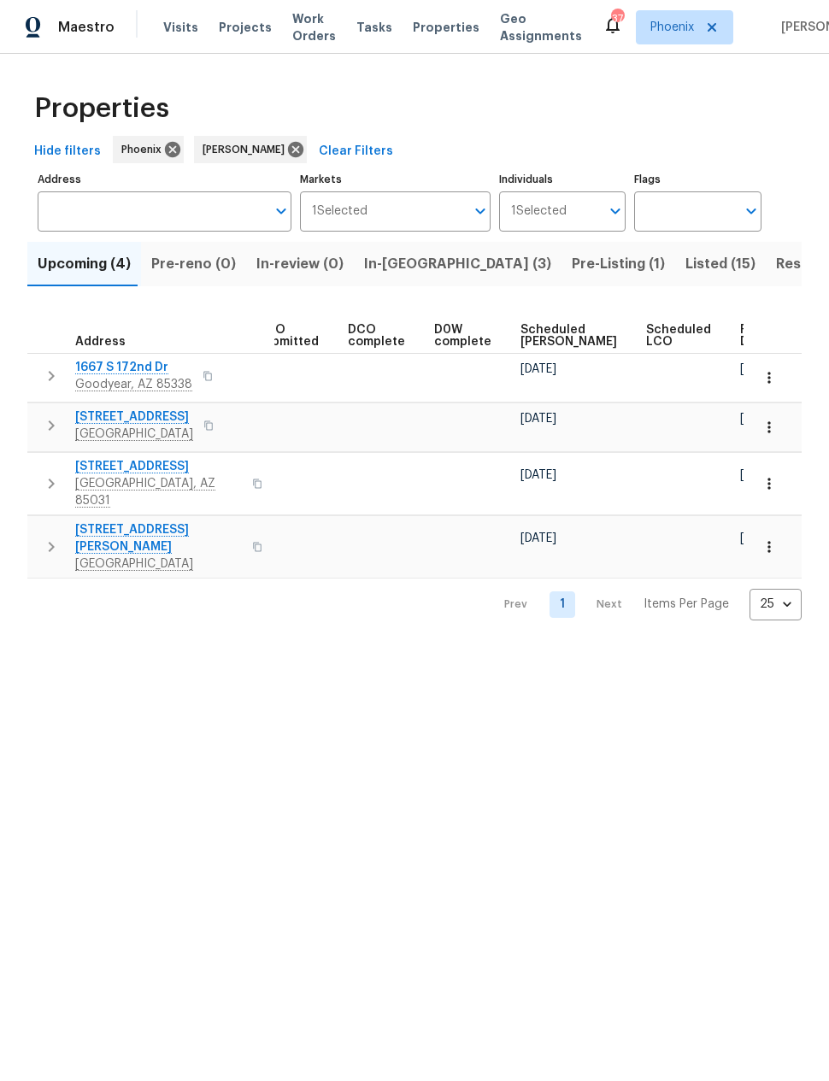
scroll to position [0, 312]
click at [741, 326] on span "Ready Date" at bounding box center [760, 336] width 38 height 24
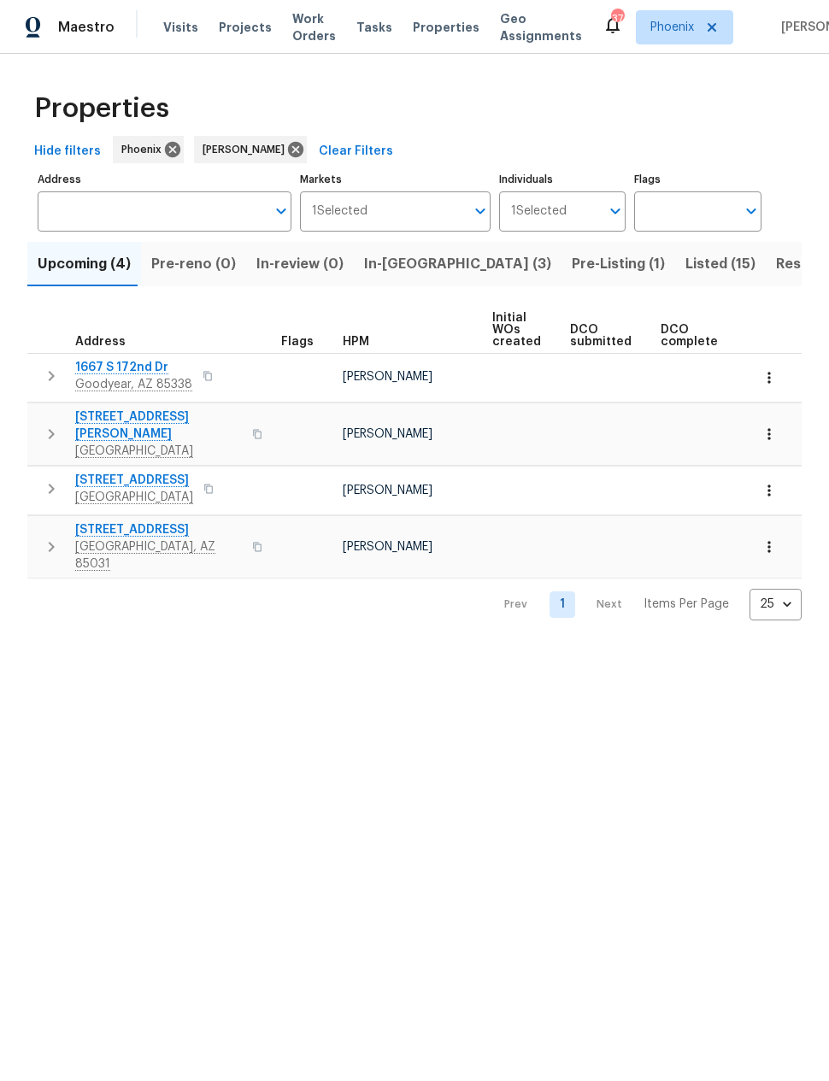
click at [776, 255] on span "Resale (4)" at bounding box center [810, 264] width 68 height 24
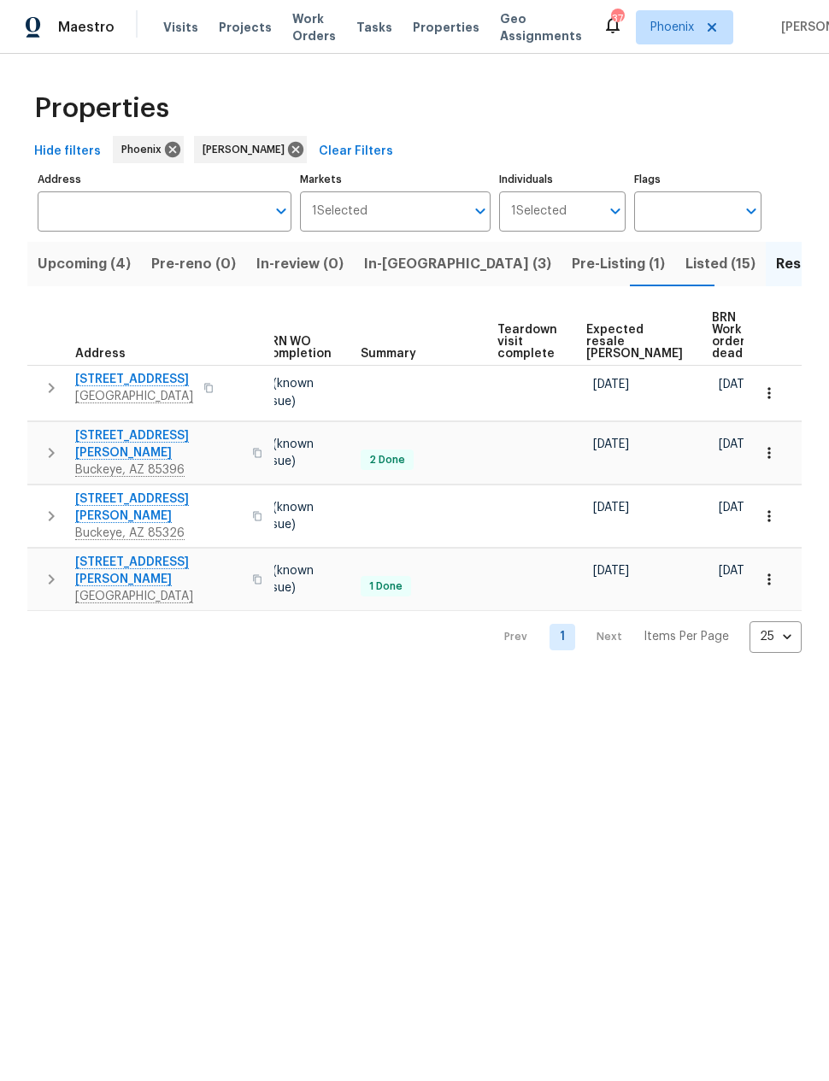
scroll to position [0, 228]
click at [572, 258] on span "Pre-Listing (1)" at bounding box center [618, 264] width 93 height 24
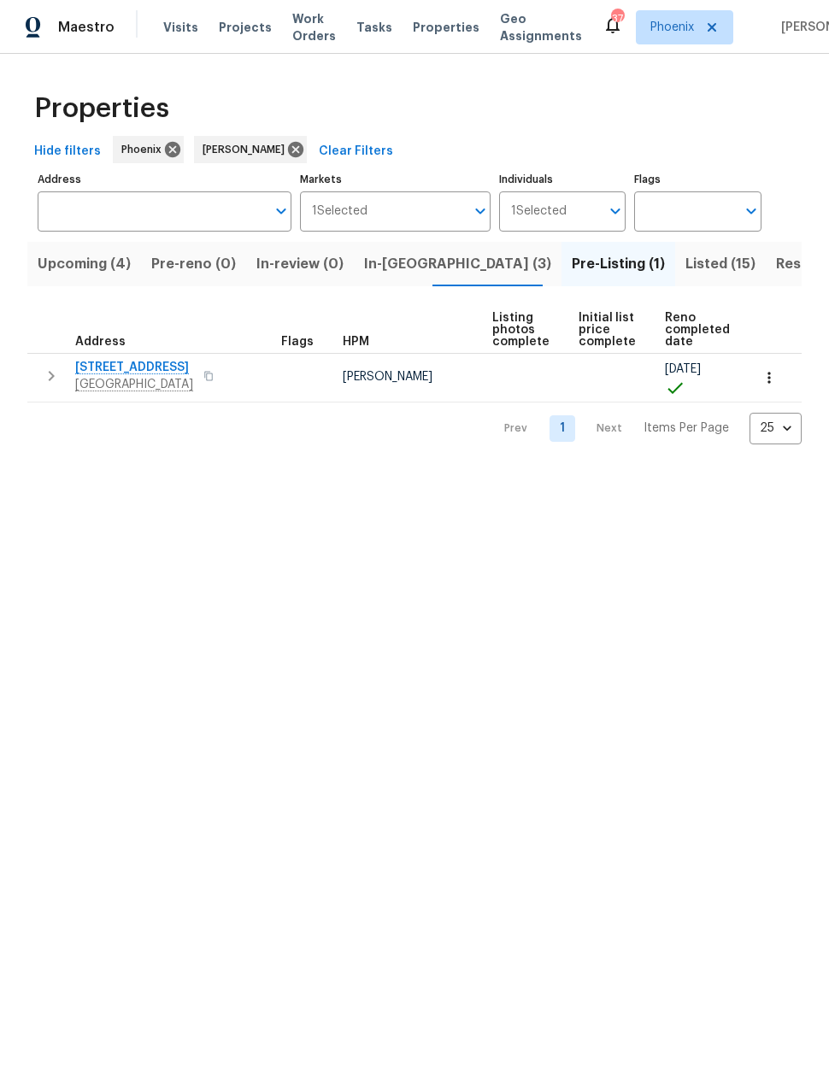
click at [392, 262] on span "In-[GEOGRAPHIC_DATA] (3)" at bounding box center [457, 264] width 187 height 24
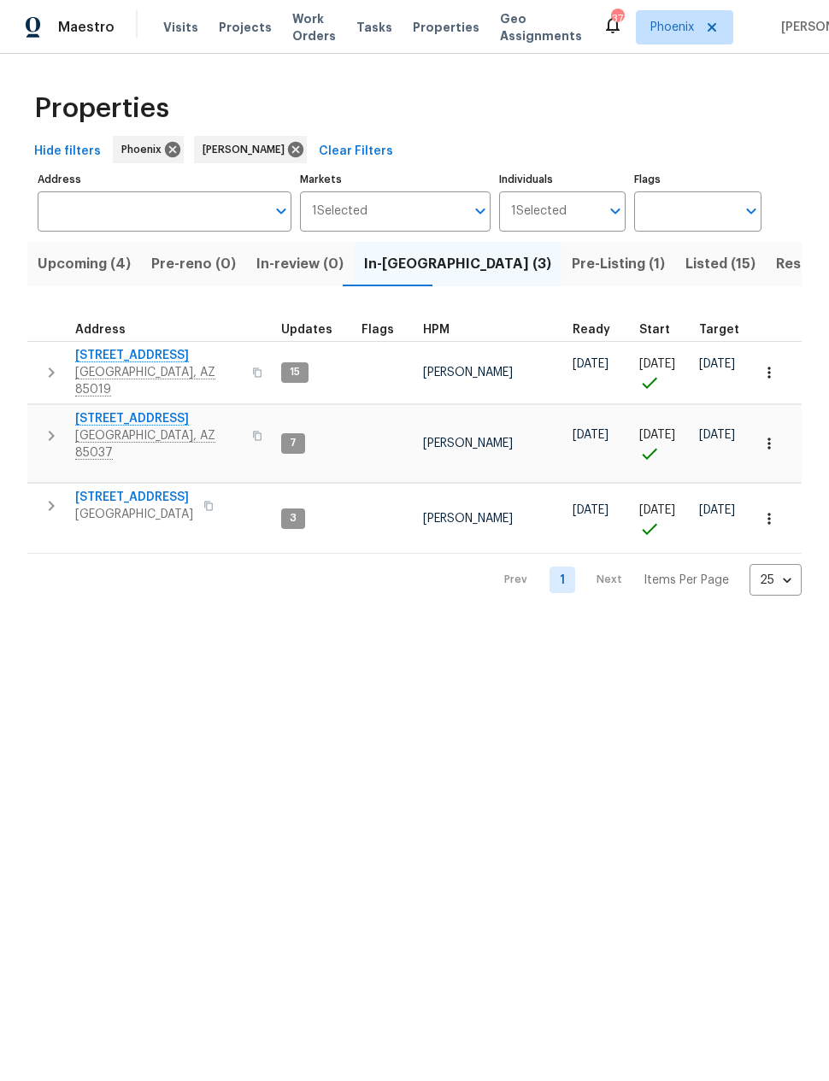
click at [50, 354] on button "button" at bounding box center [51, 372] width 34 height 51
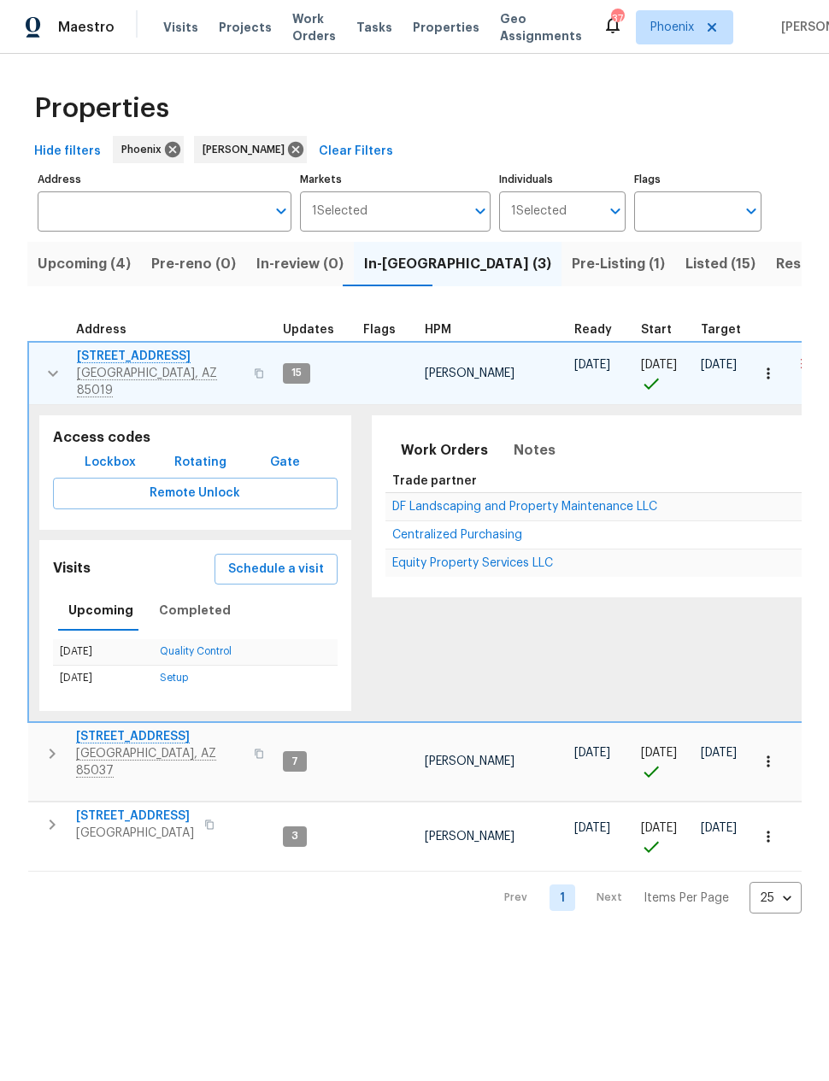
click at [287, 559] on span "Schedule a visit" at bounding box center [276, 569] width 96 height 21
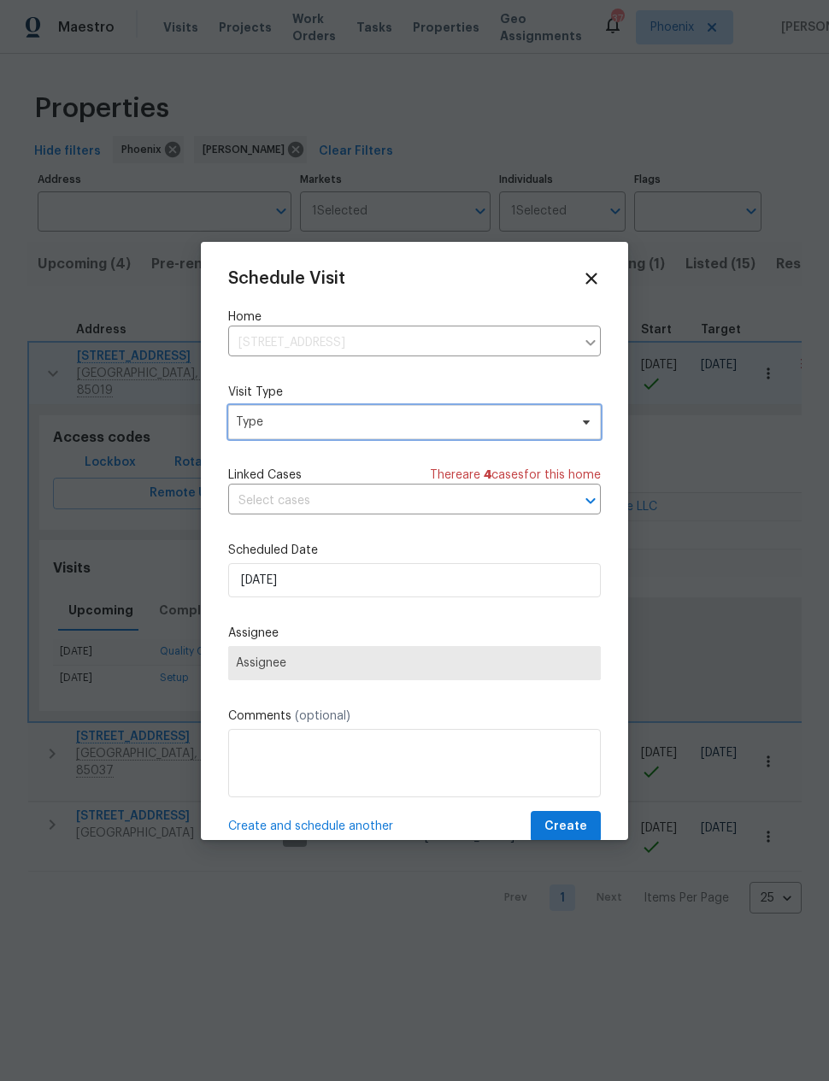
click at [392, 416] on span "Type" at bounding box center [402, 422] width 333 height 17
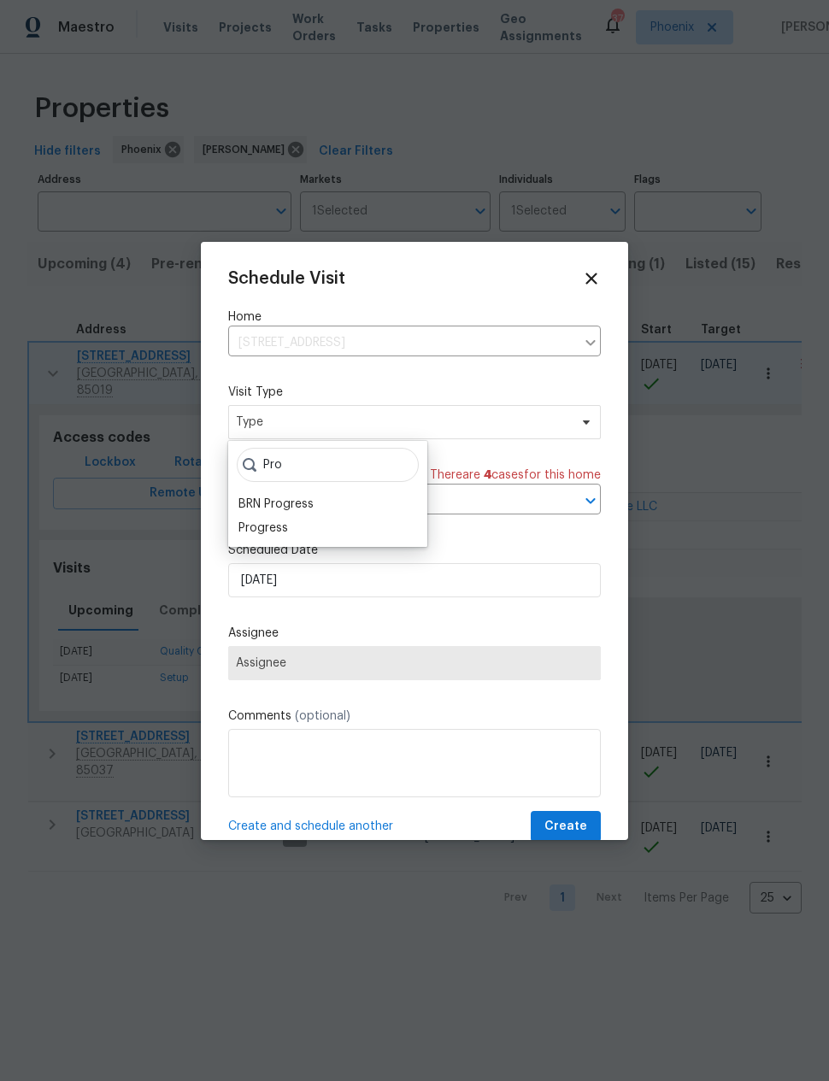
type input "Pro"
click at [286, 534] on div "Progress" at bounding box center [264, 528] width 50 height 17
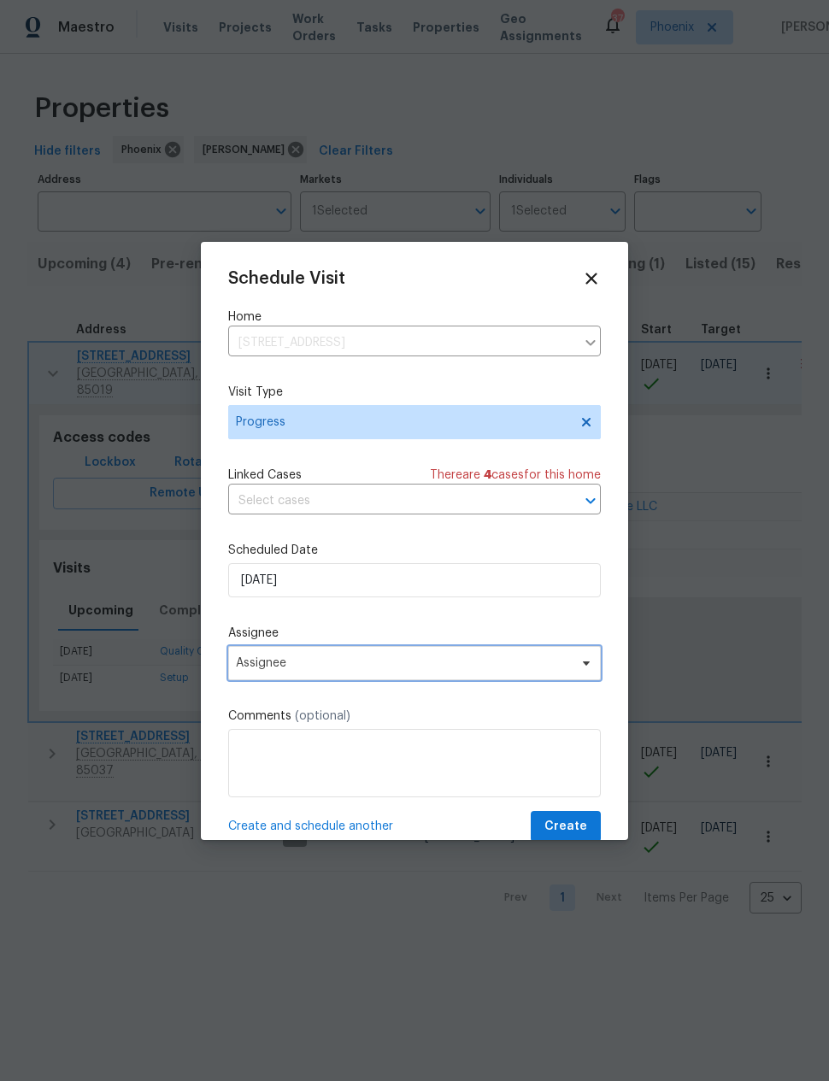
click at [335, 670] on span "Assignee" at bounding box center [403, 664] width 335 height 14
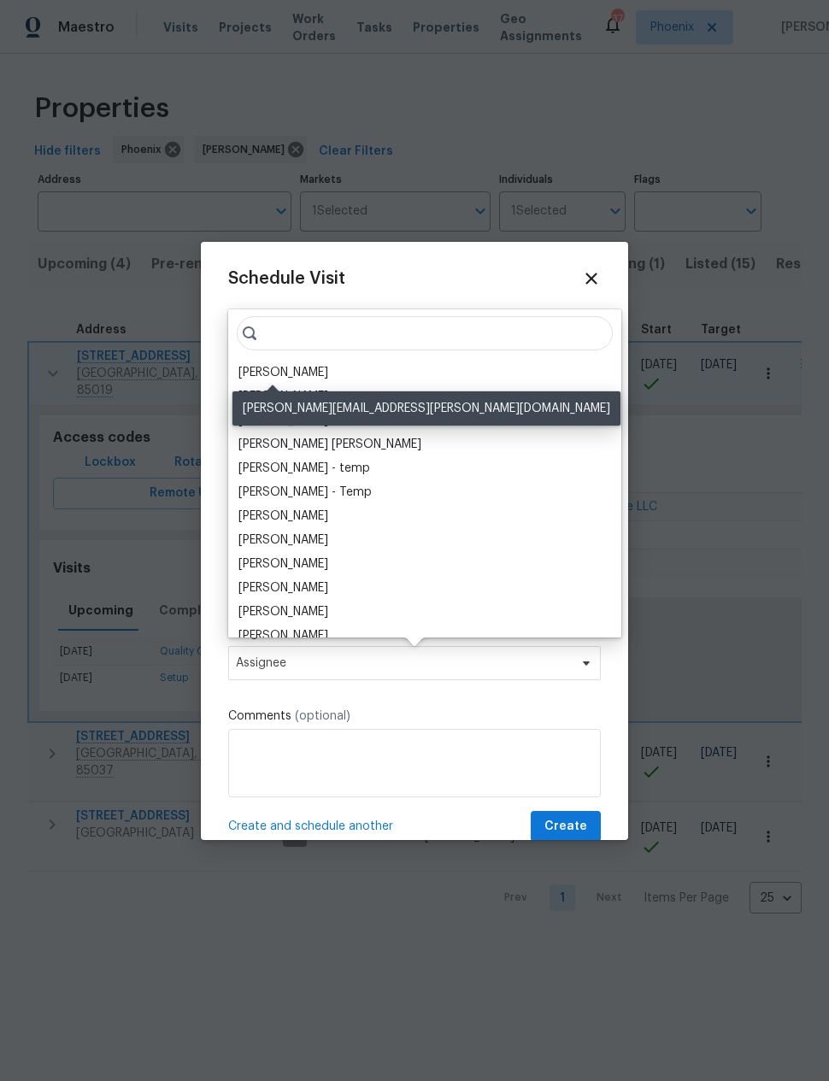
click at [293, 368] on div "[PERSON_NAME]" at bounding box center [284, 372] width 90 height 17
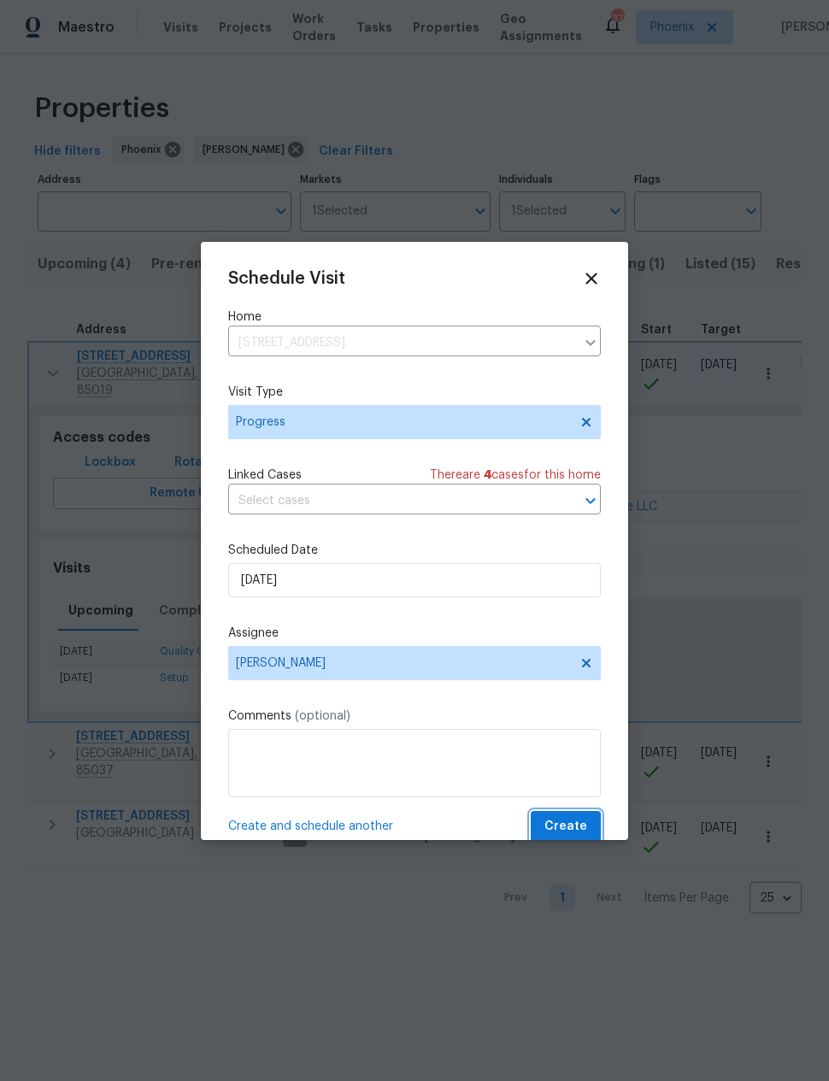
click at [569, 815] on button "Create" at bounding box center [566, 827] width 70 height 32
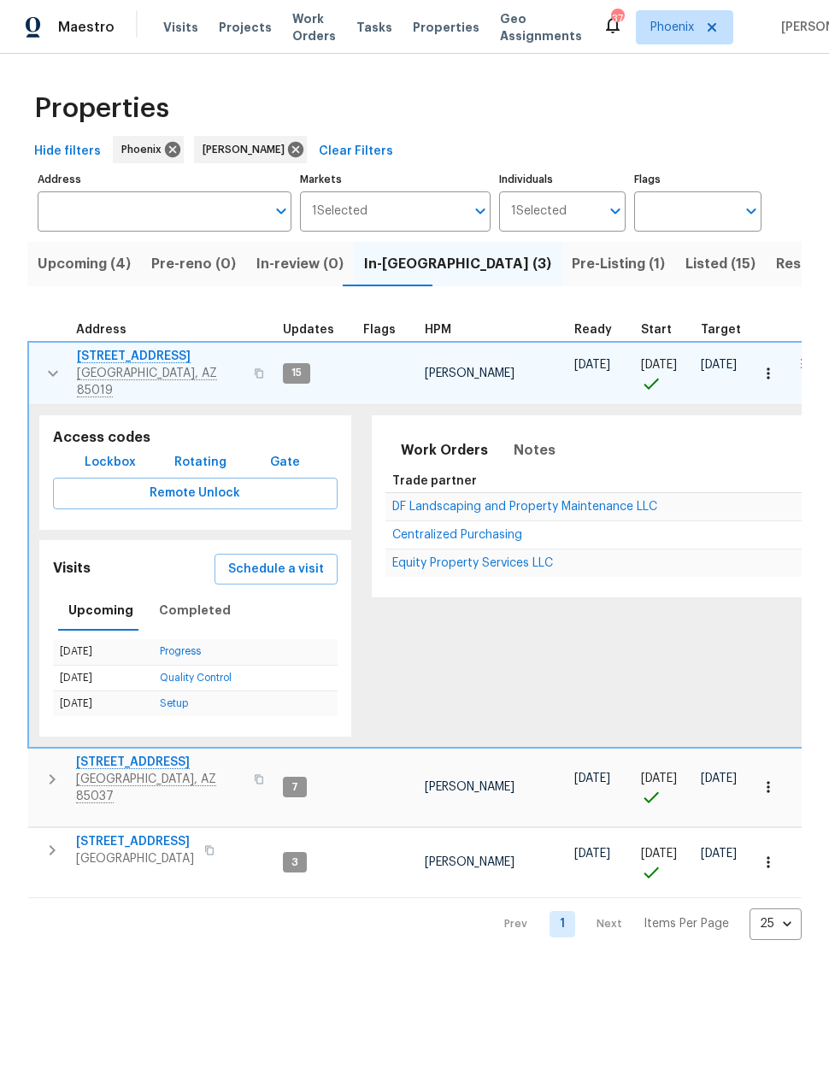
click at [141, 356] on span "3618 W Rancho Dr" at bounding box center [160, 356] width 167 height 17
click at [152, 364] on span "3618 W Rancho Dr" at bounding box center [160, 356] width 167 height 17
click at [44, 367] on icon "button" at bounding box center [53, 373] width 21 height 21
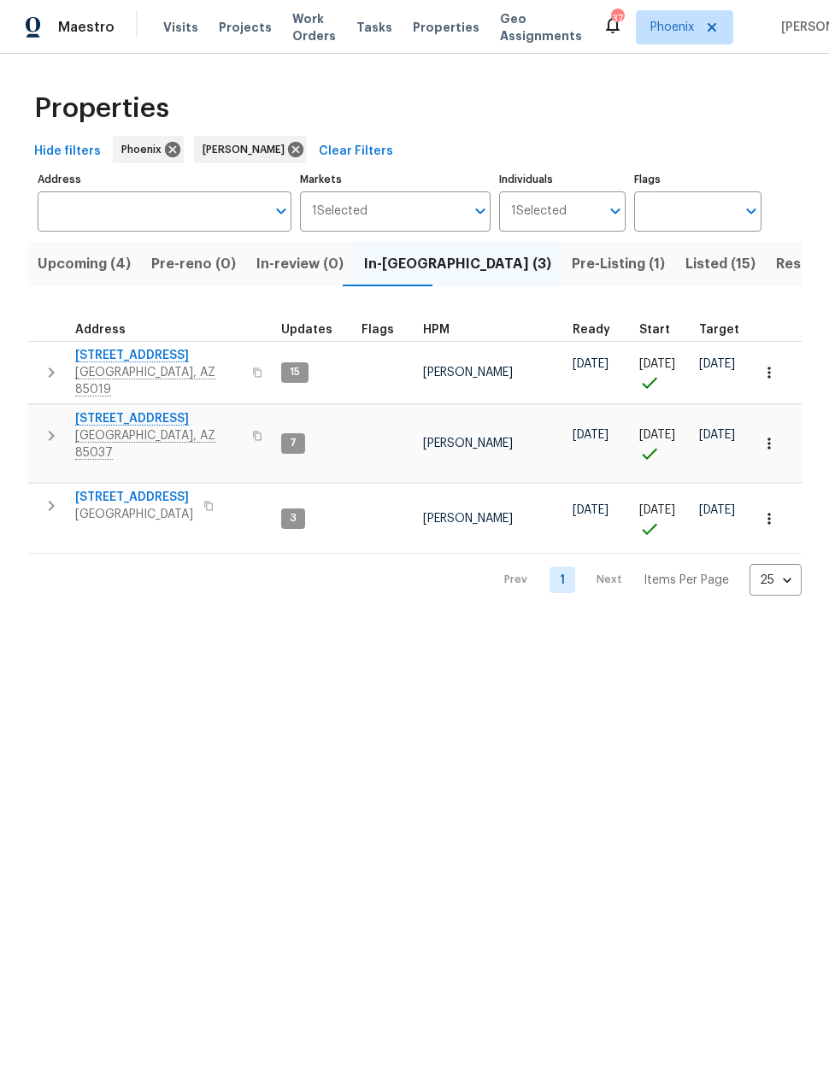
click at [50, 496] on icon "button" at bounding box center [51, 506] width 21 height 21
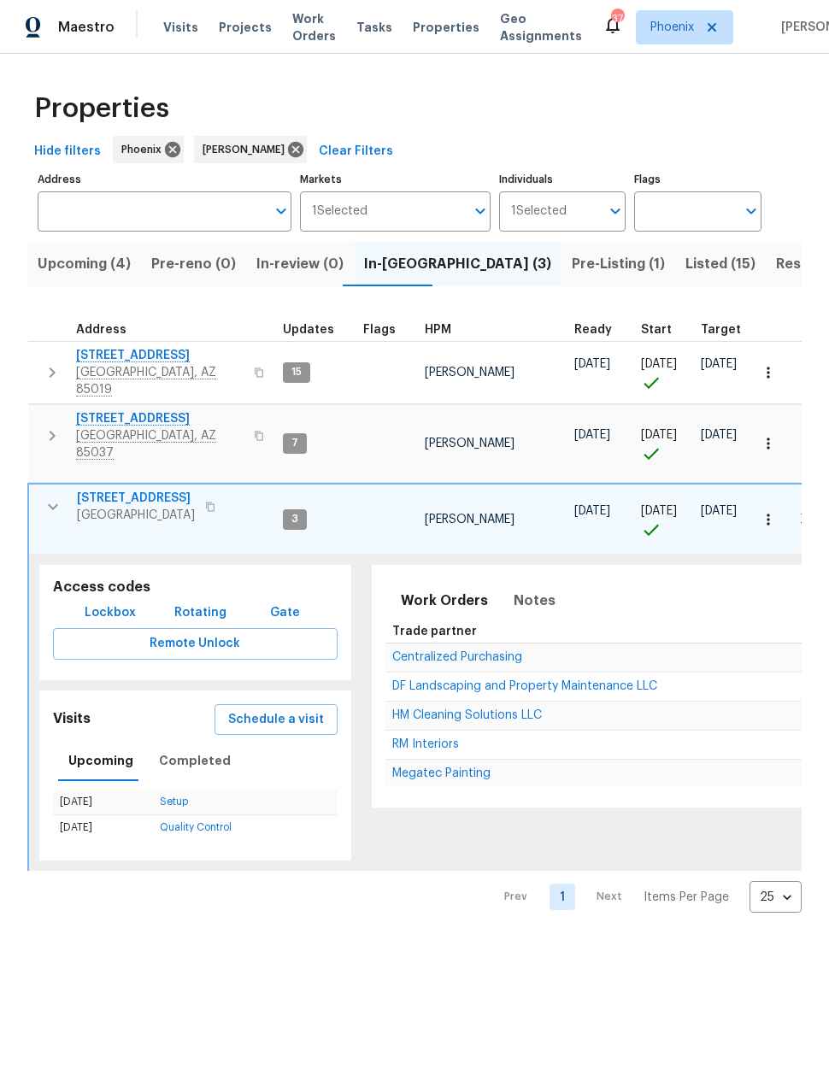
click at [284, 710] on span "Schedule a visit" at bounding box center [276, 720] width 96 height 21
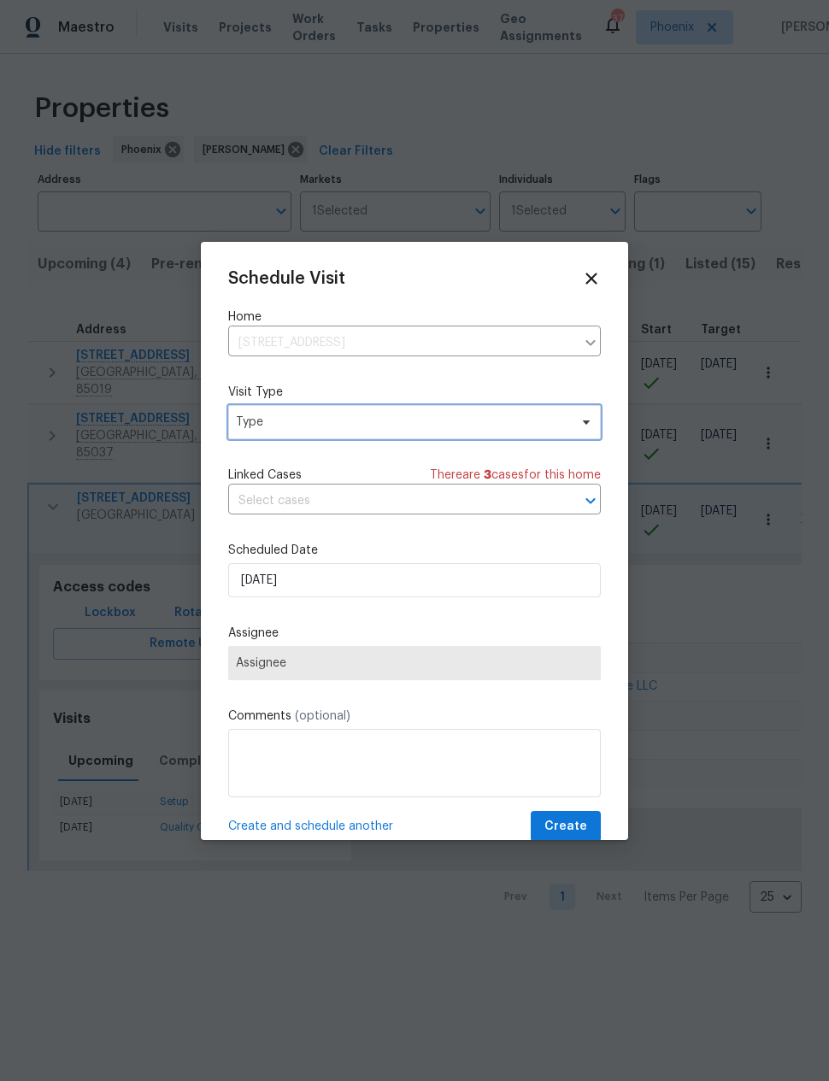
click at [367, 424] on span "Type" at bounding box center [402, 422] width 333 height 17
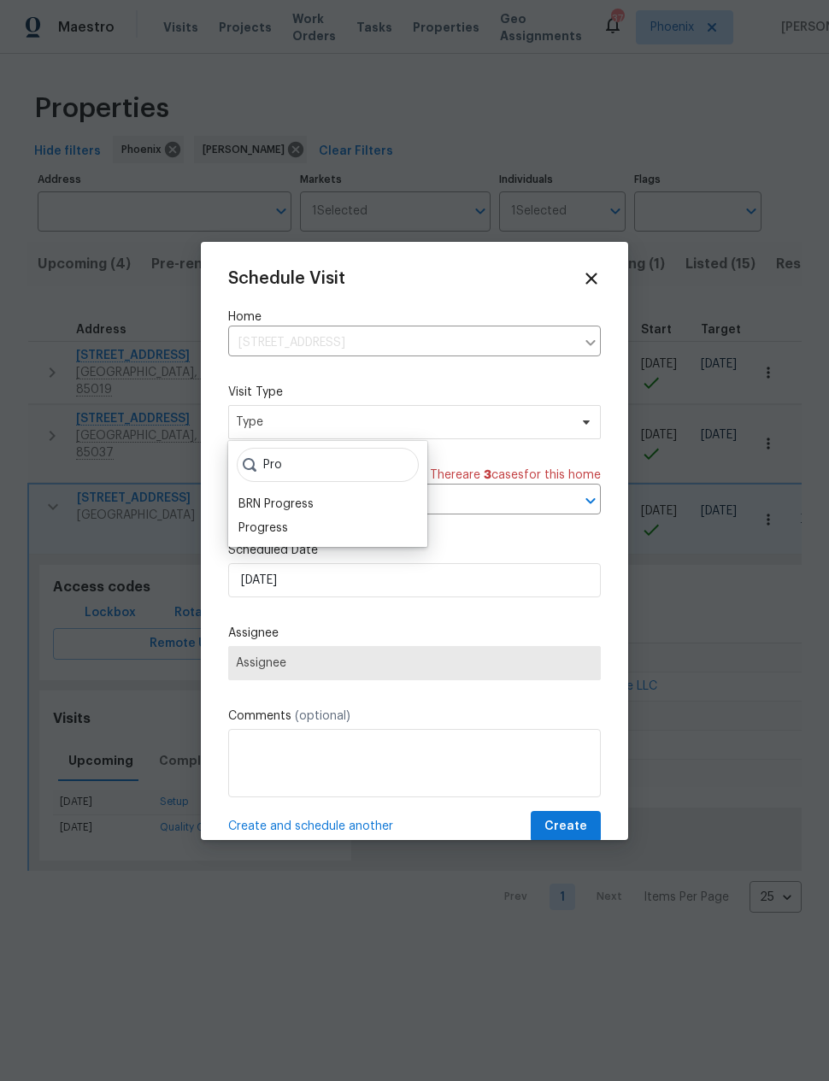
type input "Pro"
click at [286, 522] on div "Progress" at bounding box center [264, 528] width 50 height 17
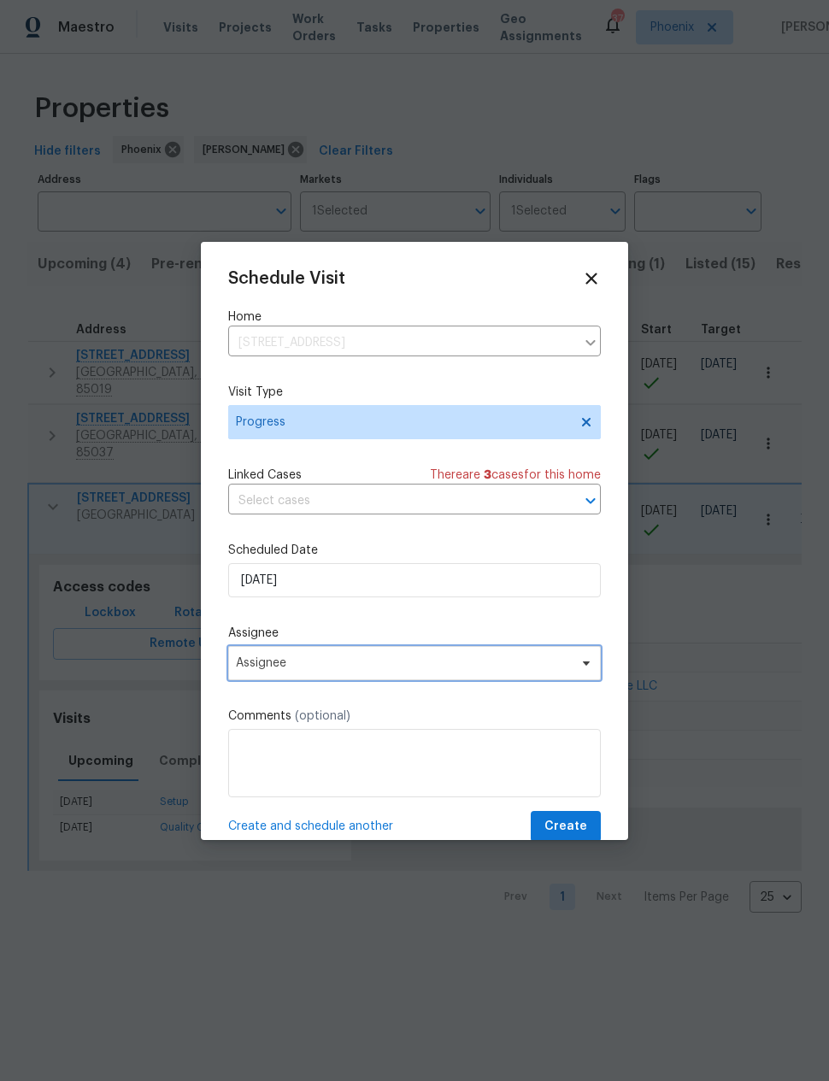
click at [341, 667] on span "Assignee" at bounding box center [403, 664] width 335 height 14
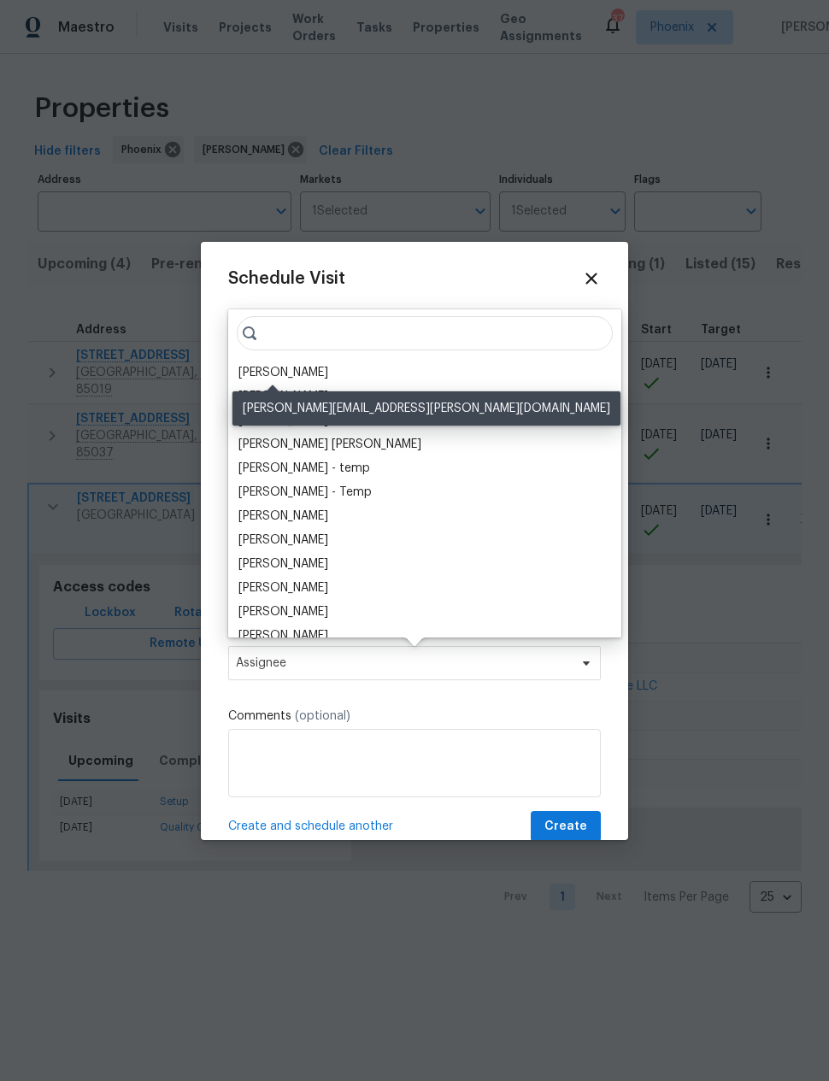
click at [301, 374] on div "[PERSON_NAME]" at bounding box center [284, 372] width 90 height 17
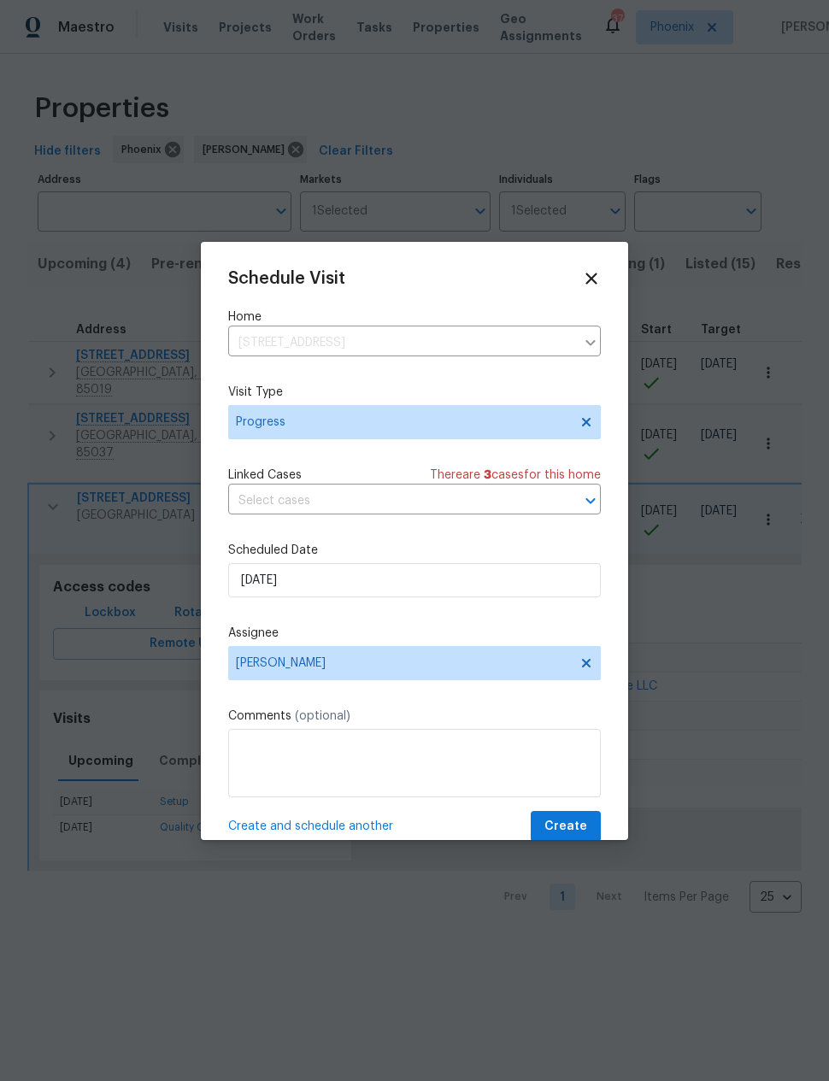
click at [569, 810] on div "Schedule Visit Home 2409 N 125th Dr, Avondale, AZ 85392 ​ Visit Type Progress L…" at bounding box center [414, 556] width 373 height 574
click at [564, 823] on span "Create" at bounding box center [566, 826] width 43 height 21
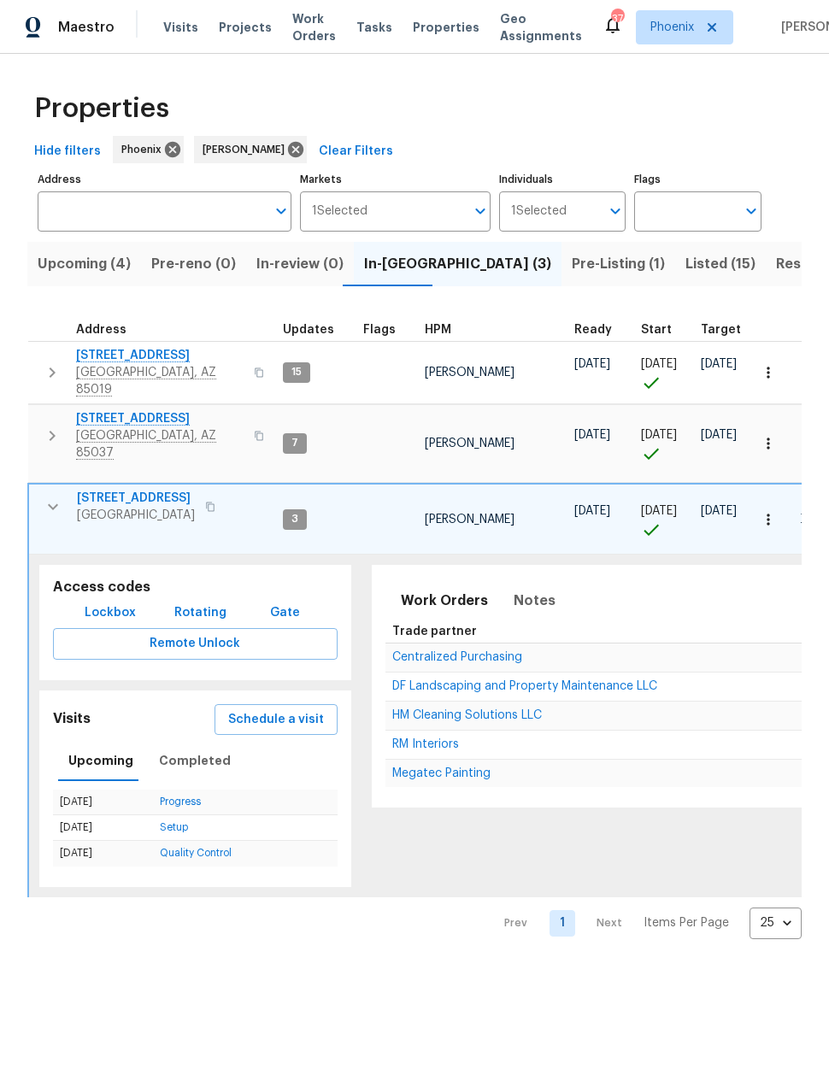
click at [52, 497] on icon "button" at bounding box center [53, 507] width 21 height 21
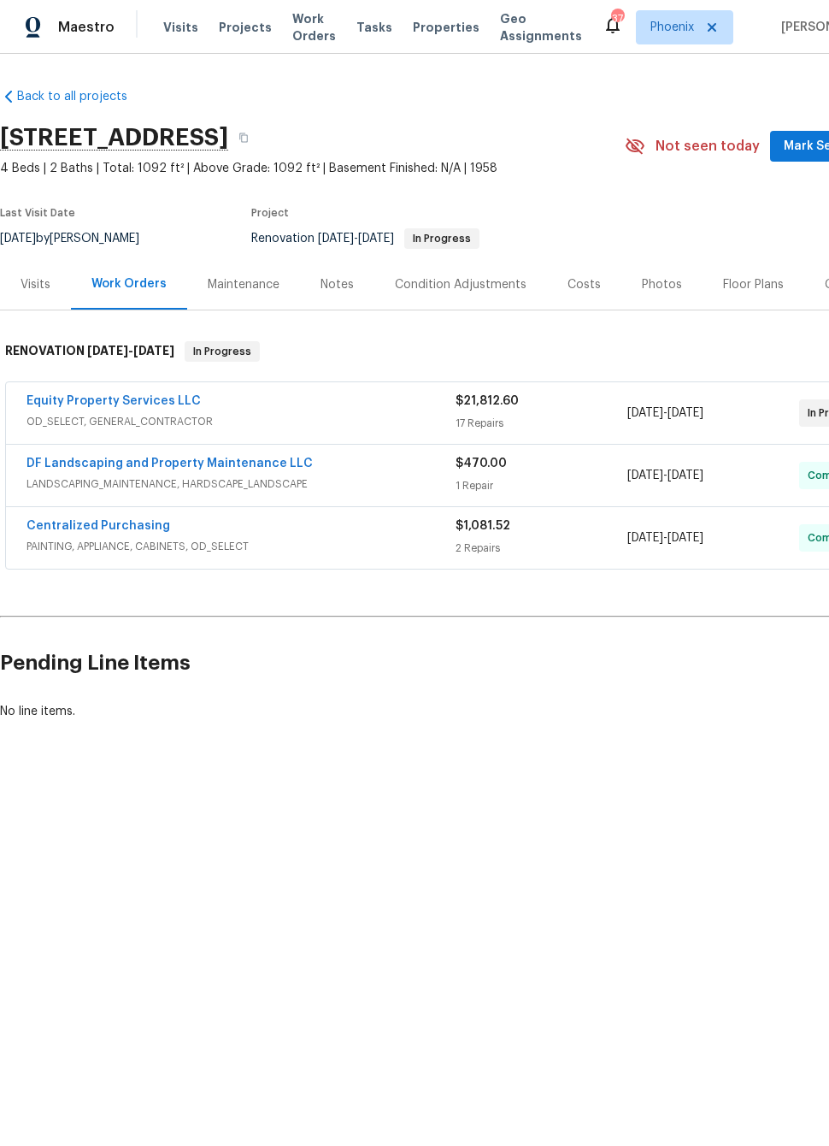
click at [154, 406] on link "Equity Property Services LLC" at bounding box center [114, 401] width 174 height 12
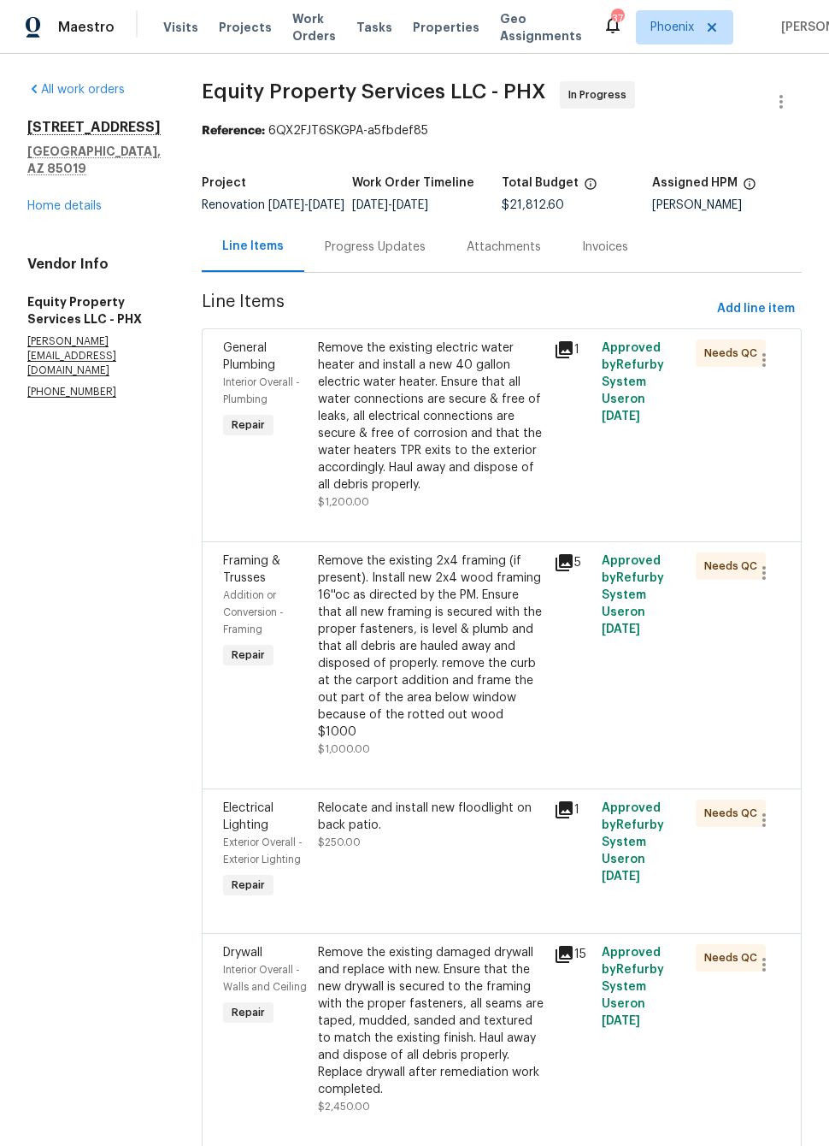
click at [350, 256] on div "Progress Updates" at bounding box center [375, 247] width 101 height 17
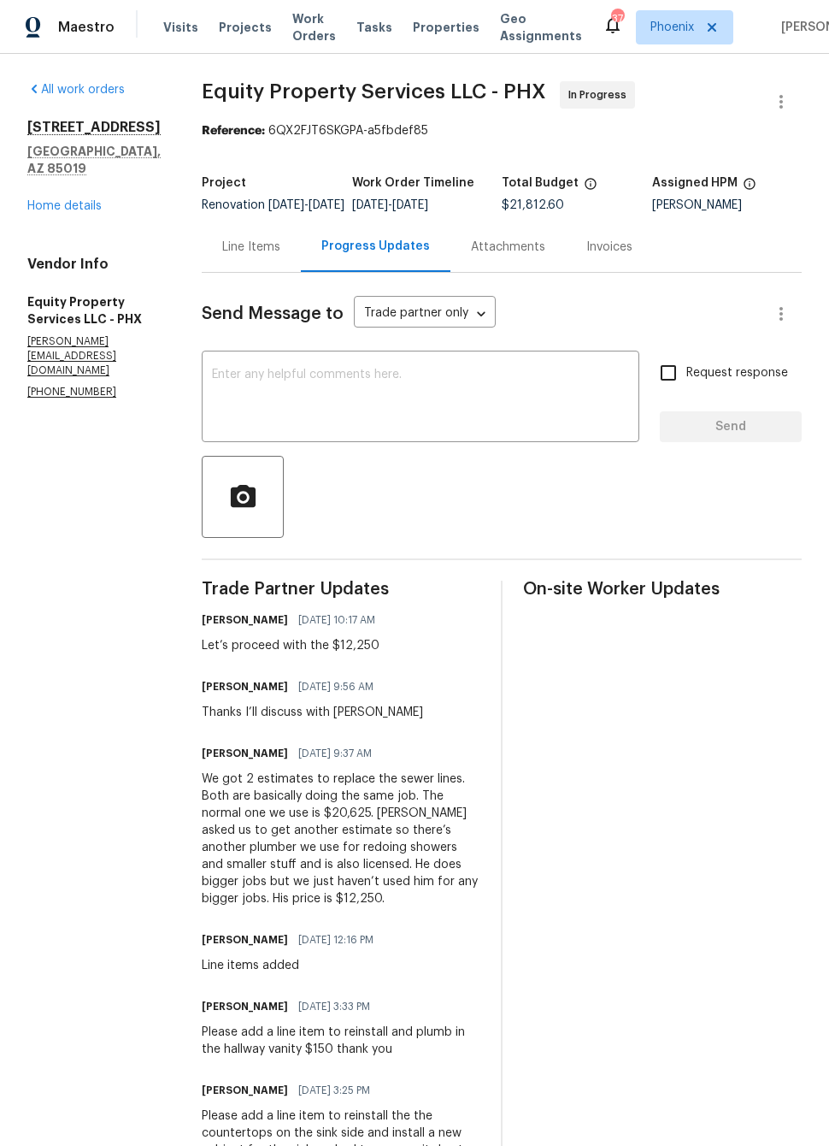
click at [233, 256] on div "Line Items" at bounding box center [251, 247] width 58 height 17
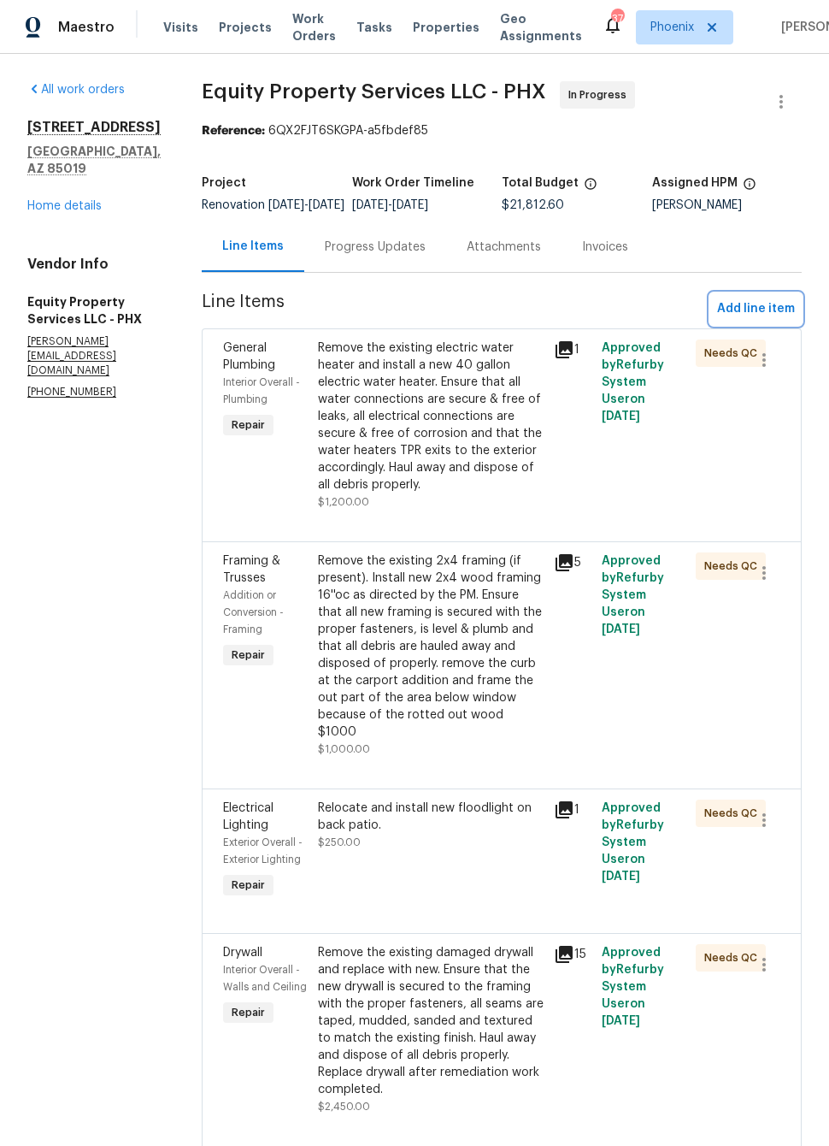
click at [764, 315] on span "Add line item" at bounding box center [756, 308] width 78 height 21
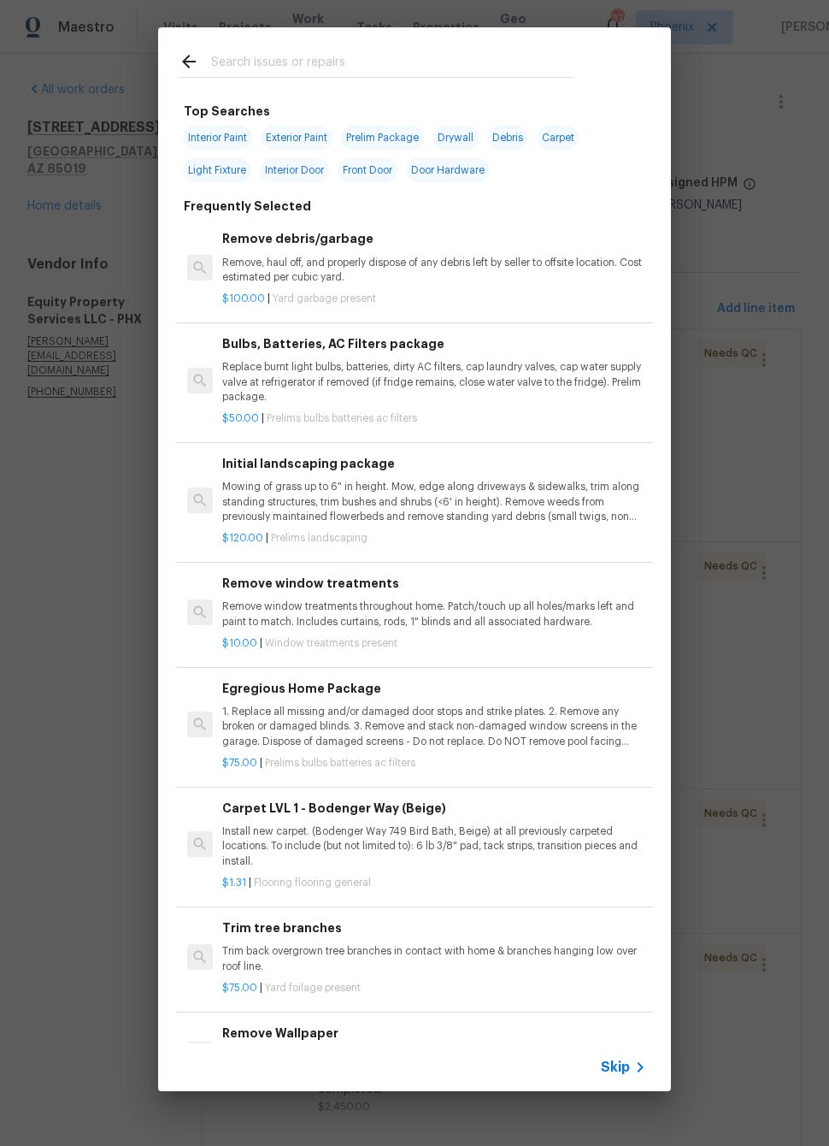
click at [529, 62] on input "text" at bounding box center [392, 64] width 362 height 26
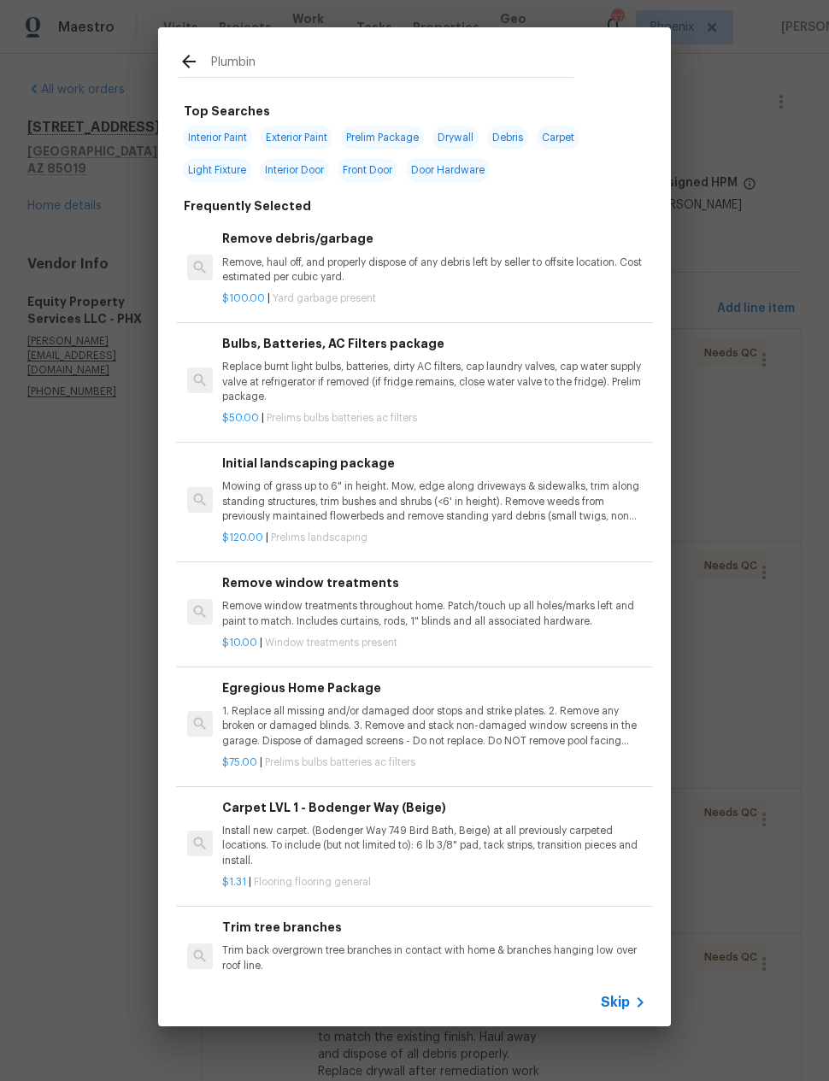
type input "Plumbing"
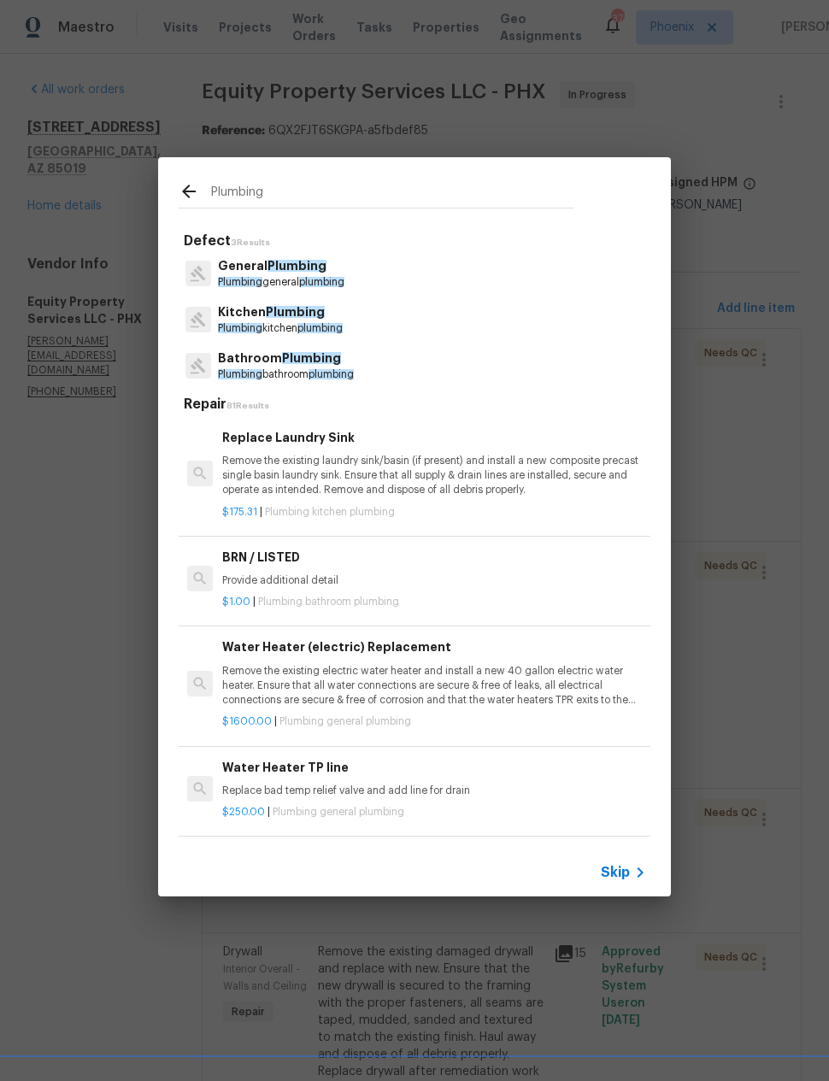
click at [325, 273] on p "General Plumbing" at bounding box center [281, 266] width 127 height 18
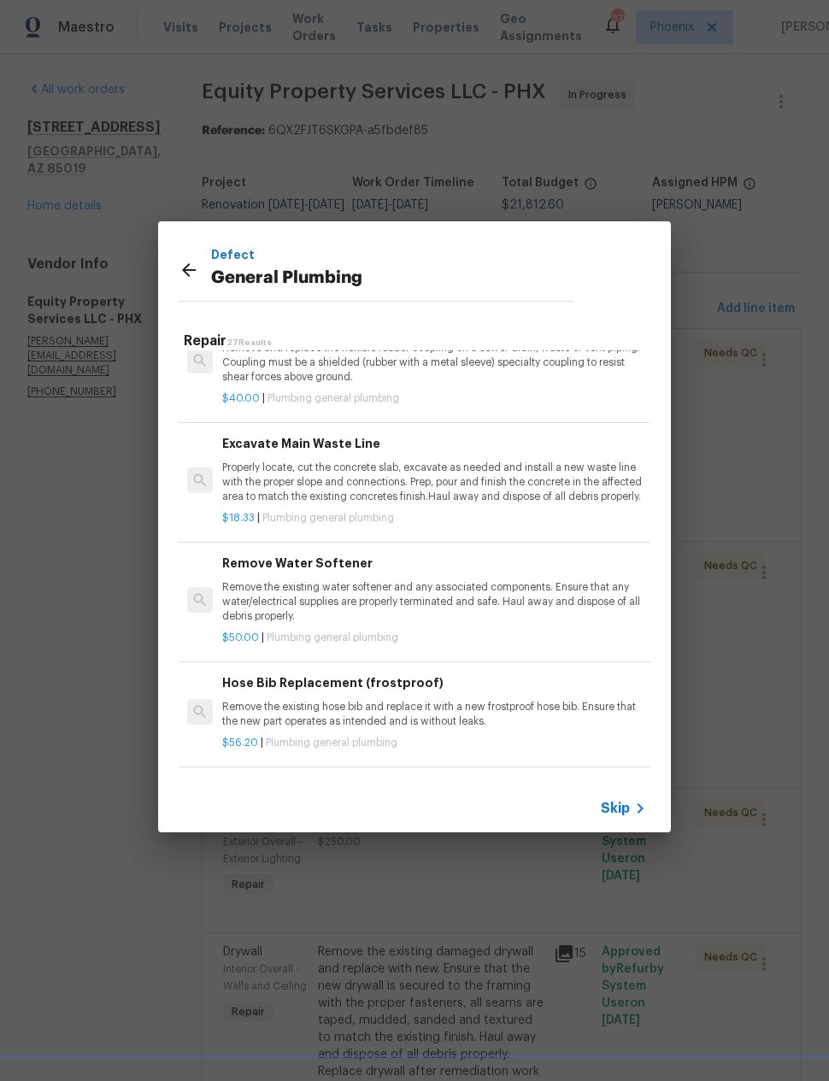
scroll to position [1175, 0]
click at [557, 466] on p "Properly locate, cut the concrete slab, excavate as needed and install a new wa…" at bounding box center [434, 481] width 424 height 44
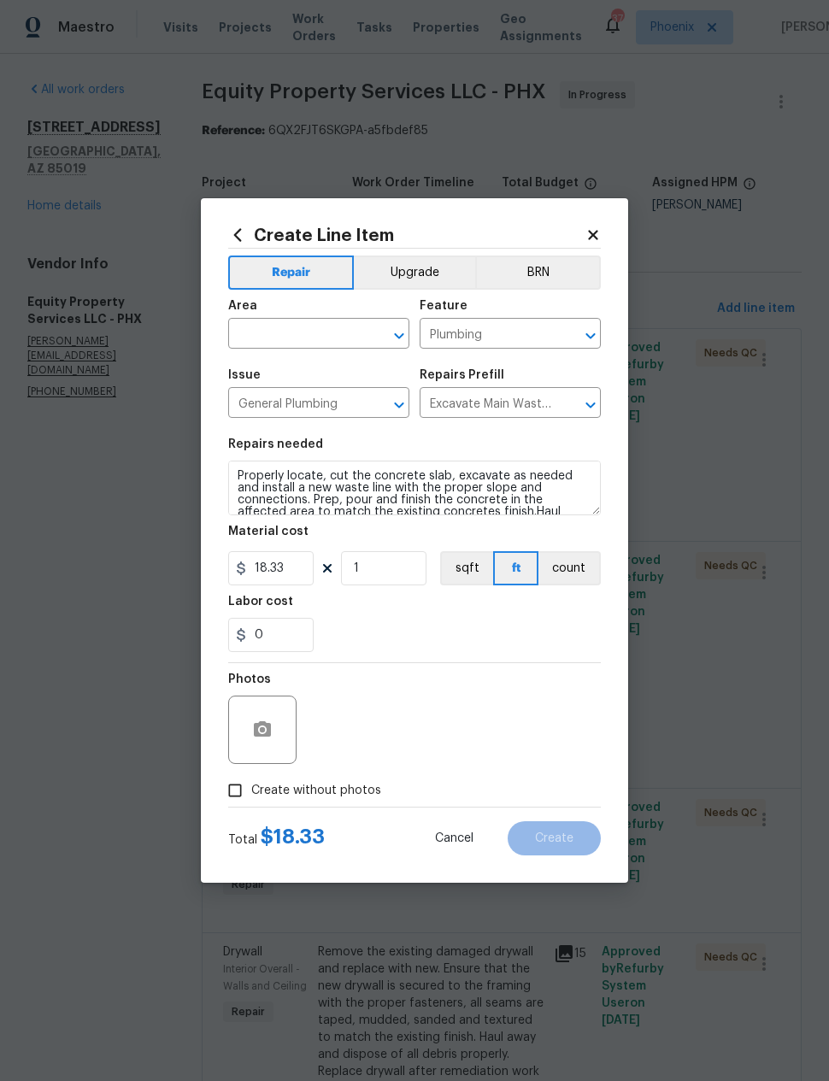
scroll to position [0, 0]
click at [282, 565] on input "18.33" at bounding box center [270, 568] width 85 height 34
type input "12250"
click at [262, 730] on circle "button" at bounding box center [262, 730] width 5 height 5
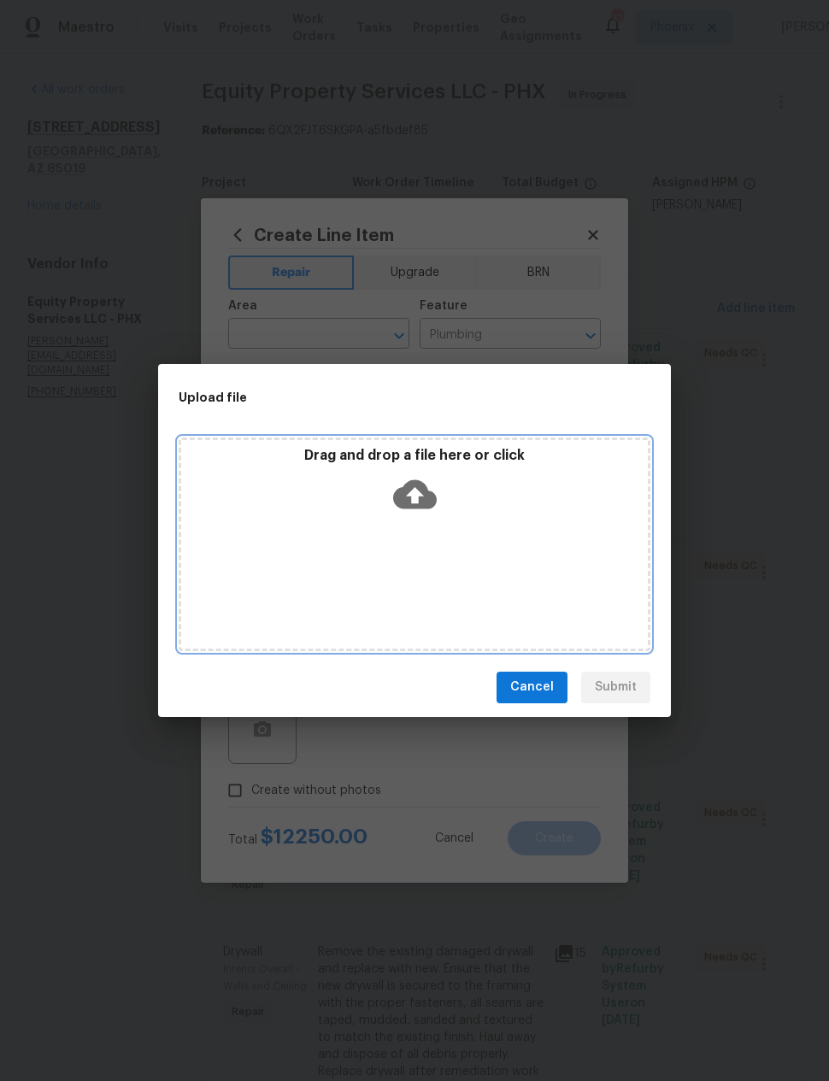
click at [421, 497] on icon at bounding box center [415, 494] width 44 height 29
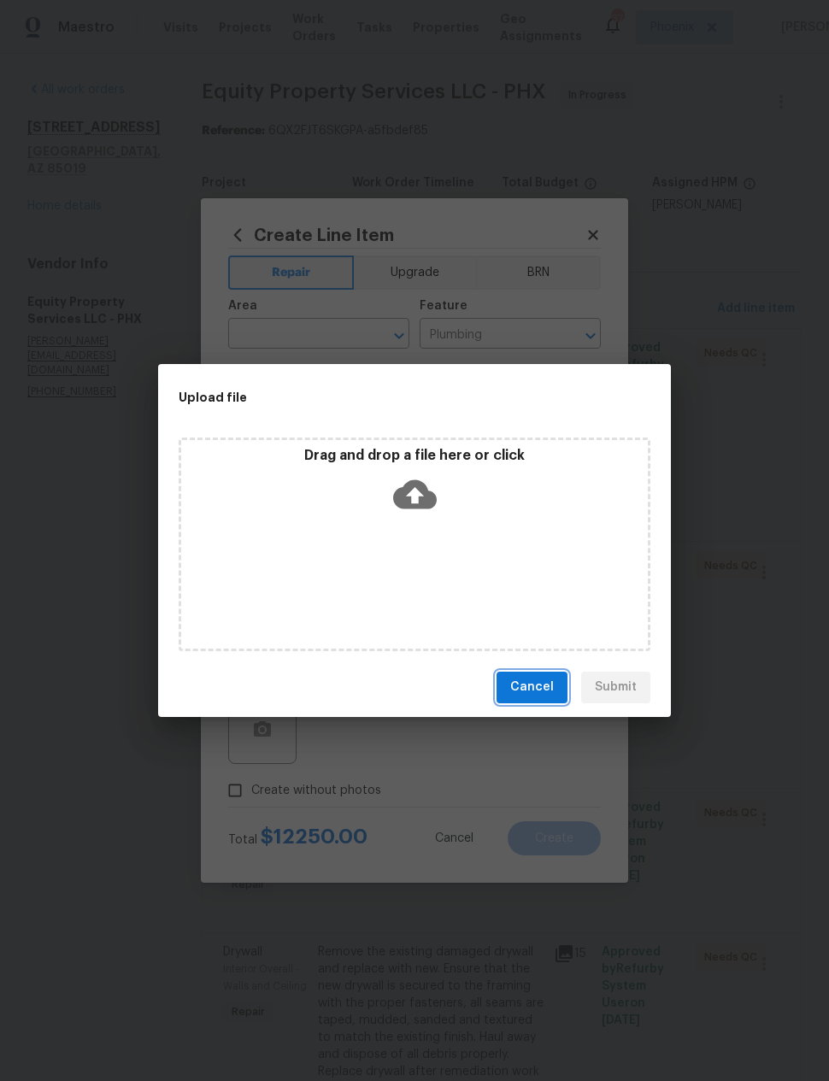
click at [536, 684] on span "Cancel" at bounding box center [532, 687] width 44 height 21
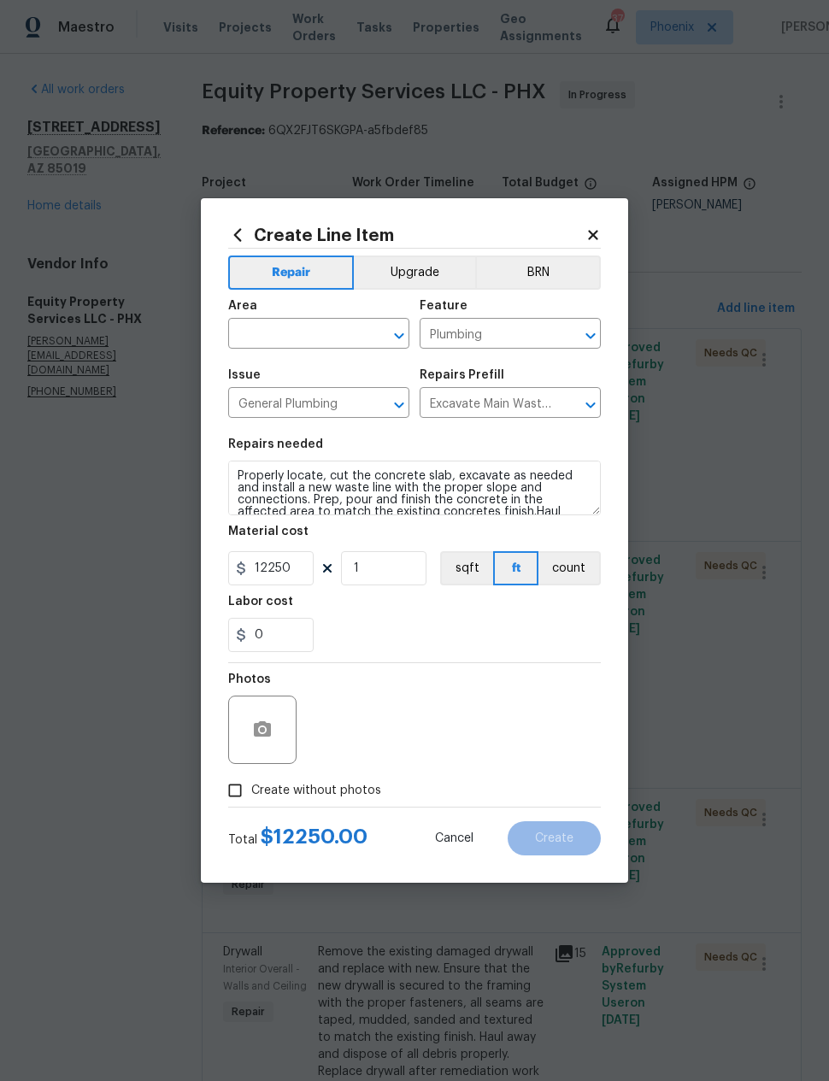
click at [238, 795] on input "Create without photos" at bounding box center [235, 791] width 32 height 32
checkbox input "true"
click at [422, 713] on textarea at bounding box center [455, 730] width 291 height 68
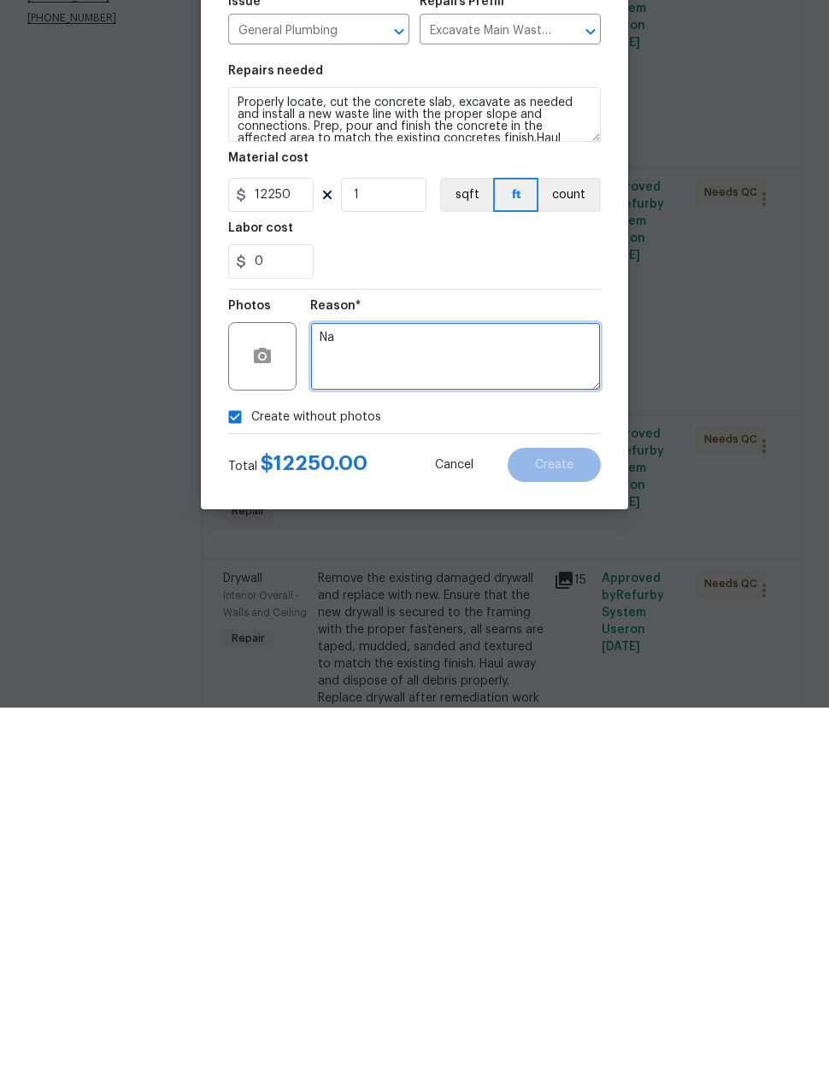
type textarea "Na"
click at [555, 428] on section "Repairs needed Properly locate, cut the concrete slab, excavate as needed and i…" at bounding box center [414, 545] width 373 height 234
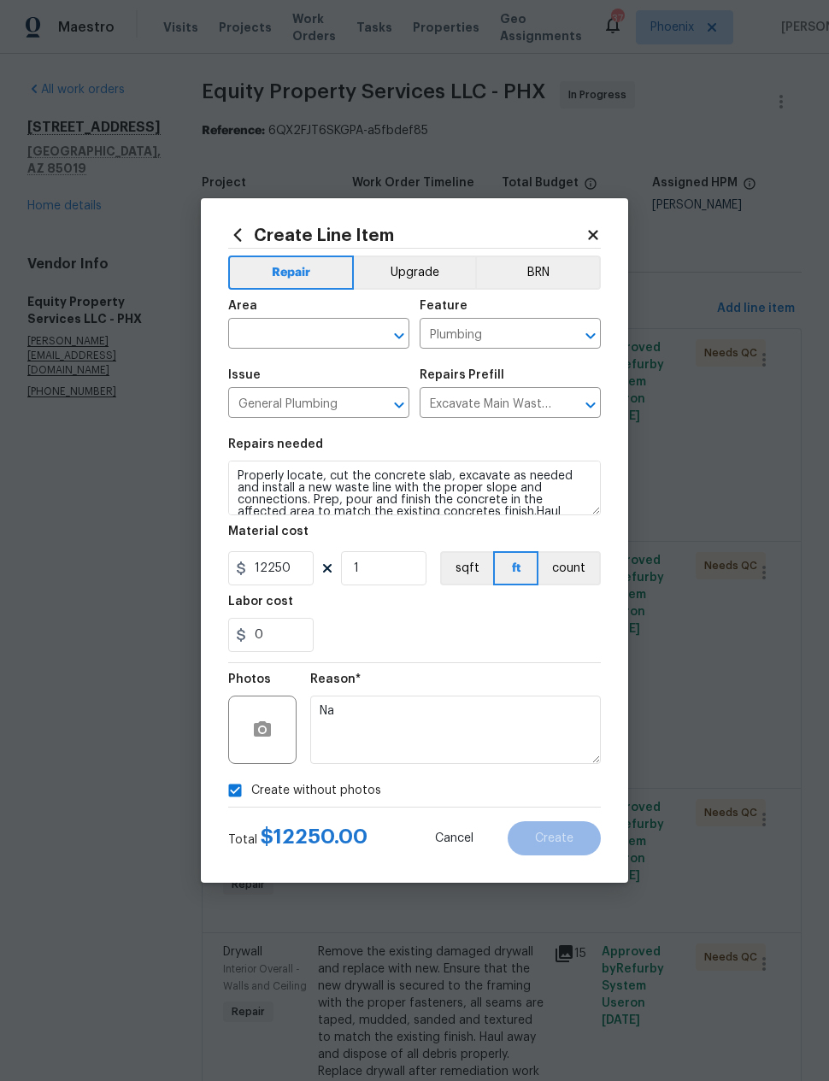
click at [341, 332] on input "text" at bounding box center [294, 335] width 133 height 27
click at [326, 456] on li "Interior Overall" at bounding box center [318, 470] width 181 height 28
type input "Interior Overall"
click at [510, 630] on div "0" at bounding box center [414, 635] width 373 height 34
click at [551, 834] on span "Create" at bounding box center [554, 839] width 38 height 13
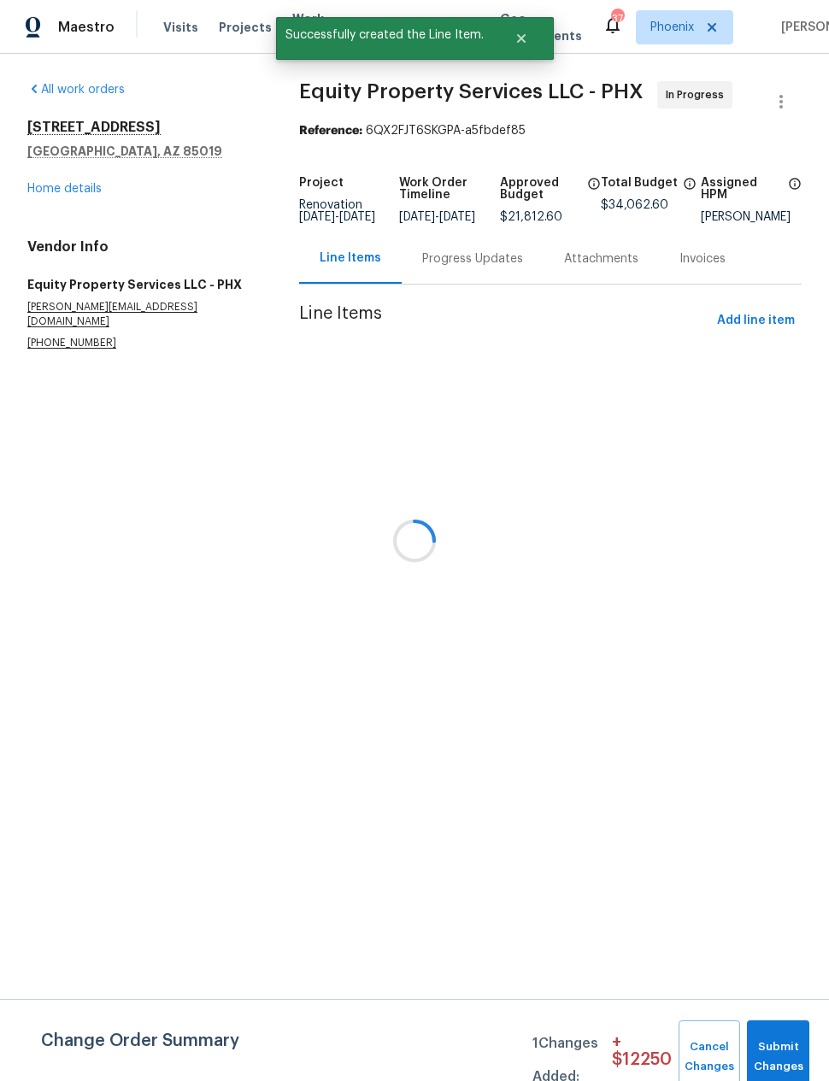
scroll to position [0, 0]
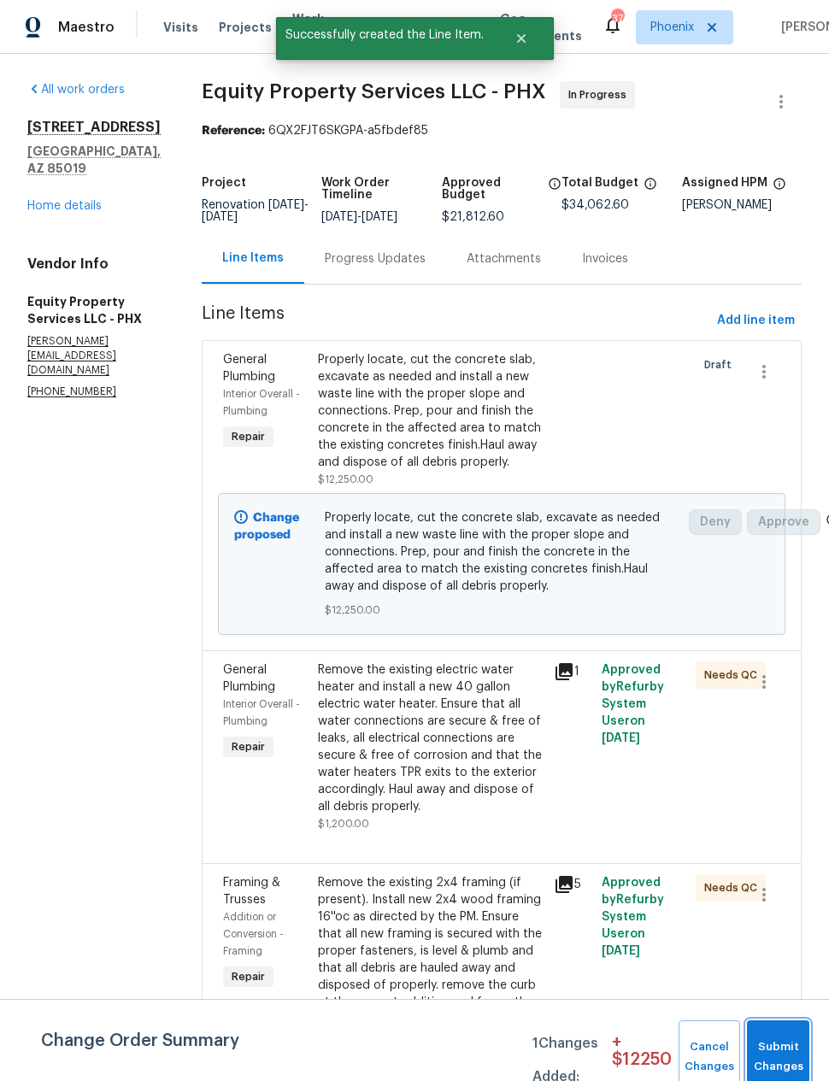
click at [781, 1046] on button "Submit Changes" at bounding box center [778, 1058] width 62 height 74
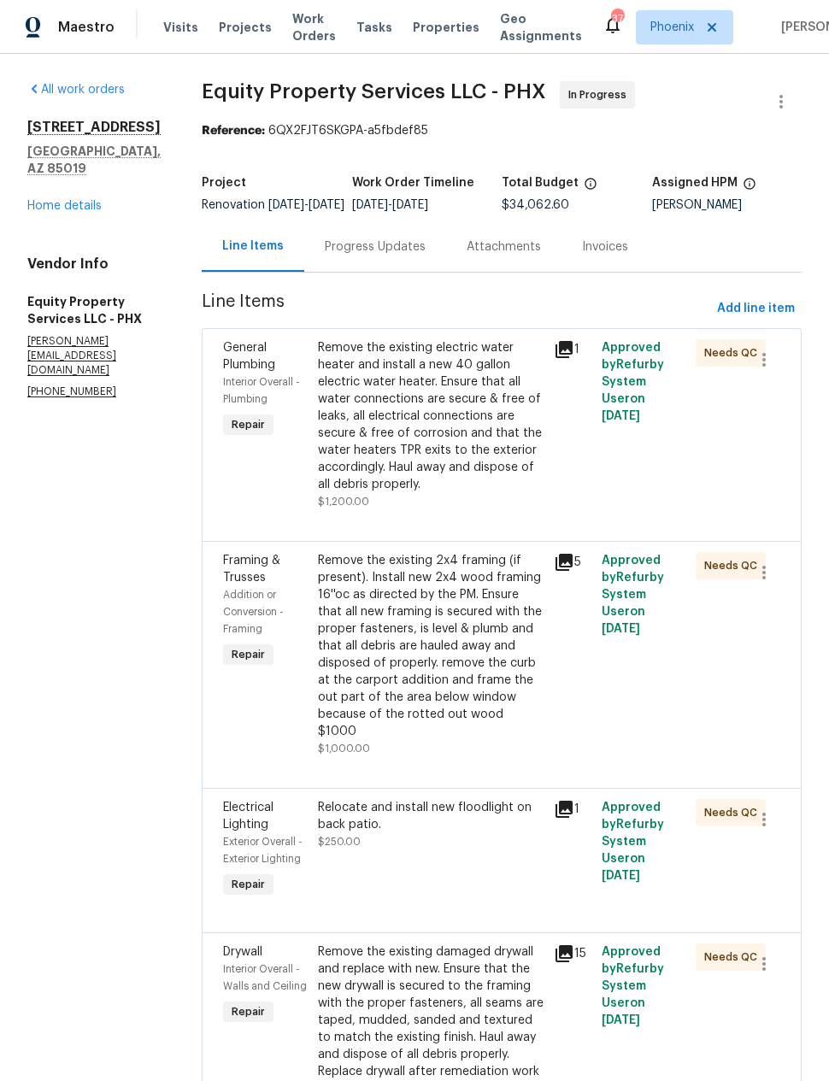
click at [83, 200] on link "Home details" at bounding box center [64, 206] width 74 height 12
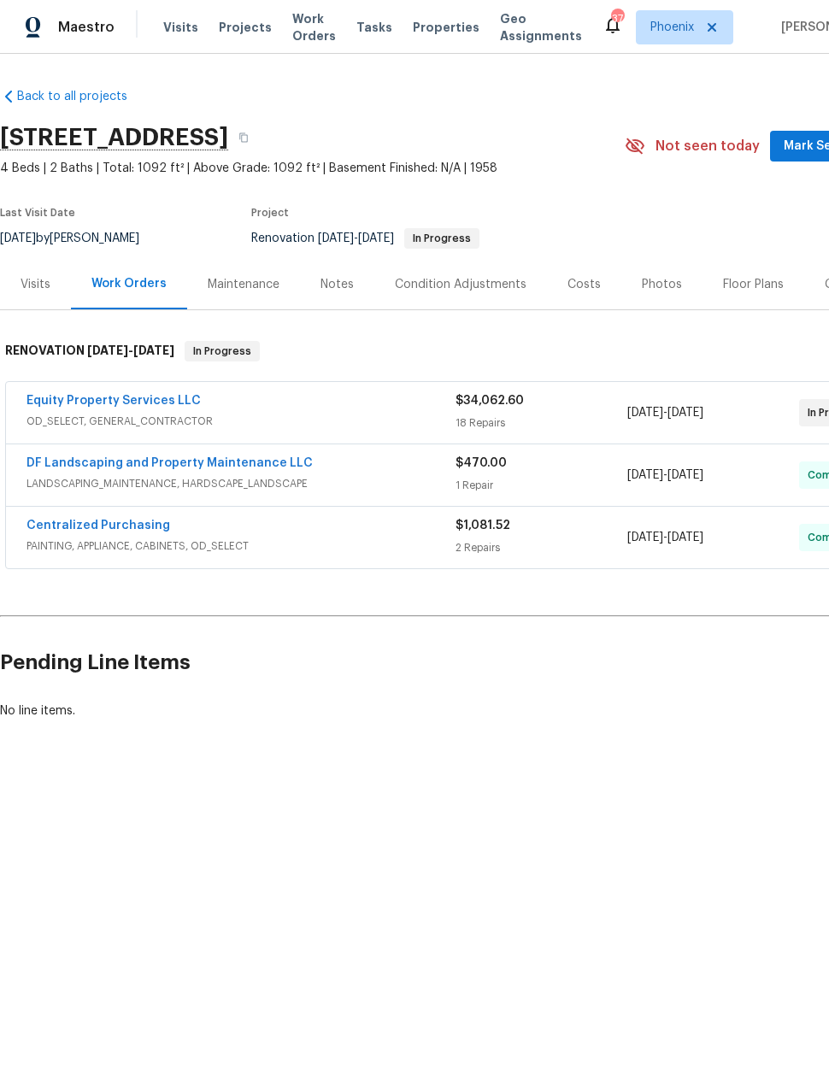
click at [574, 288] on div "Costs" at bounding box center [584, 284] width 33 height 17
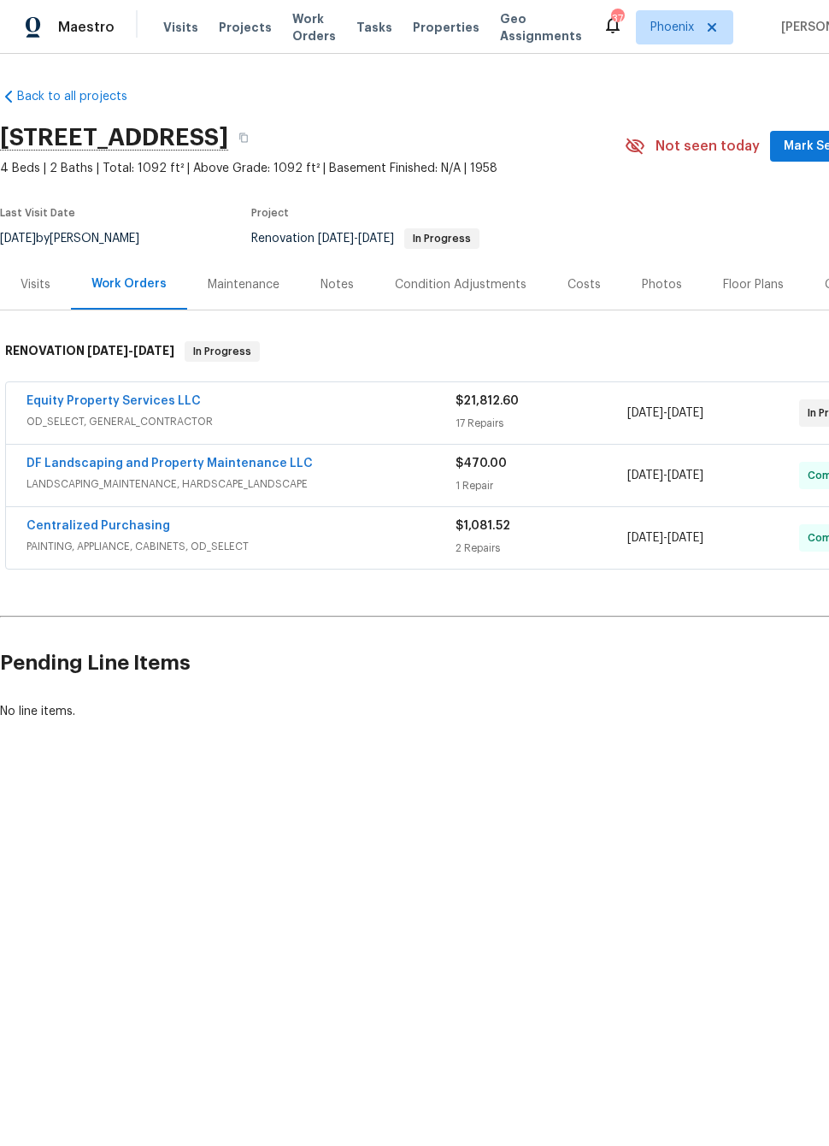
click at [118, 399] on link "Equity Property Services LLC" at bounding box center [114, 401] width 174 height 12
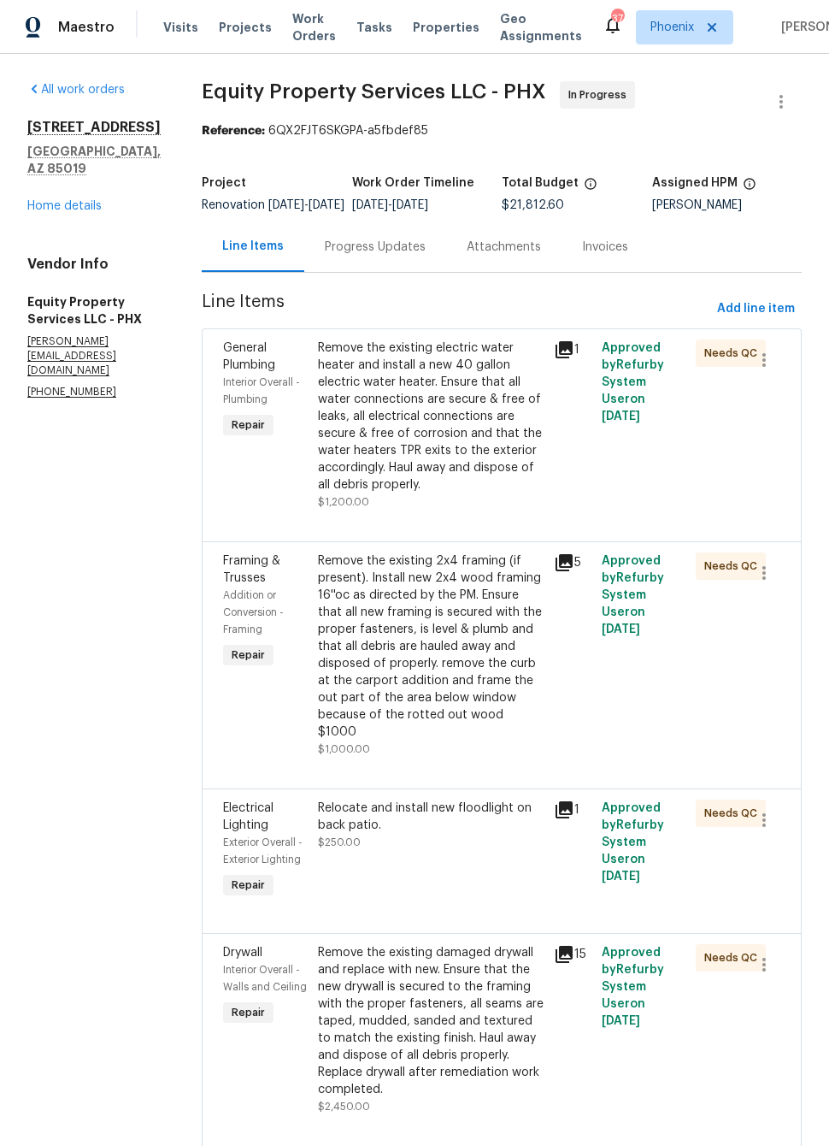
click at [357, 270] on div "Progress Updates" at bounding box center [375, 246] width 142 height 50
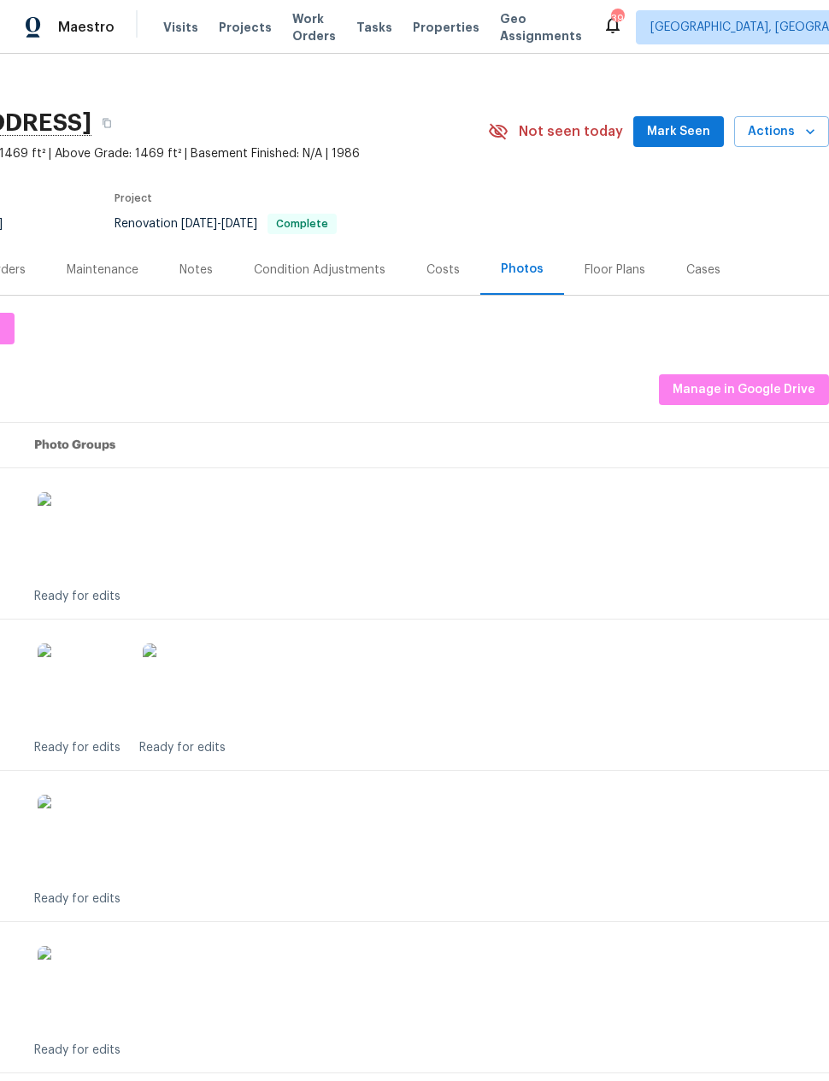
scroll to position [15, 137]
click at [751, 388] on span "Manage in Google Drive" at bounding box center [744, 390] width 143 height 21
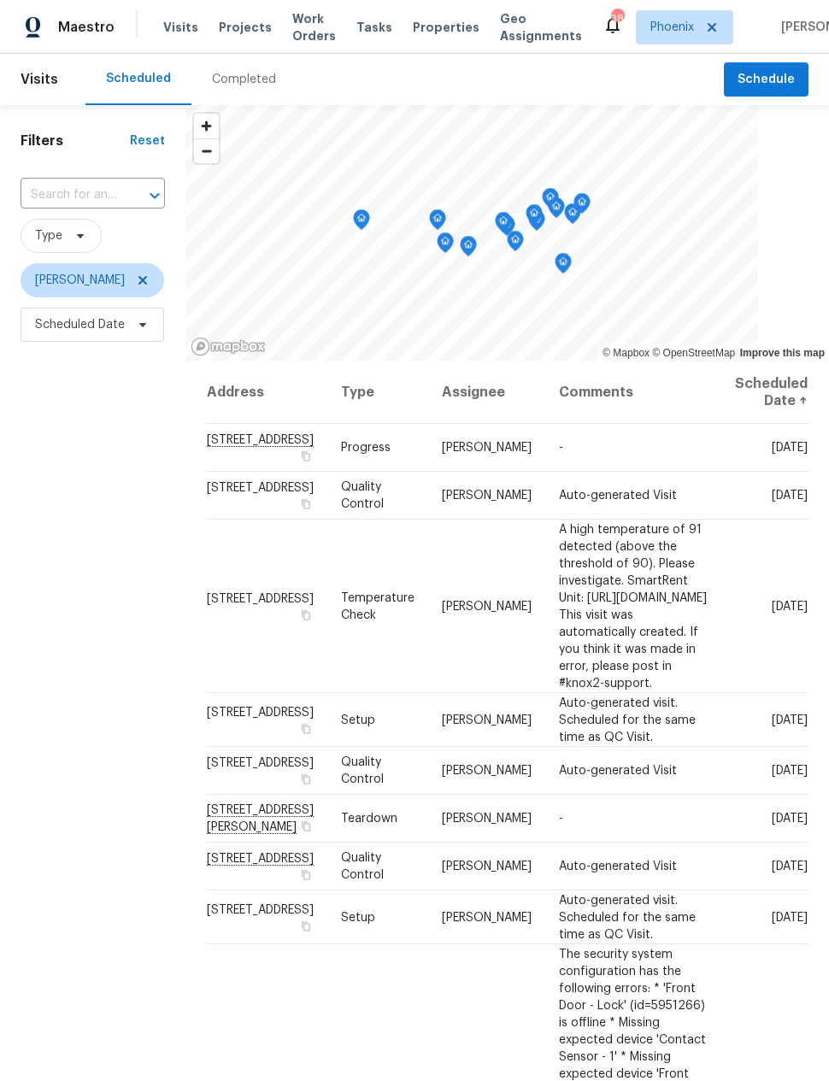
scroll to position [0, 24]
